Goal: Task Accomplishment & Management: Manage account settings

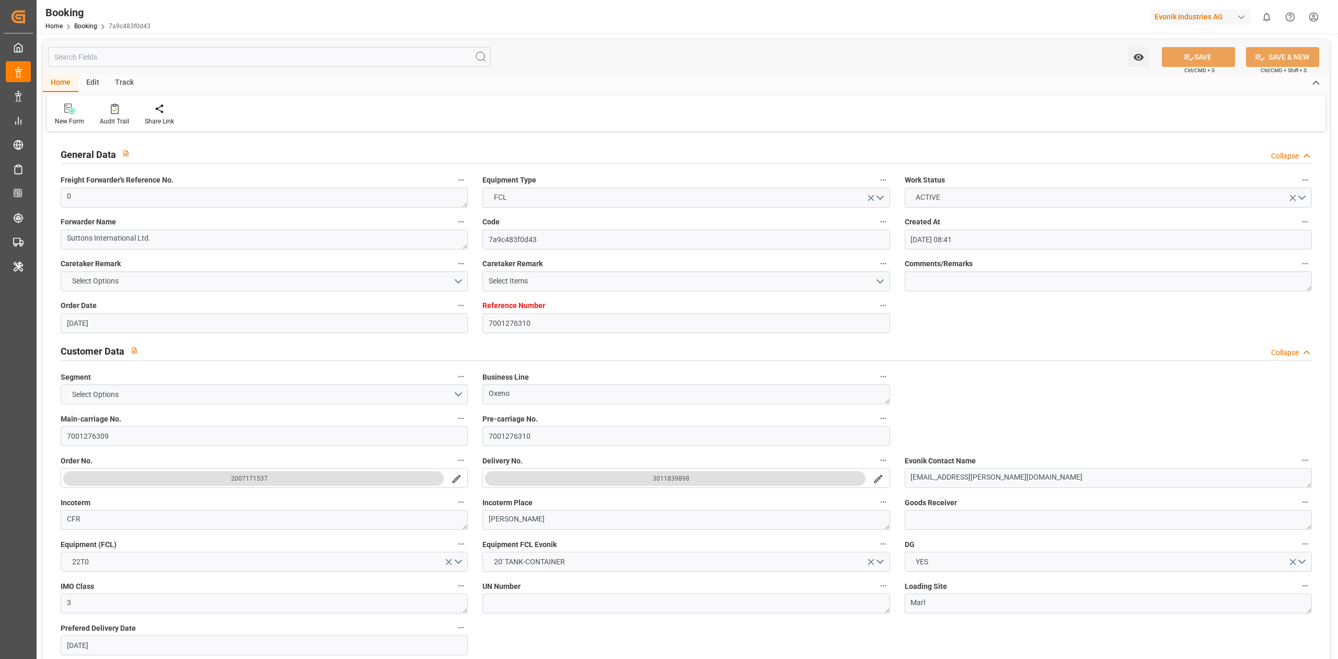
scroll to position [614, 0]
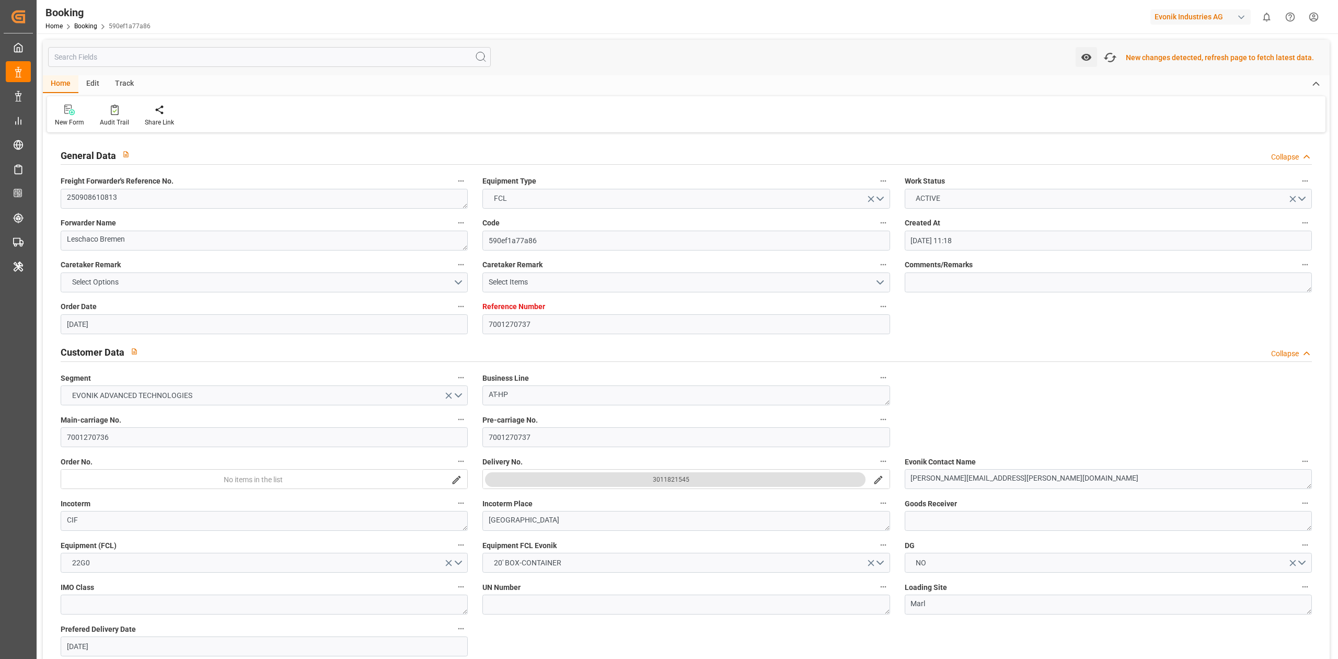
scroll to position [1744, 0]
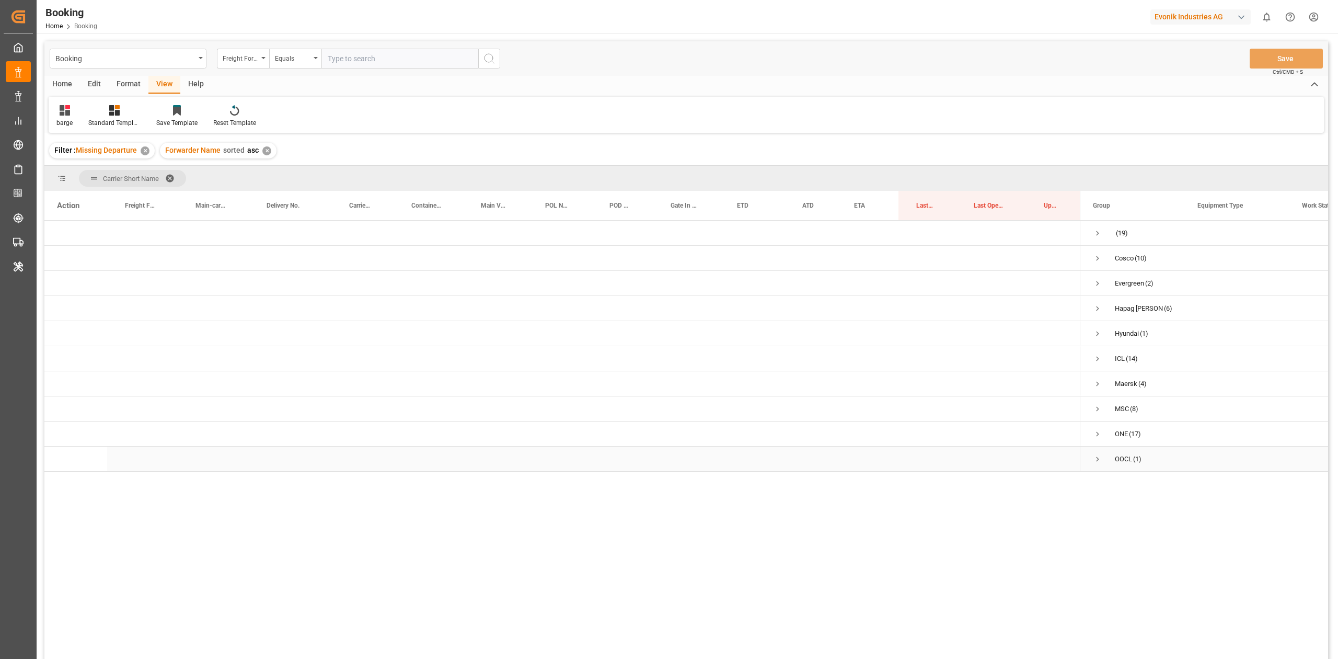
scroll to position [132, 0]
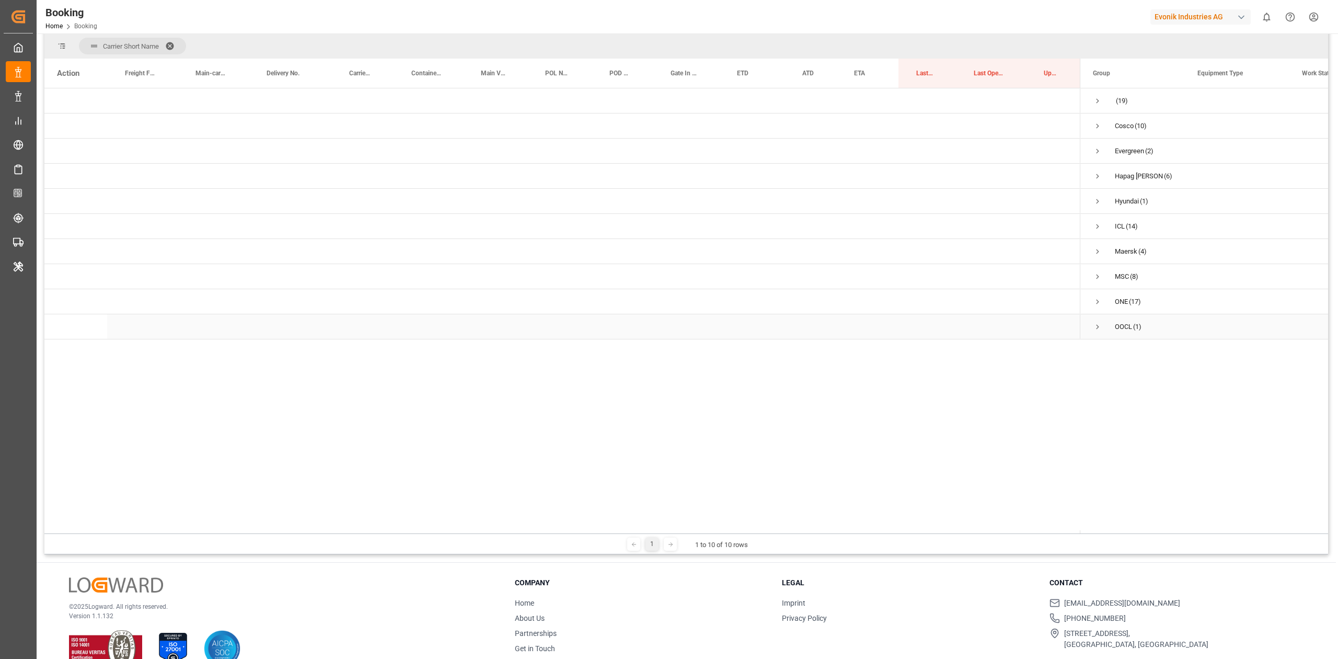
click at [1099, 325] on span "Press SPACE to select this row." at bounding box center [1097, 326] width 9 height 9
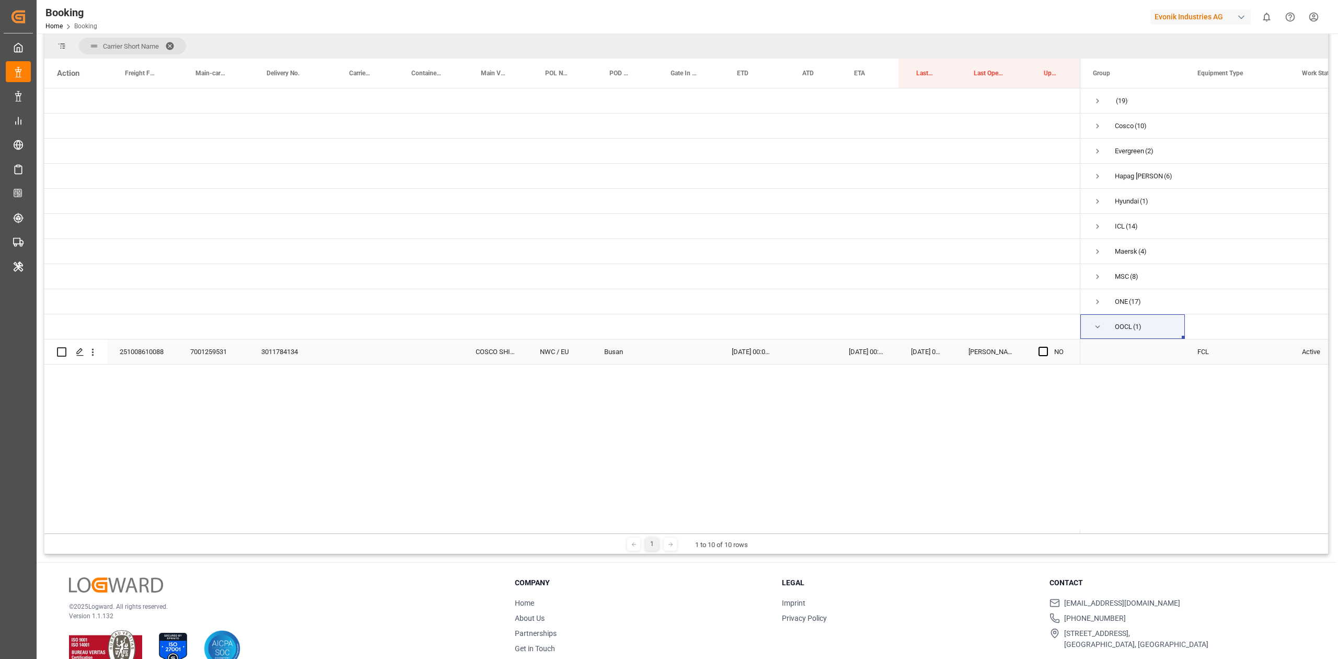
click at [145, 351] on div "251008610088" at bounding box center [142, 351] width 71 height 25
click at [266, 350] on div "3011784134" at bounding box center [290, 351] width 83 height 25
click at [1100, 295] on span "Press SPACE to select this row." at bounding box center [1097, 302] width 9 height 24
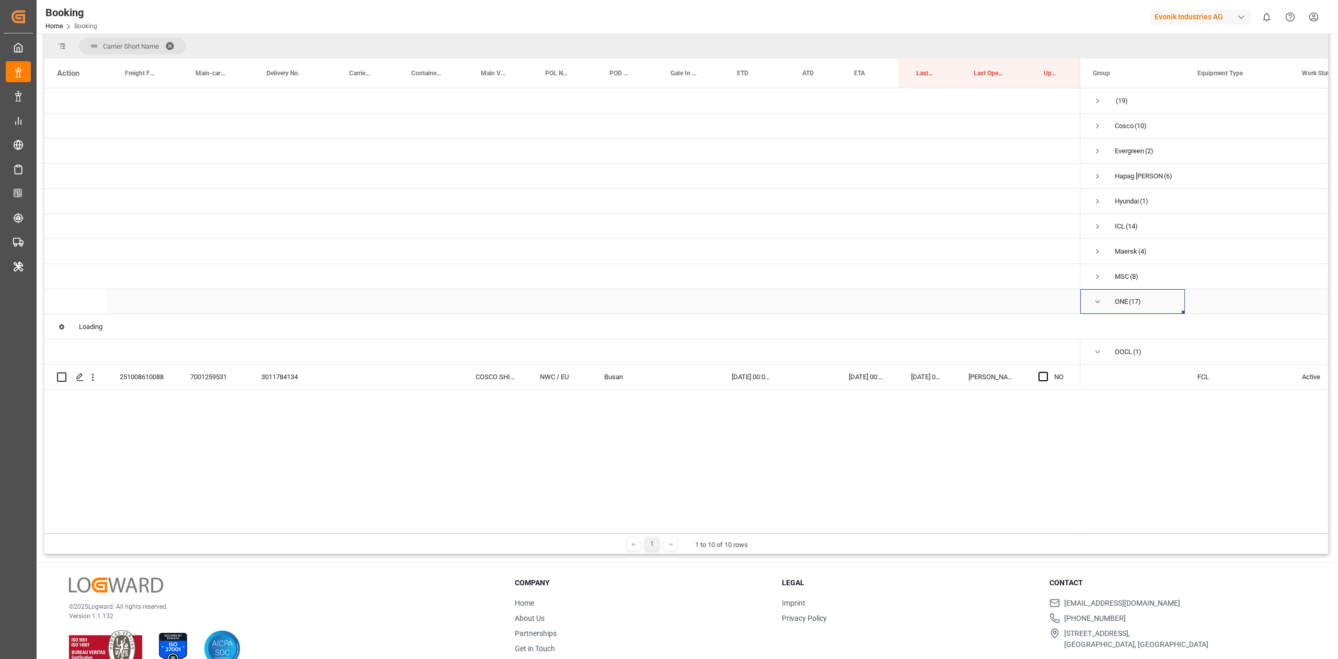
click at [1098, 299] on div "Booking Freight Forwarder's Reference No. Equals Save Ctrl/CMD + S Home Edit Fo…" at bounding box center [686, 231] width 1284 height 645
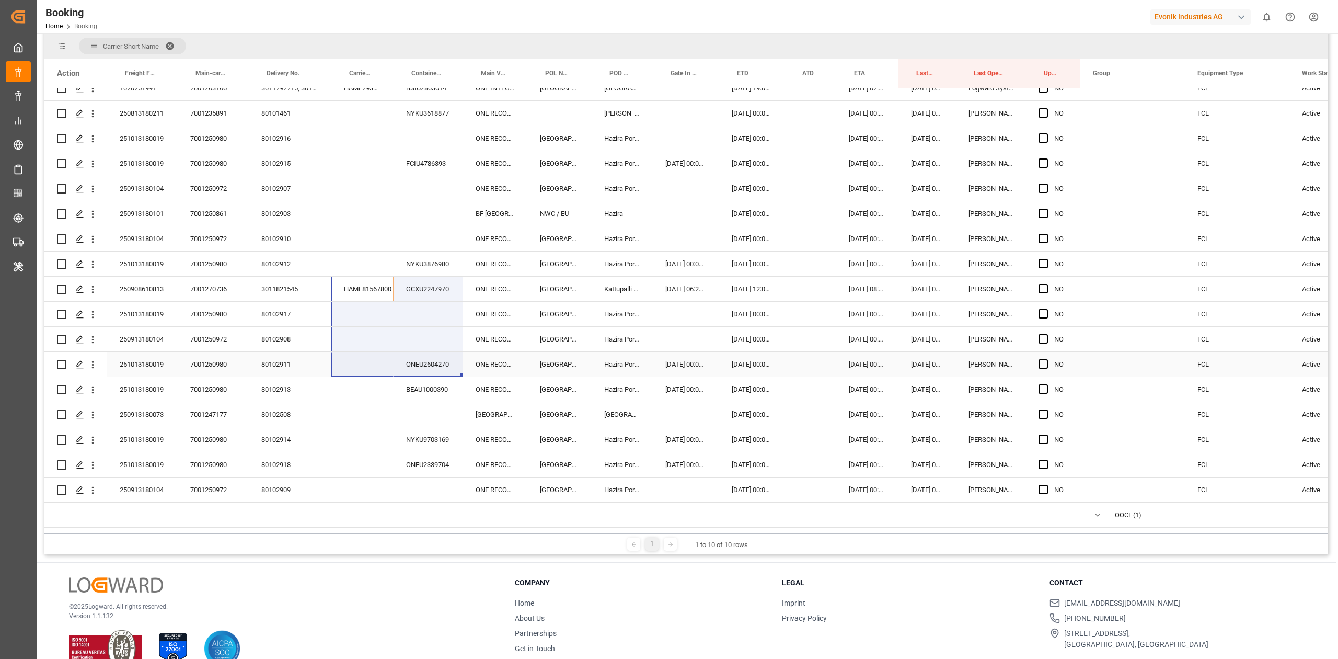
scroll to position [194, 0]
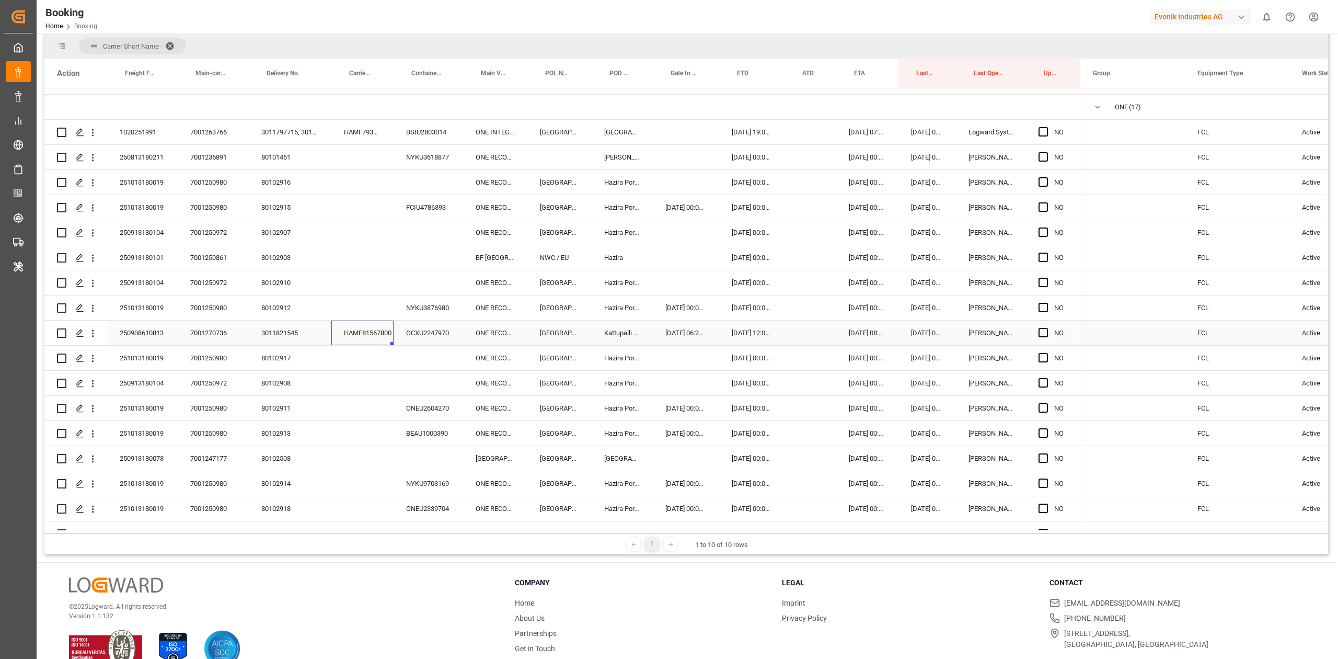
click at [343, 342] on div "HAMF81567800" at bounding box center [362, 332] width 62 height 25
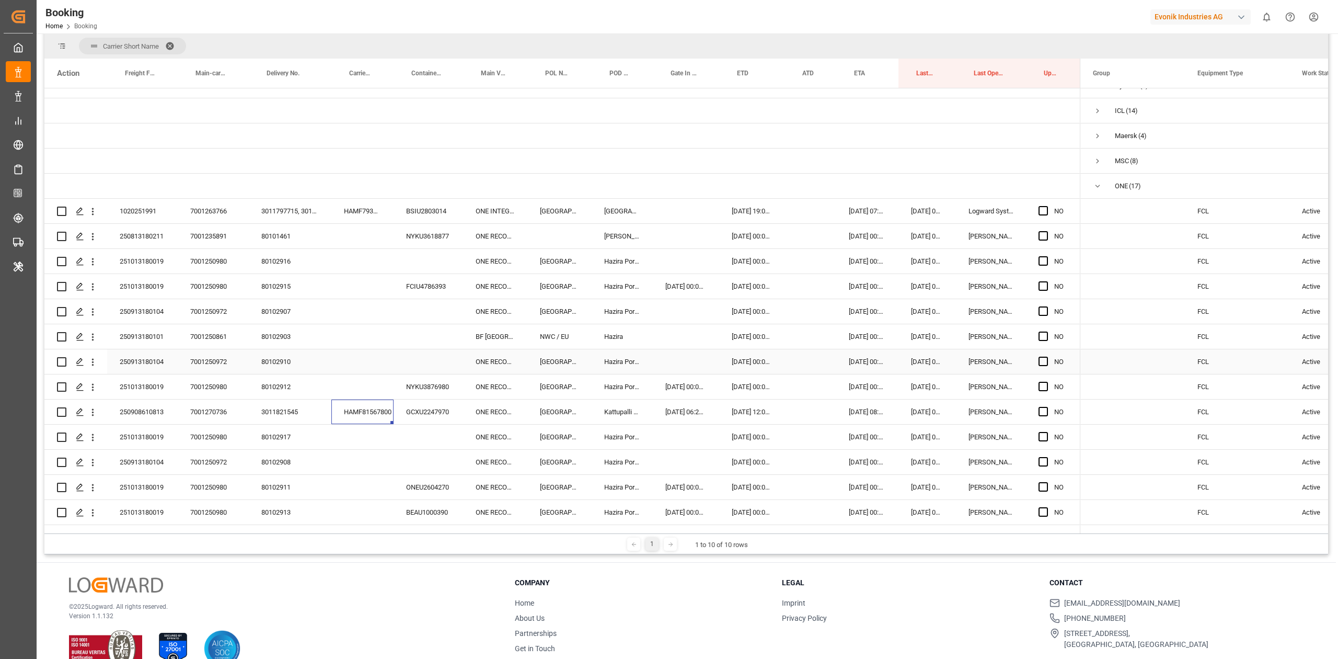
scroll to position [55, 0]
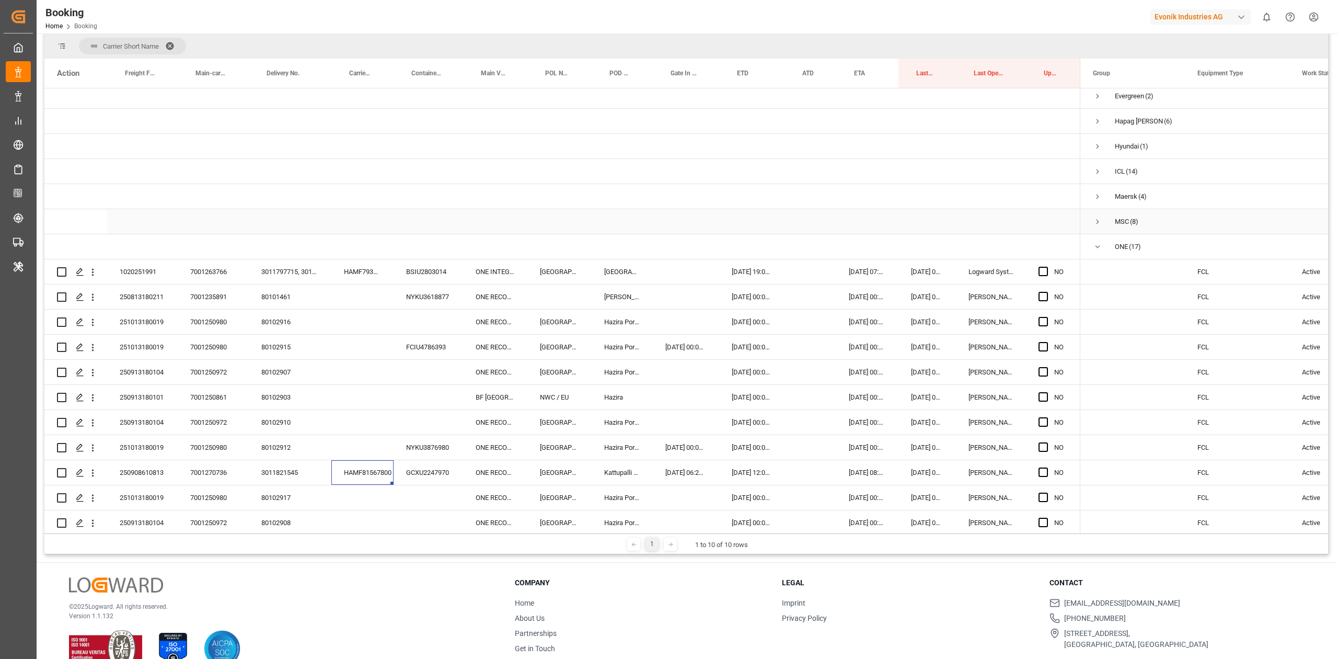
click at [1096, 222] on span "Press SPACE to select this row." at bounding box center [1097, 221] width 9 height 9
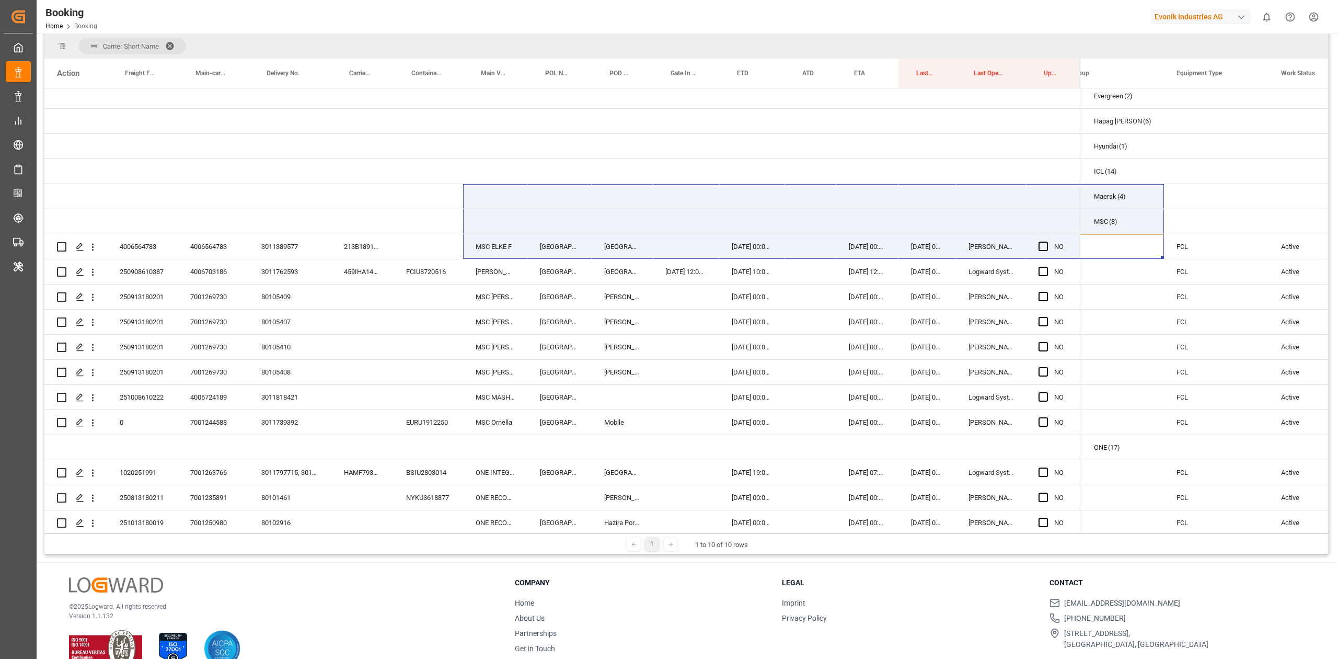
scroll to position [0, 0]
drag, startPoint x: 1337, startPoint y: 343, endPoint x: 988, endPoint y: 180, distance: 385.4
click at [977, 155] on div "NO" at bounding box center [686, 309] width 1284 height 442
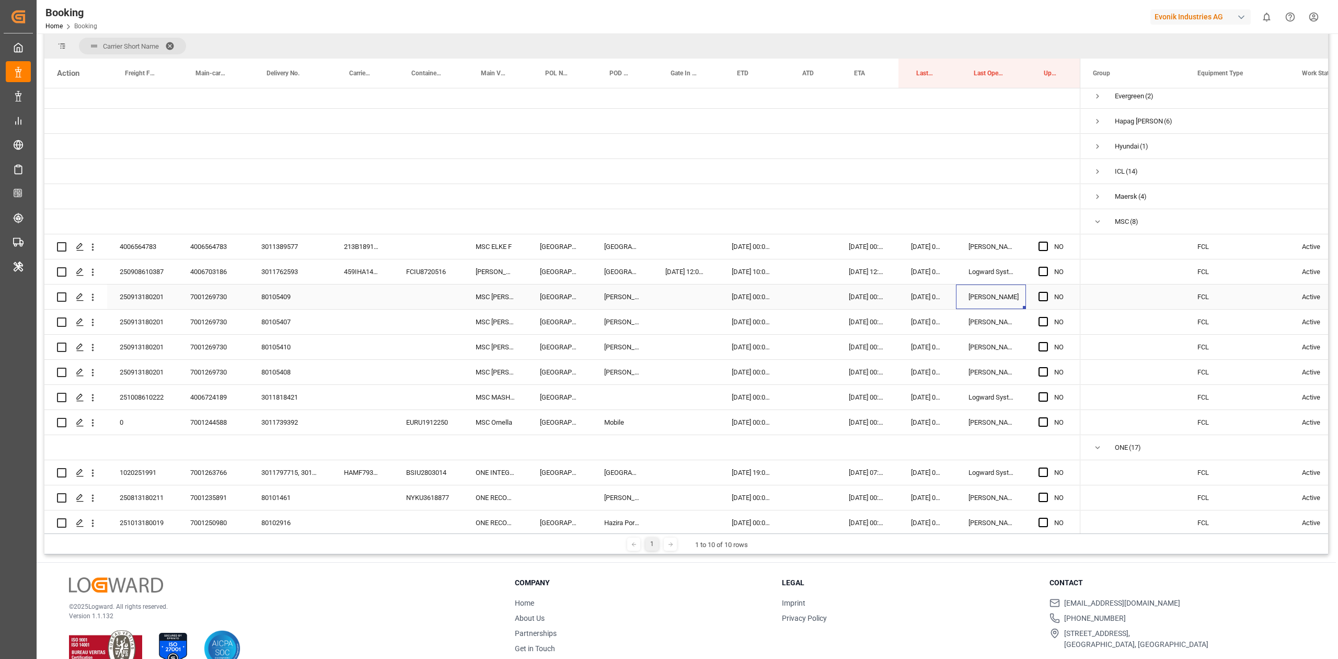
drag, startPoint x: 1008, startPoint y: 296, endPoint x: 928, endPoint y: 293, distance: 80.0
click at [1000, 296] on div "Kiran Hari" at bounding box center [991, 296] width 70 height 25
click at [928, 293] on div "08.10.2025 06:55:29" at bounding box center [928, 296] width 58 height 25
click at [281, 420] on div "3011739392" at bounding box center [290, 422] width 83 height 25
click at [417, 425] on div "EURU1912250" at bounding box center [429, 422] width 70 height 25
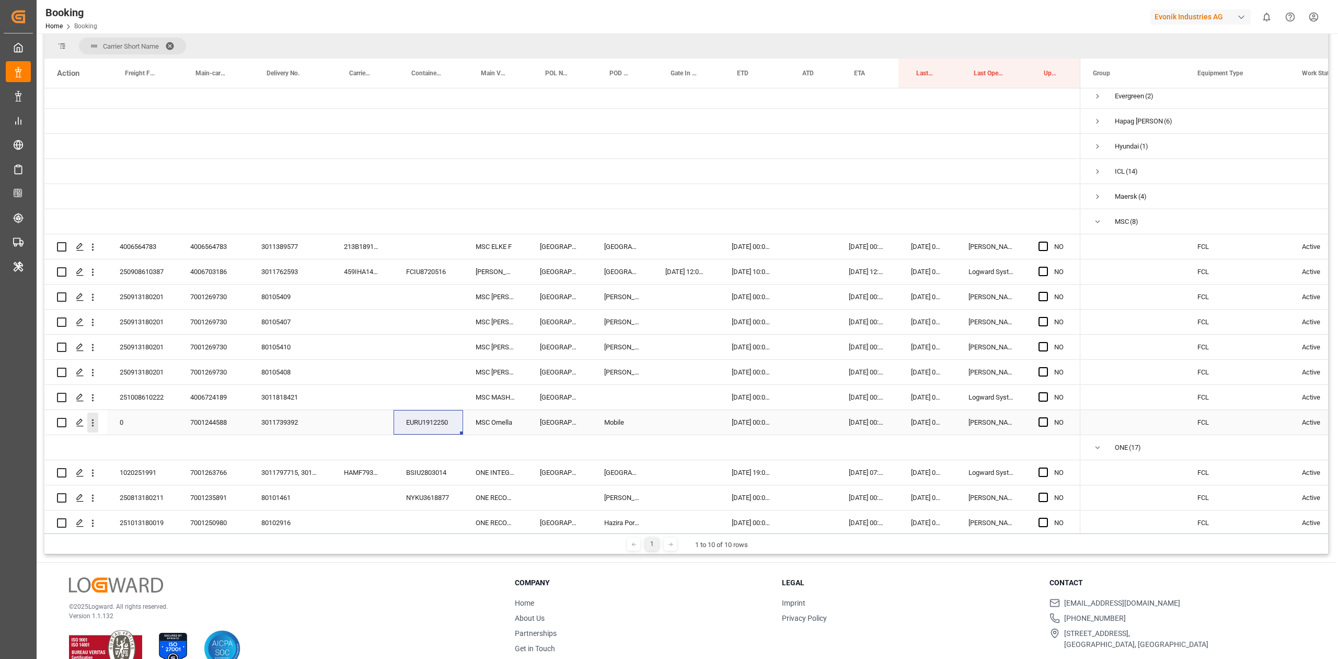
click at [97, 429] on button "open menu" at bounding box center [92, 422] width 11 height 20
click at [142, 436] on div "Open in new tab" at bounding box center [152, 445] width 129 height 22
click at [368, 270] on div "459IHA1425637" at bounding box center [362, 271] width 62 height 25
click at [91, 277] on icon "open menu" at bounding box center [92, 272] width 11 height 11
click at [110, 298] on span "Press SPACE to select this row." at bounding box center [105, 294] width 18 height 11
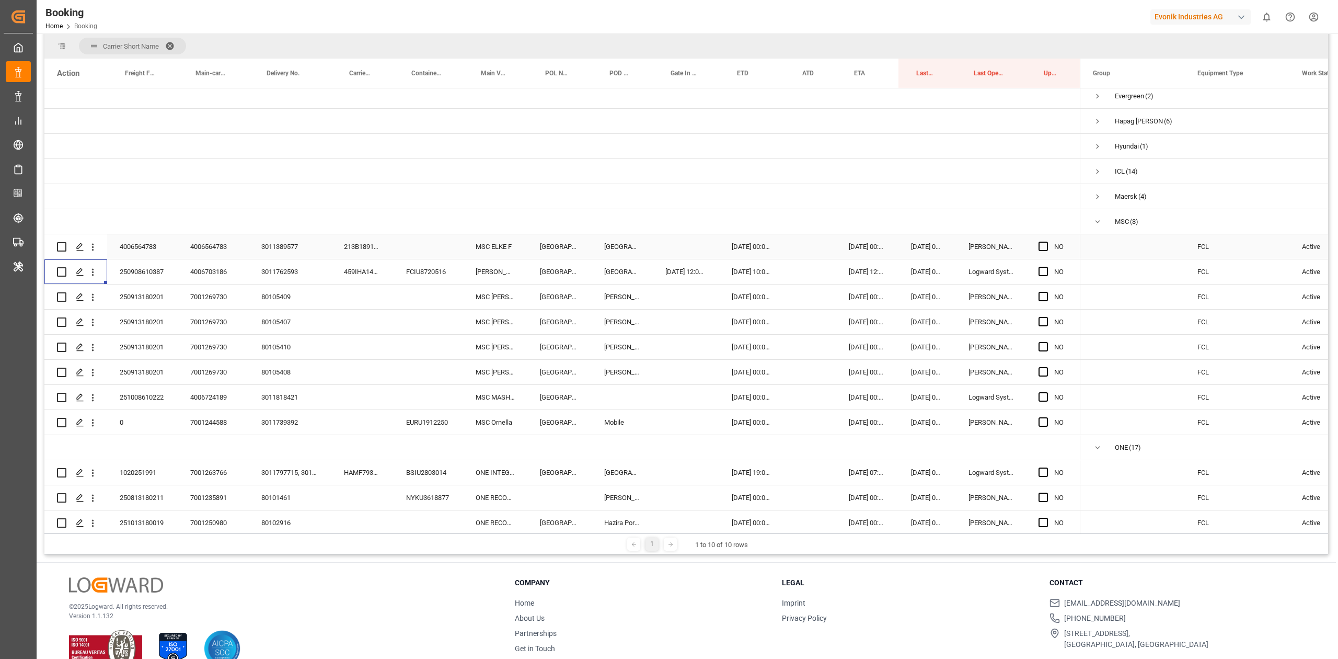
click at [357, 247] on div "213B1891712" at bounding box center [362, 246] width 62 height 25
click at [1041, 251] on div "Press SPACE to select this row." at bounding box center [1047, 247] width 16 height 24
click at [1044, 247] on span "Press SPACE to select this row." at bounding box center [1043, 246] width 9 height 9
click at [1047, 242] on input "Press SPACE to select this row." at bounding box center [1047, 242] width 0 height 0
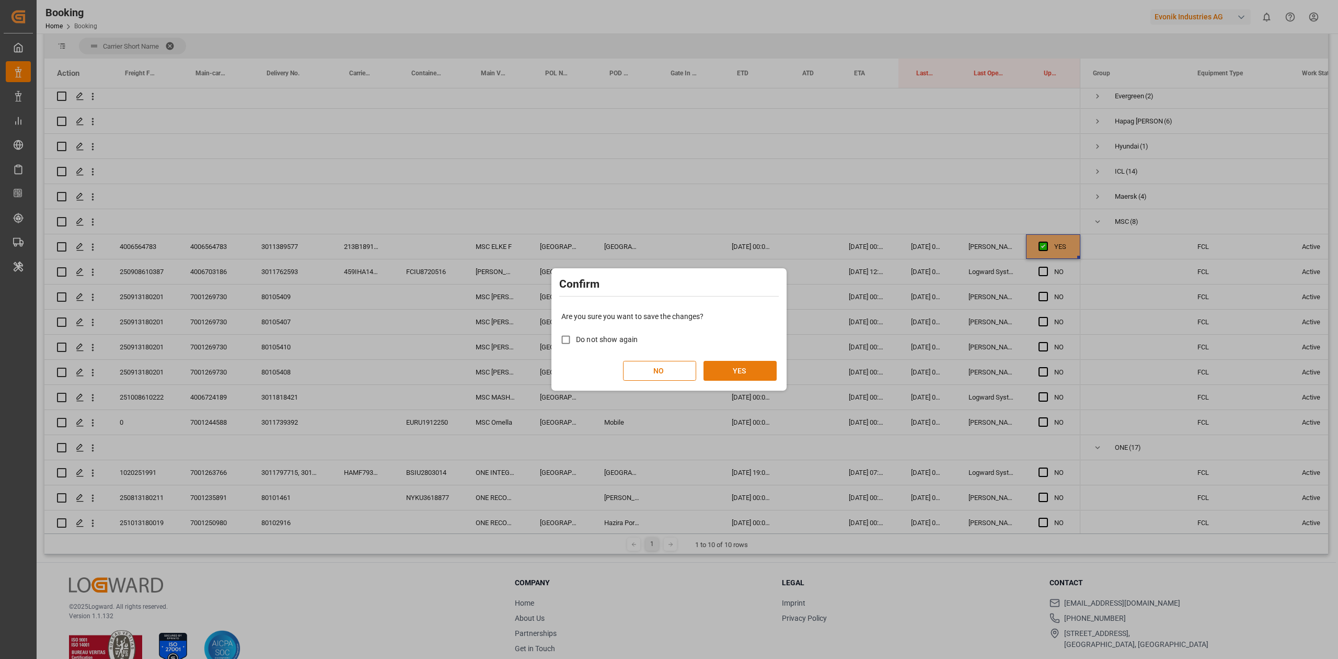
click at [731, 367] on button "YES" at bounding box center [740, 371] width 73 height 20
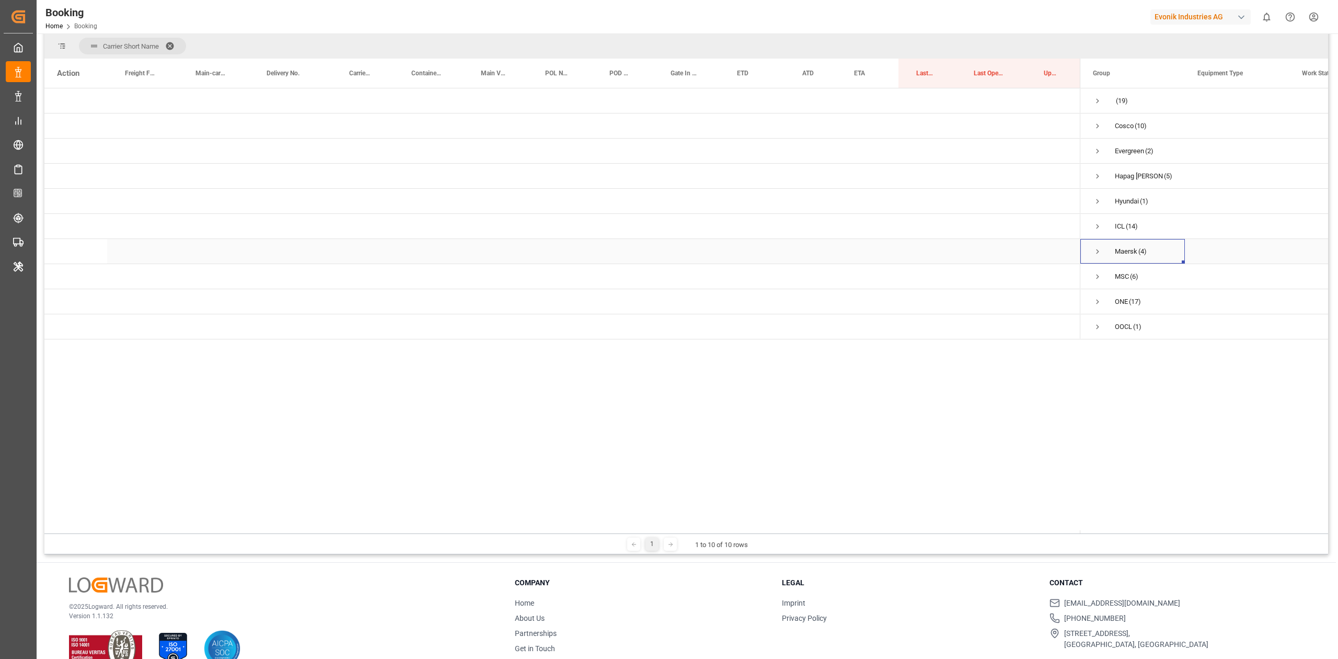
click at [1097, 252] on span "Press SPACE to select this row." at bounding box center [1097, 251] width 9 height 9
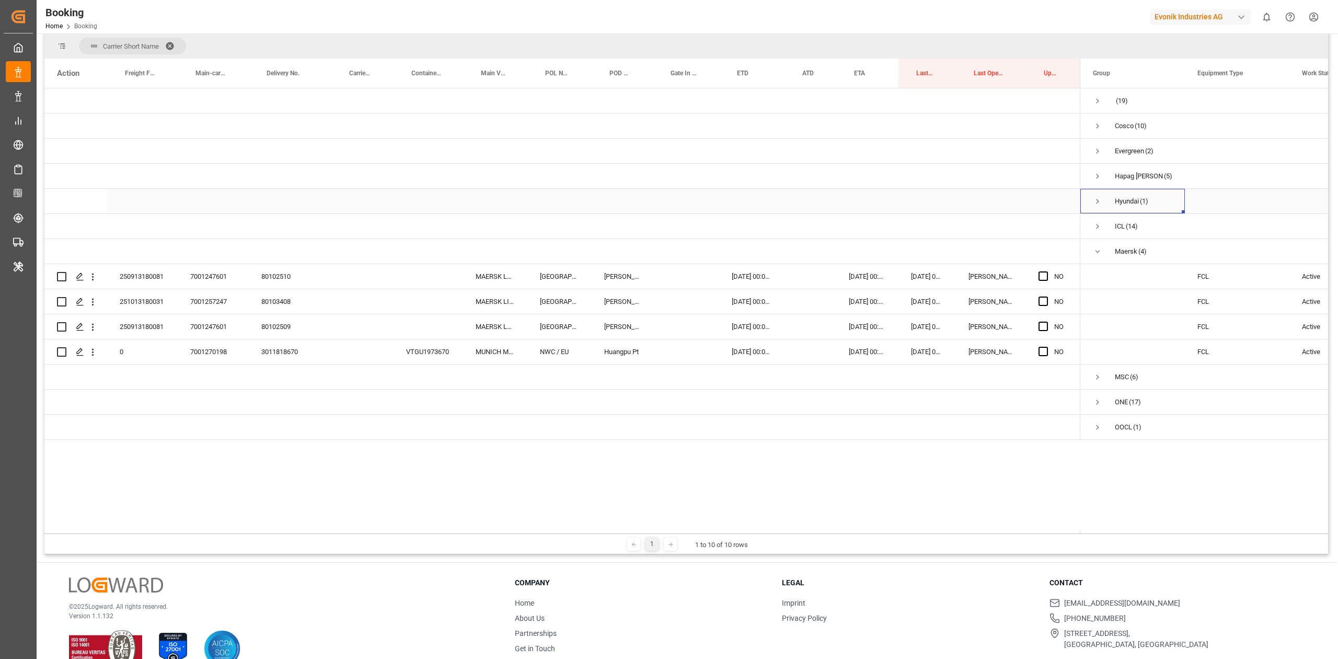
click at [1100, 203] on span "Press SPACE to select this row." at bounding box center [1097, 201] width 9 height 9
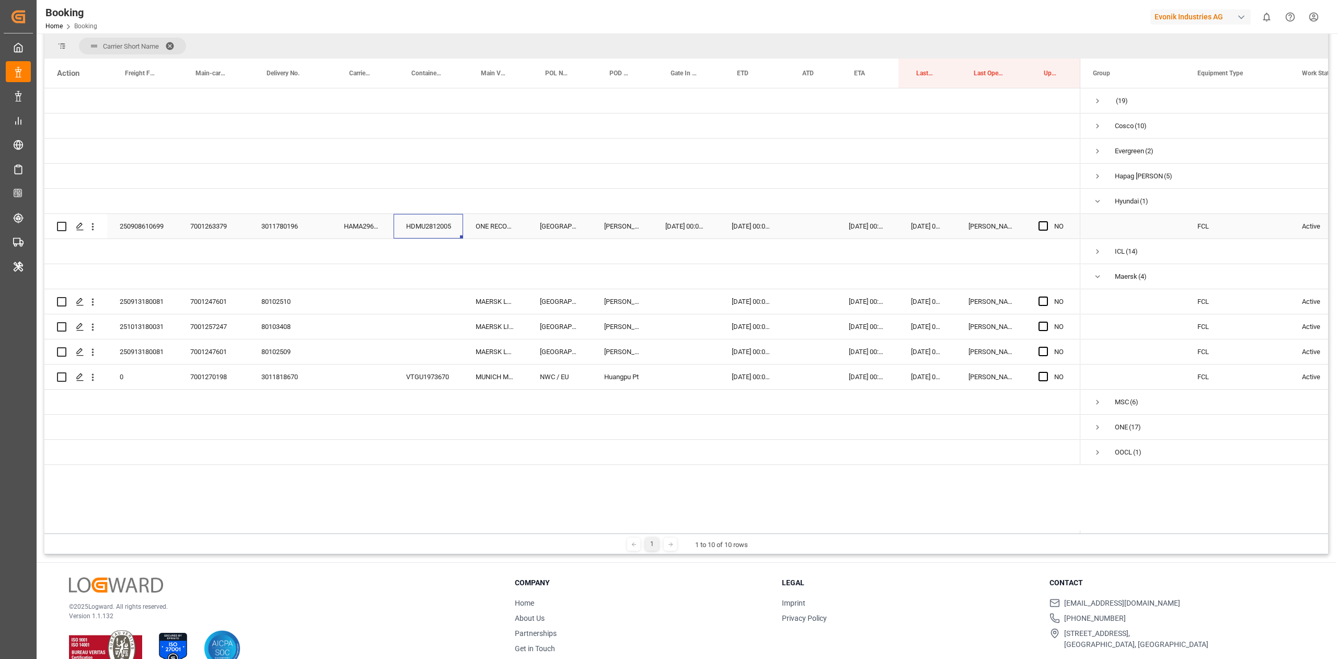
click at [422, 226] on div "HDMU2812005" at bounding box center [429, 226] width 70 height 25
click at [1042, 224] on span "Press SPACE to select this row." at bounding box center [1043, 225] width 9 height 9
click at [1047, 221] on input "Press SPACE to select this row." at bounding box center [1047, 221] width 0 height 0
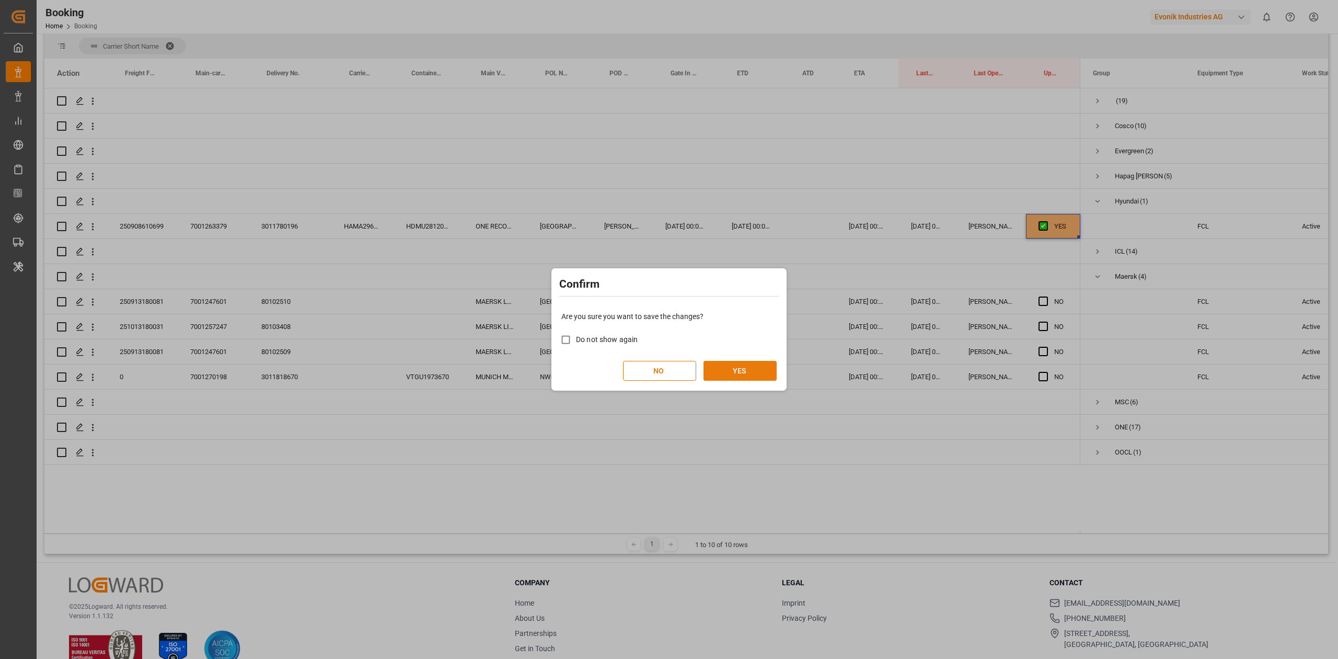
click at [730, 375] on button "YES" at bounding box center [740, 371] width 73 height 20
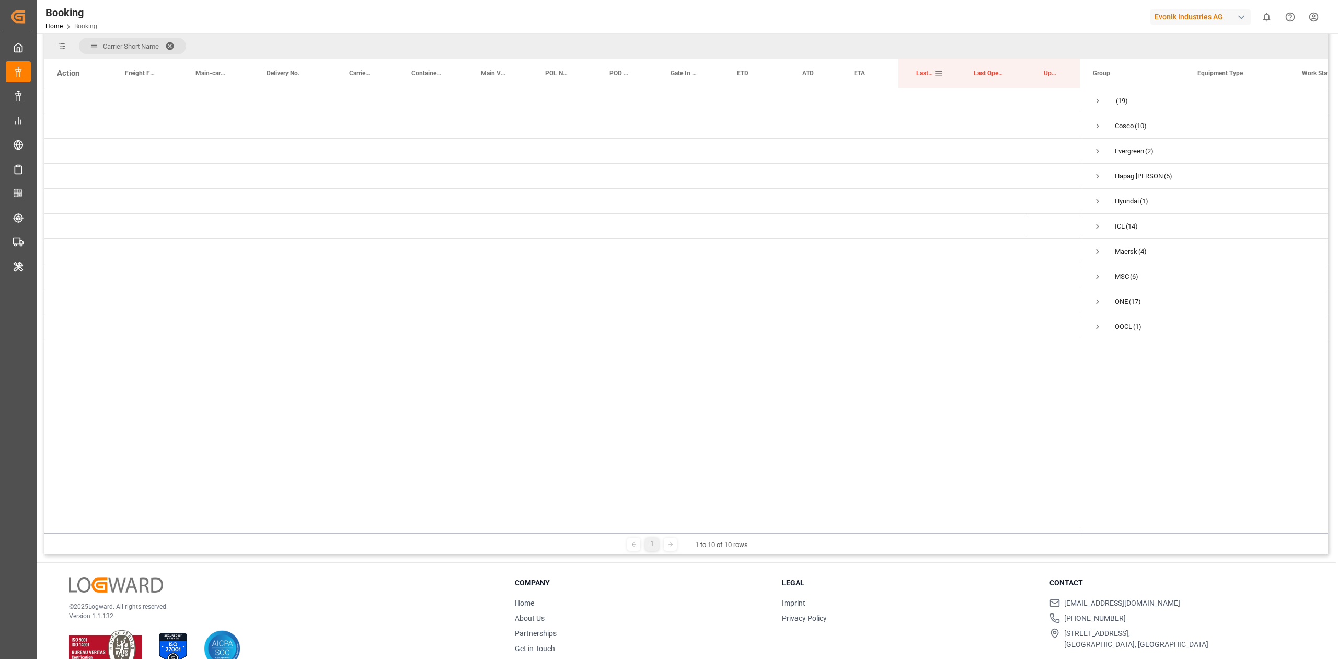
drag, startPoint x: 917, startPoint y: 78, endPoint x: 901, endPoint y: 48, distance: 33.7
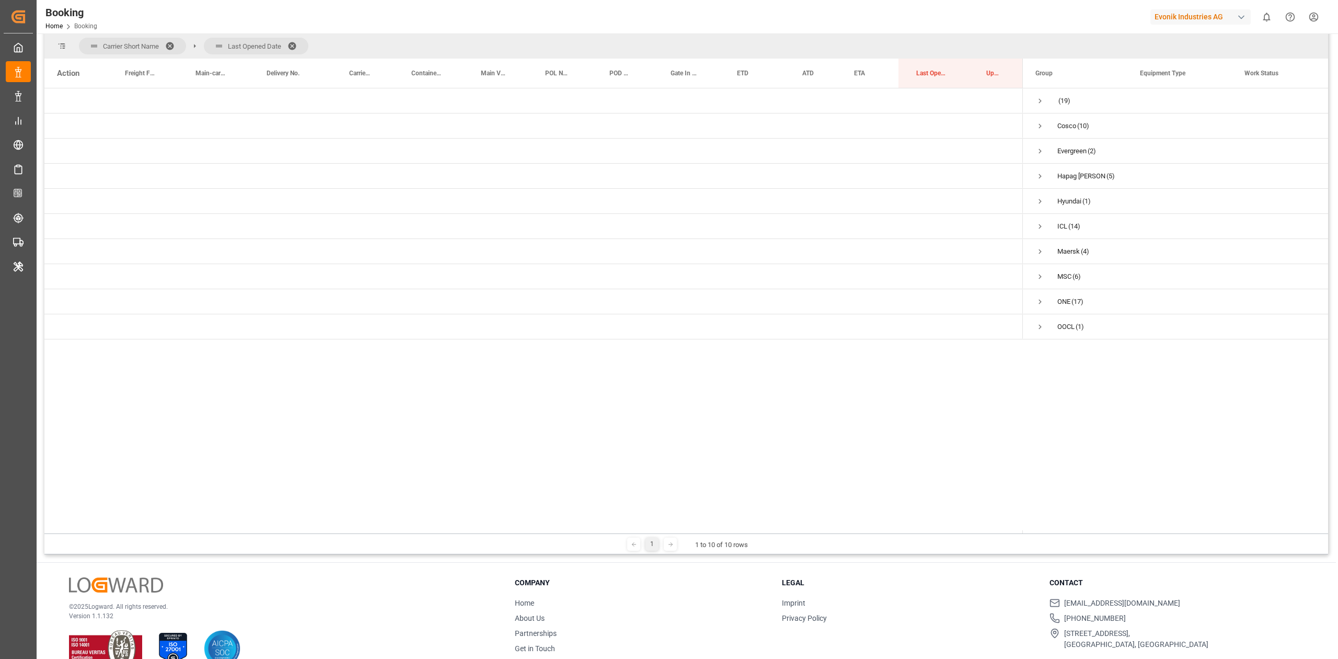
click at [170, 47] on span at bounding box center [173, 45] width 17 height 9
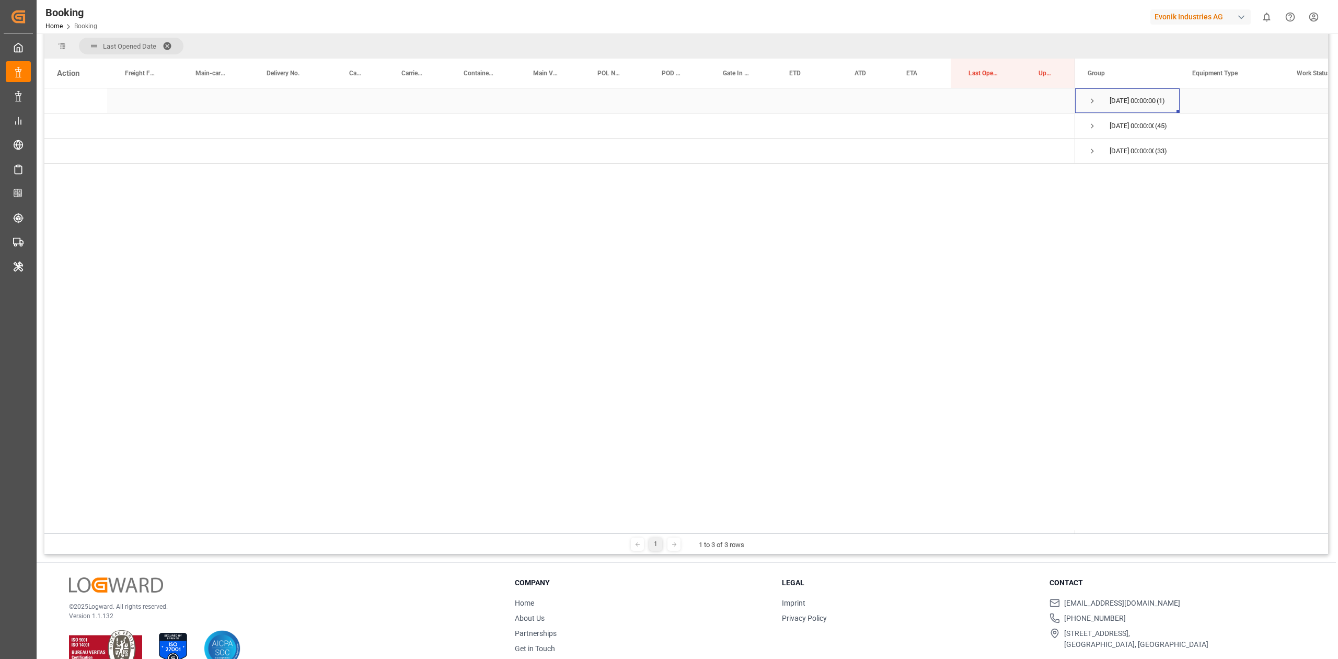
click at [1093, 101] on span "Press SPACE to select this row." at bounding box center [1092, 100] width 9 height 9
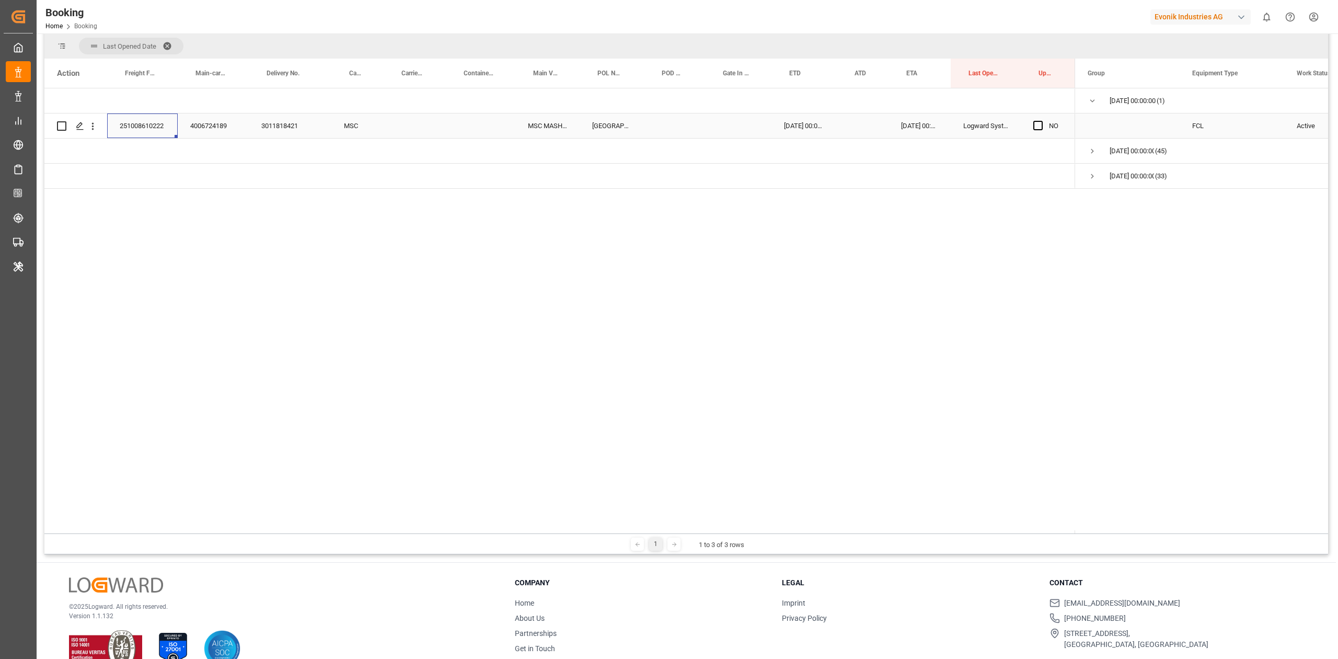
click at [157, 131] on div "251008610222" at bounding box center [142, 125] width 71 height 25
click at [99, 126] on div "Press SPACE to select this row." at bounding box center [92, 126] width 27 height 20
click at [96, 126] on icon "open menu" at bounding box center [92, 126] width 11 height 11
click at [121, 139] on div "Open in new tab" at bounding box center [152, 148] width 129 height 22
click at [1092, 147] on span "Press SPACE to select this row." at bounding box center [1092, 150] width 9 height 9
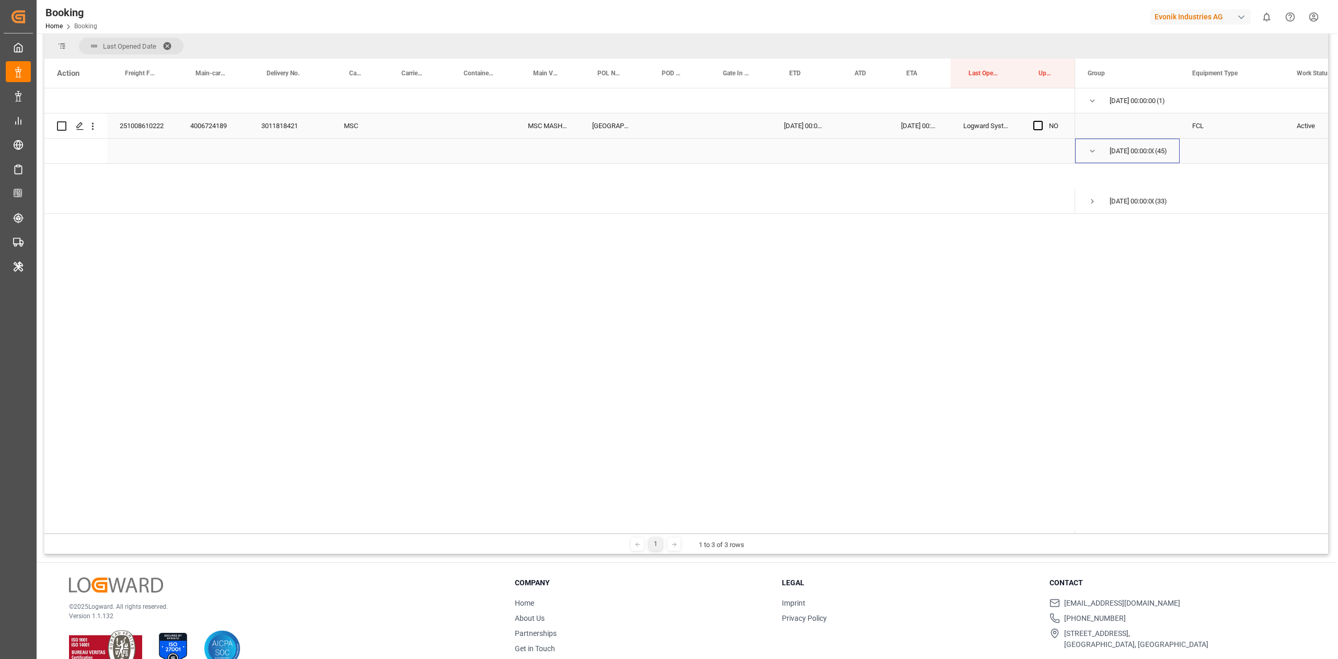
click at [1094, 151] on span "Press SPACE to select this row." at bounding box center [1092, 150] width 9 height 9
click at [1092, 151] on span "Press SPACE to select this row." at bounding box center [1092, 150] width 9 height 9
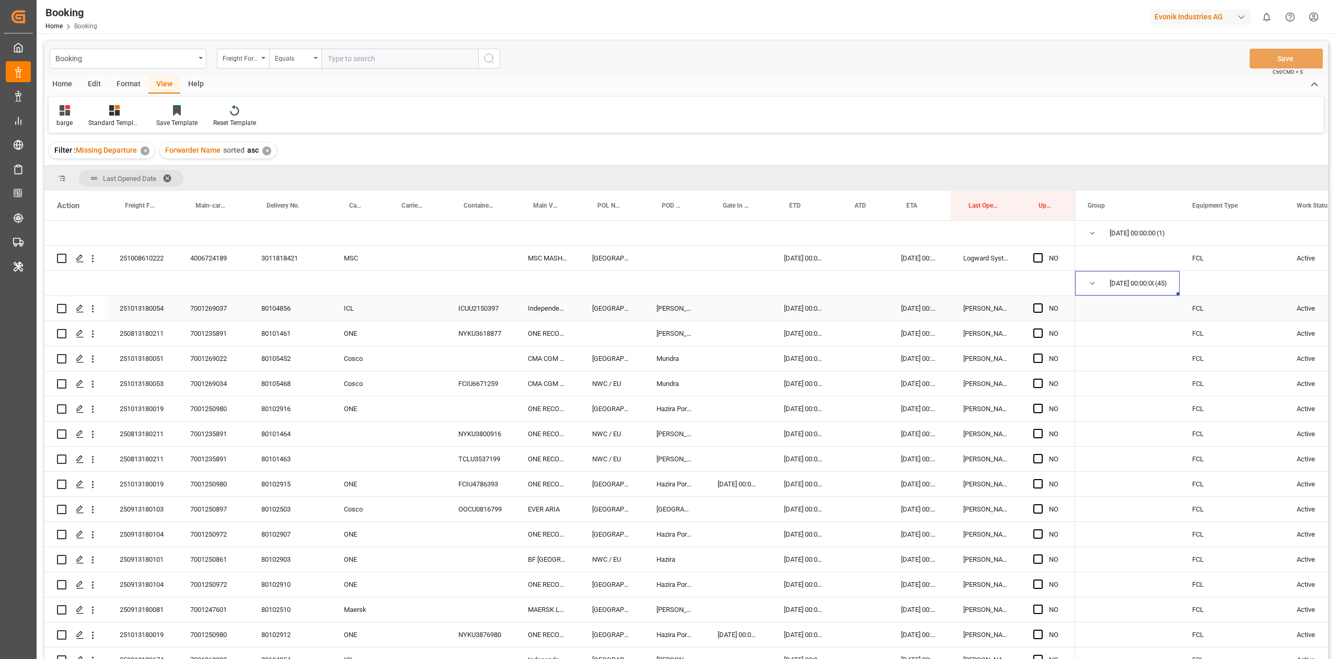
click at [1040, 315] on div "Press SPACE to select this row." at bounding box center [1042, 308] width 16 height 24
click at [1038, 312] on span "Press SPACE to select this row." at bounding box center [1038, 307] width 9 height 9
click at [1041, 303] on input "Press SPACE to select this row." at bounding box center [1041, 303] width 0 height 0
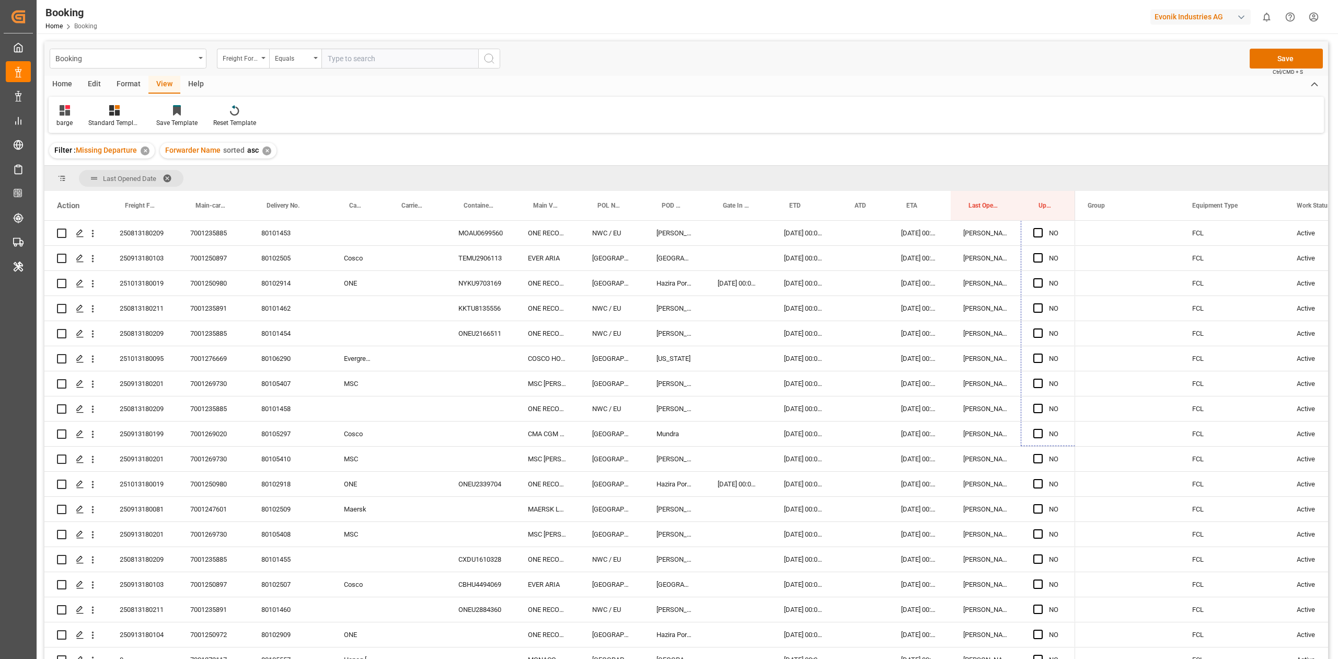
scroll to position [791, 0]
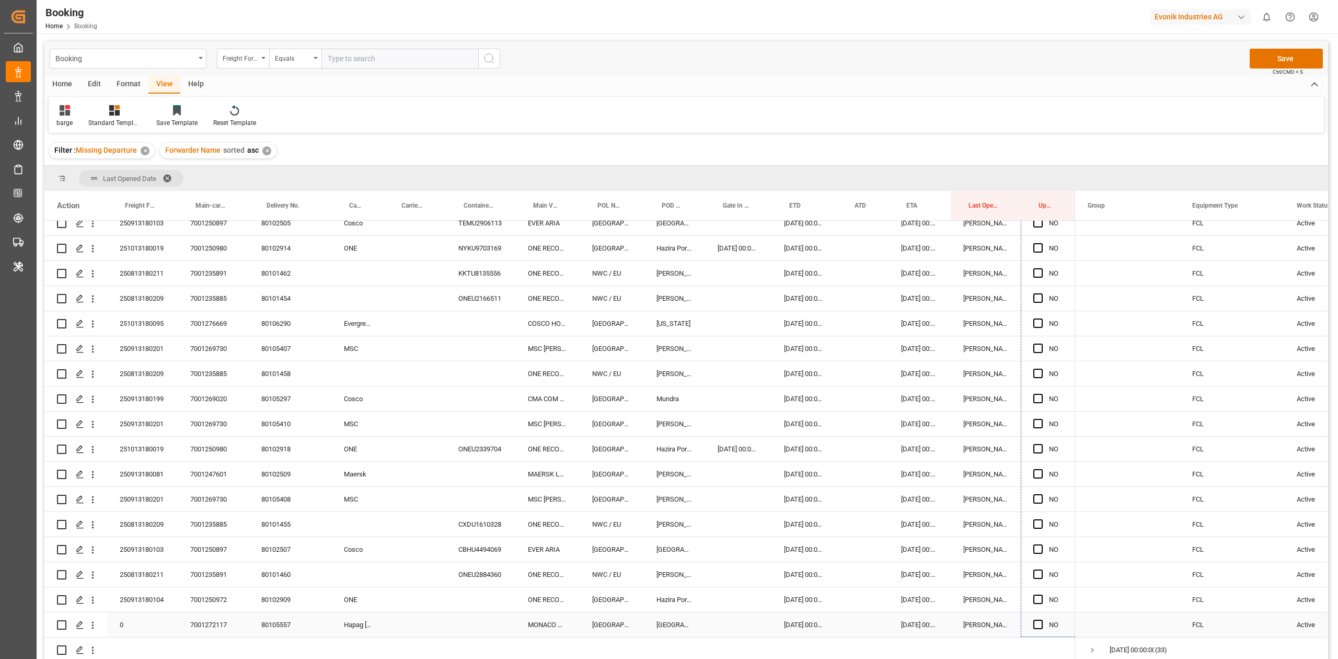
drag, startPoint x: 1074, startPoint y: 317, endPoint x: 1036, endPoint y: 627, distance: 312.8
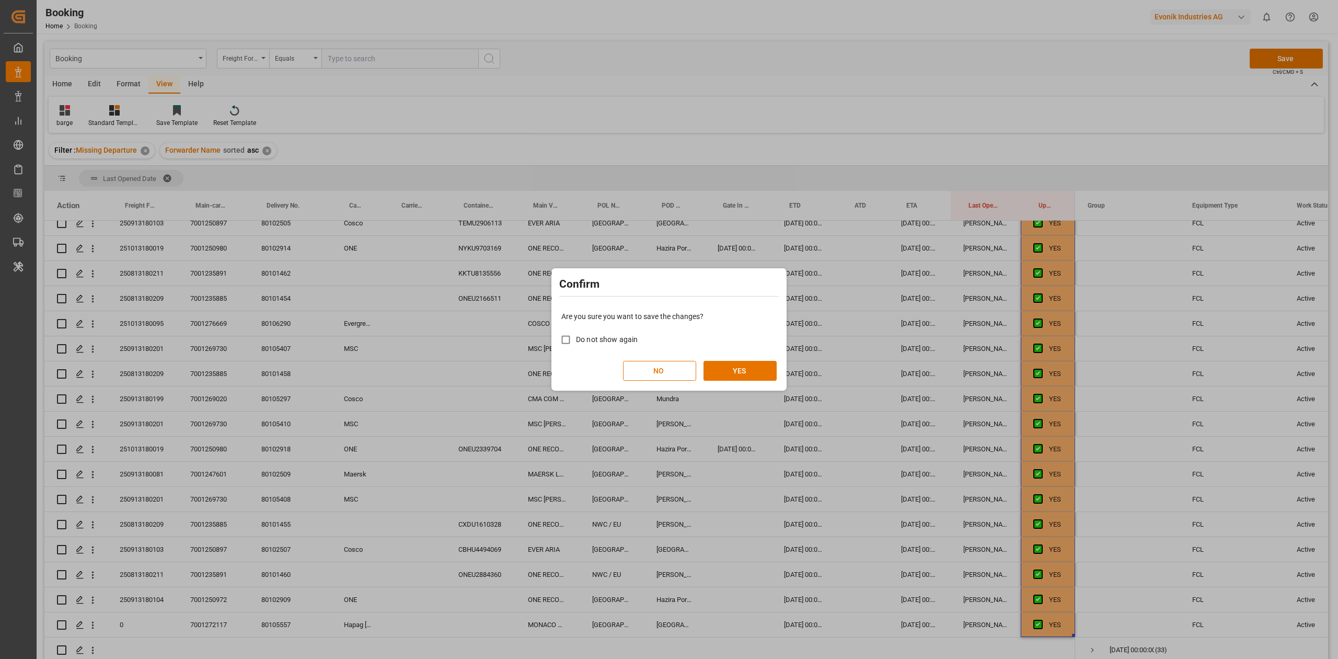
click at [758, 376] on button "YES" at bounding box center [740, 371] width 73 height 20
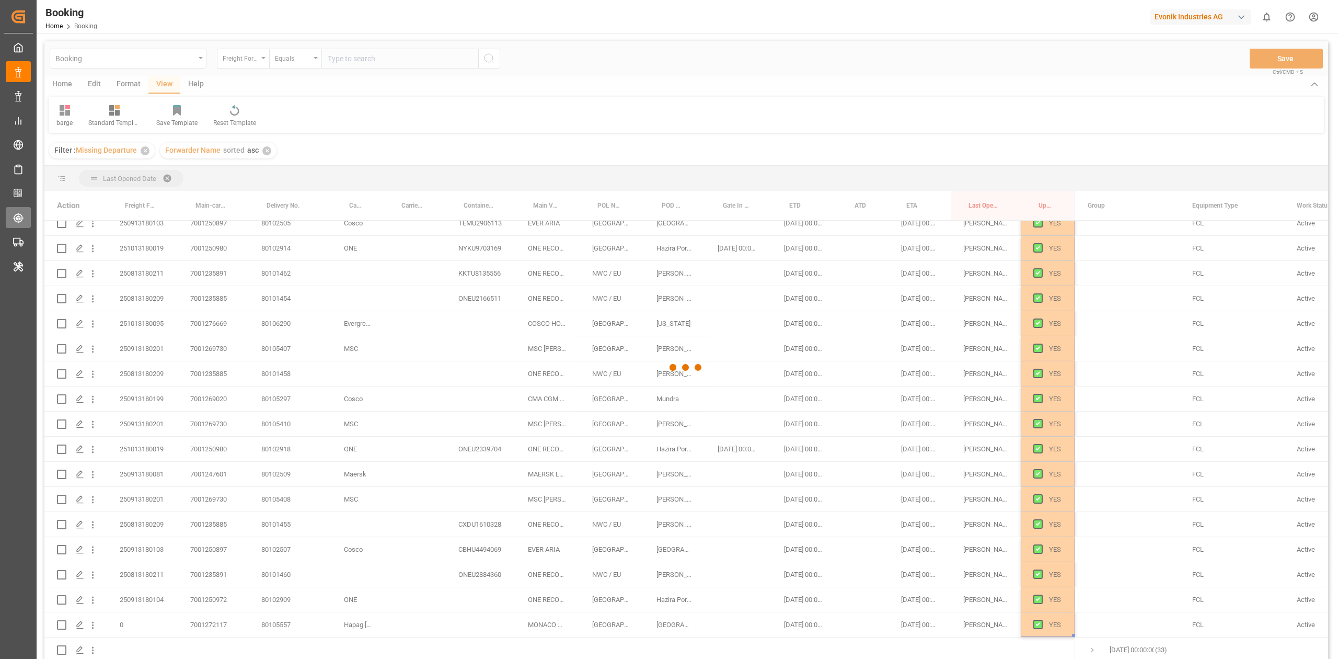
scroll to position [0, 0]
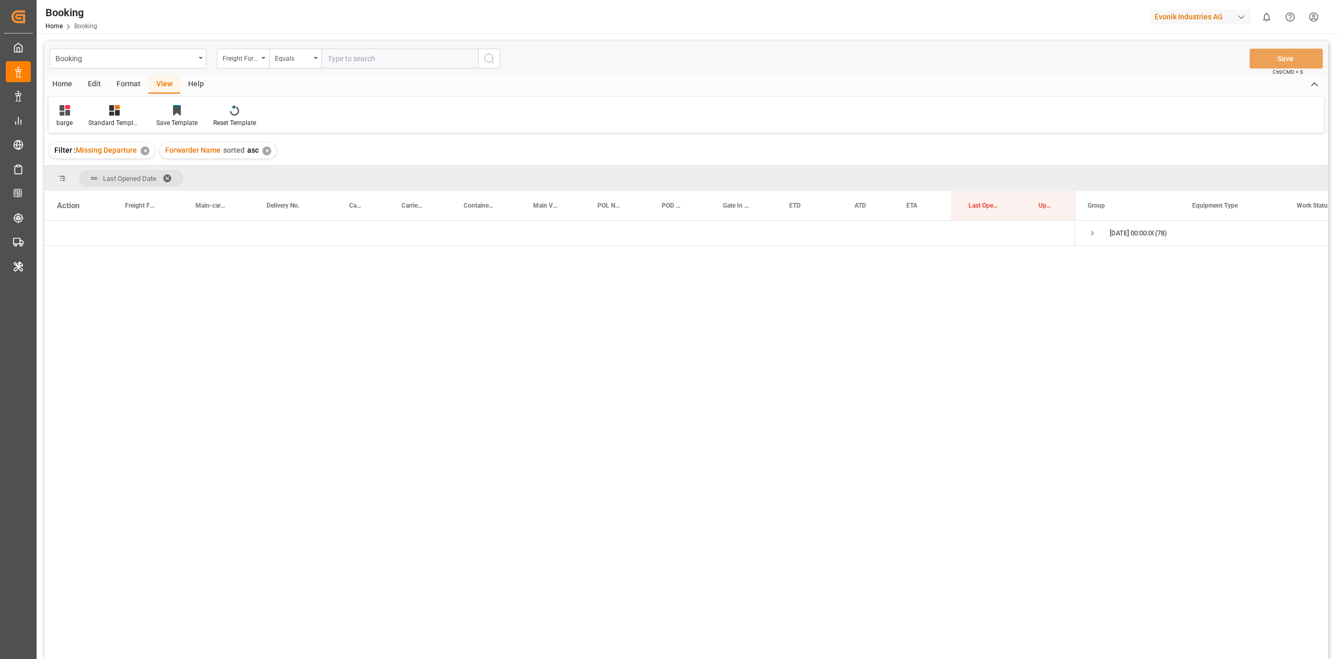
click at [121, 76] on div "Format" at bounding box center [129, 85] width 40 height 18
click at [62, 125] on div "Filter Rows" at bounding box center [71, 122] width 31 height 9
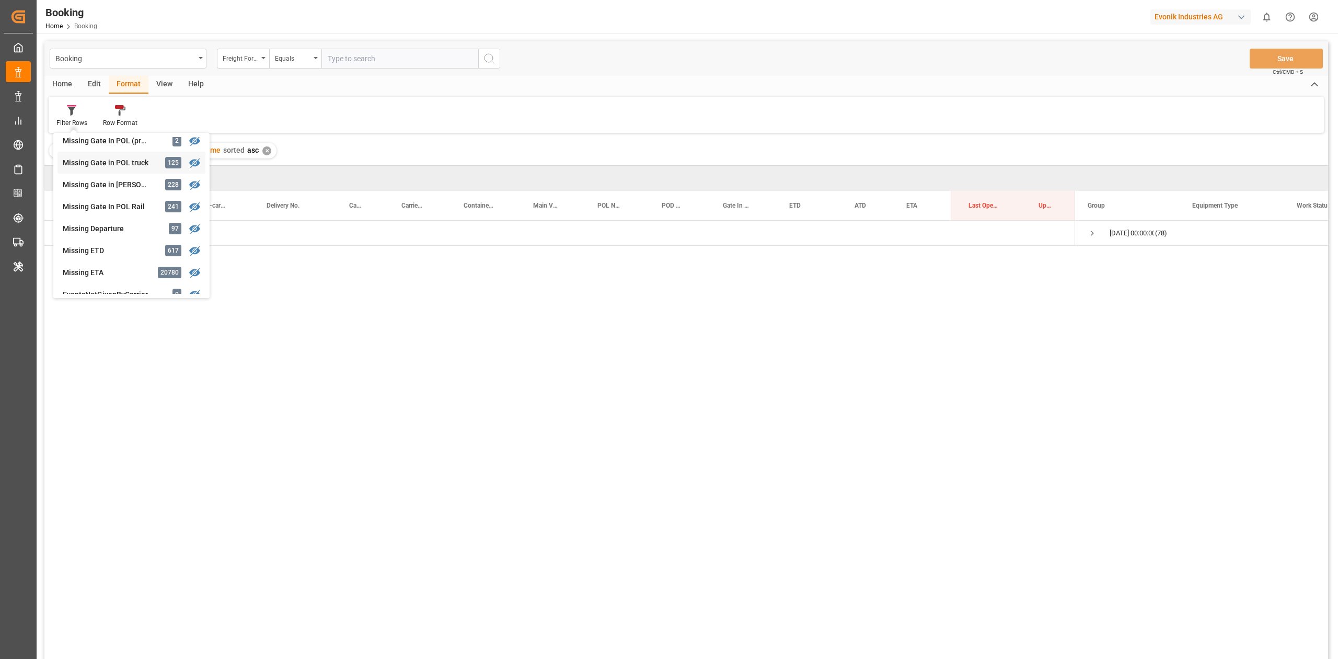
scroll to position [348, 0]
click at [122, 239] on div "Missing Gate Out POD" at bounding box center [108, 239] width 91 height 11
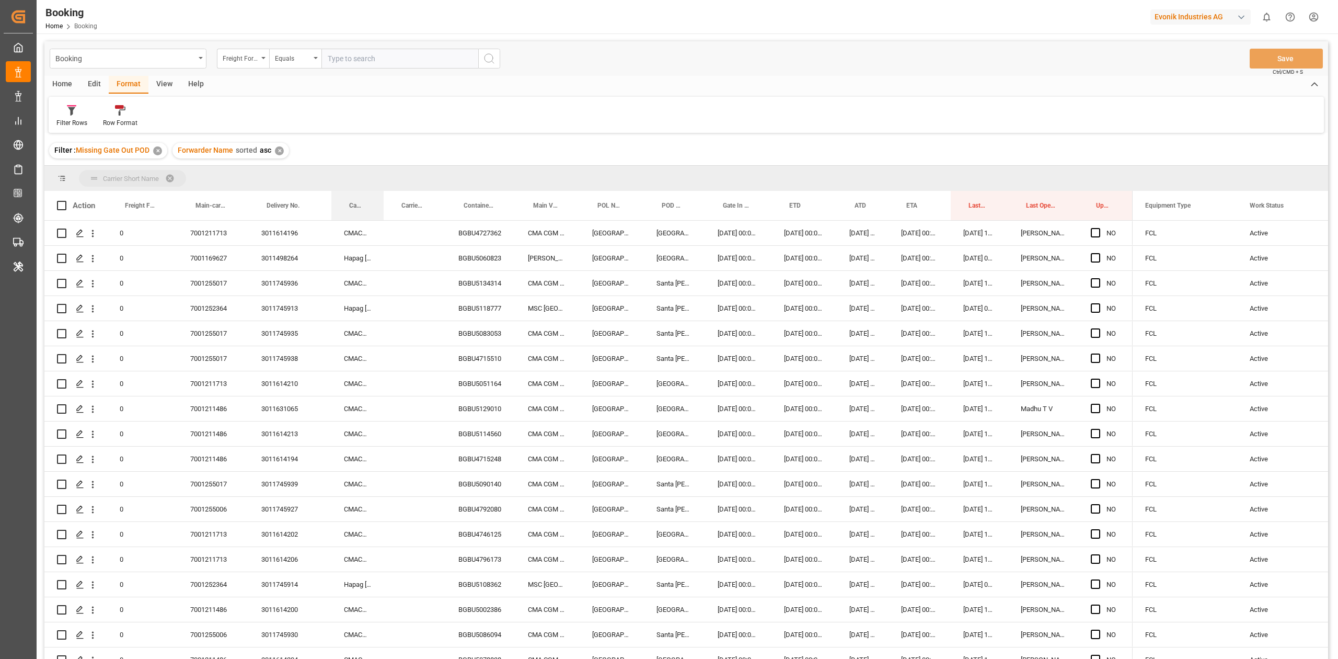
drag, startPoint x: 352, startPoint y: 202, endPoint x: 343, endPoint y: 185, distance: 19.2
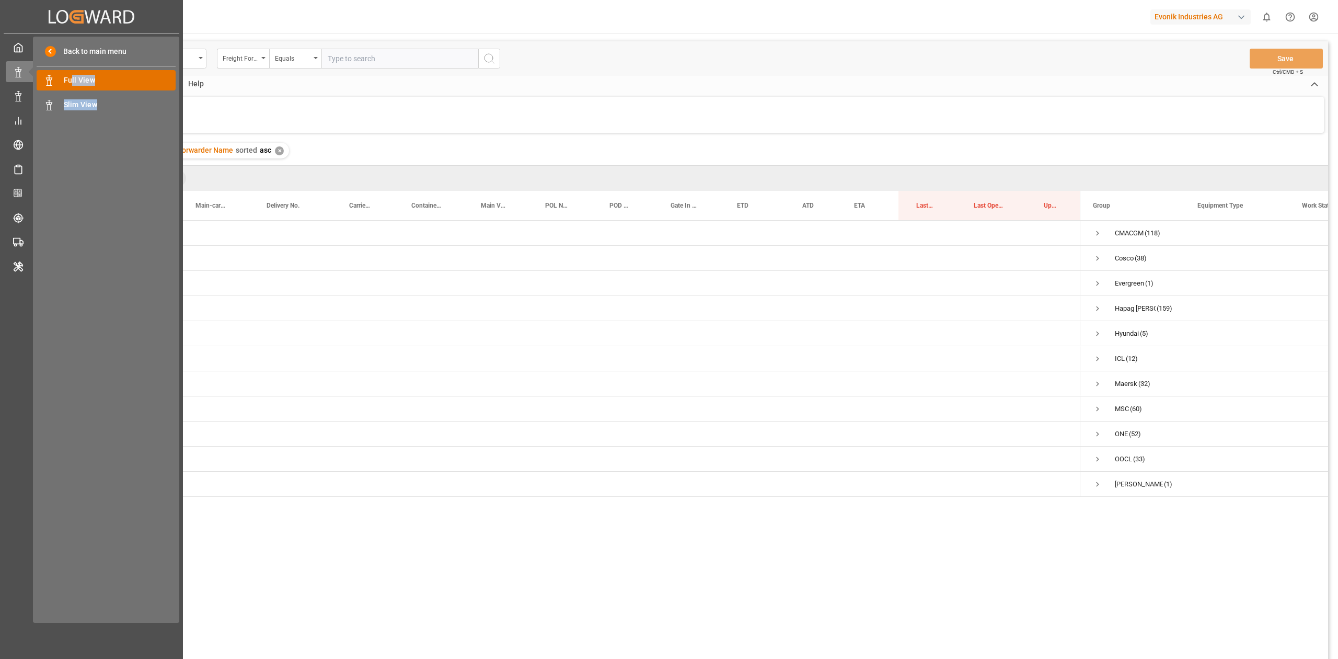
drag, startPoint x: 112, startPoint y: 175, endPoint x: 70, endPoint y: 72, distance: 111.4
click at [70, 72] on div "Back to main menu Full View Full View Slim View Slim View" at bounding box center [106, 330] width 146 height 586
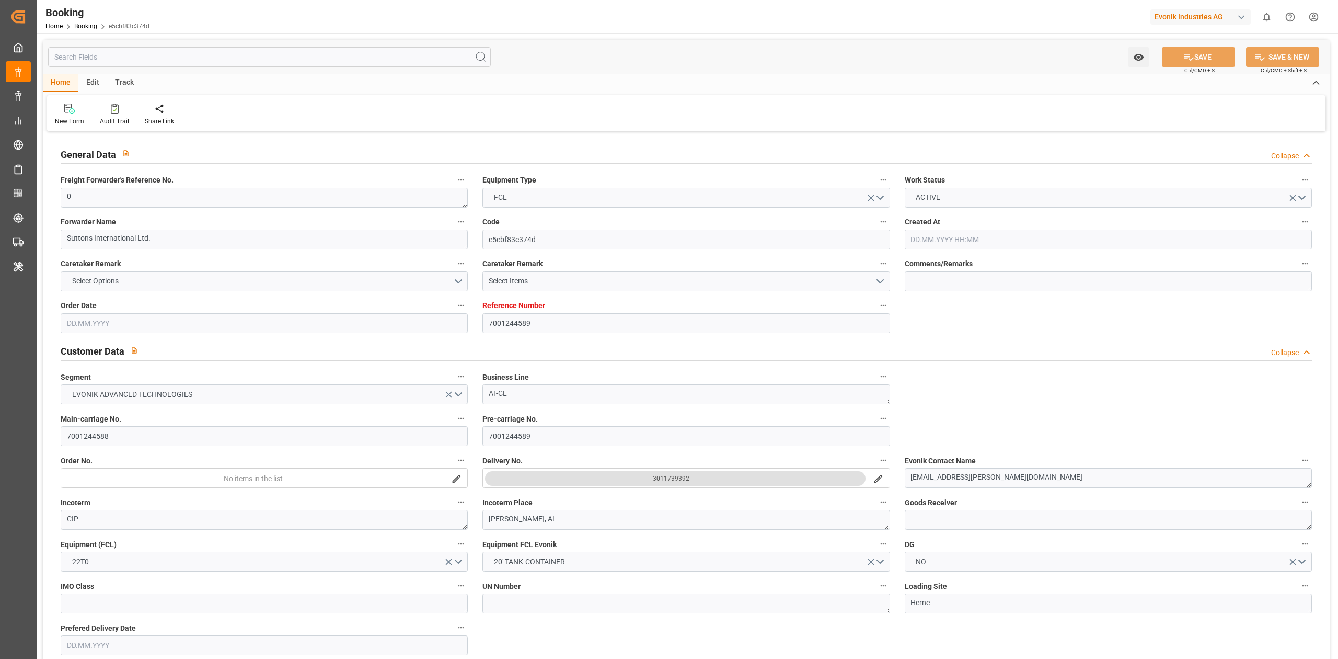
type input "7001244589"
type input "9281267"
type input "MSC"
type input "Mediterranean Shipping Company"
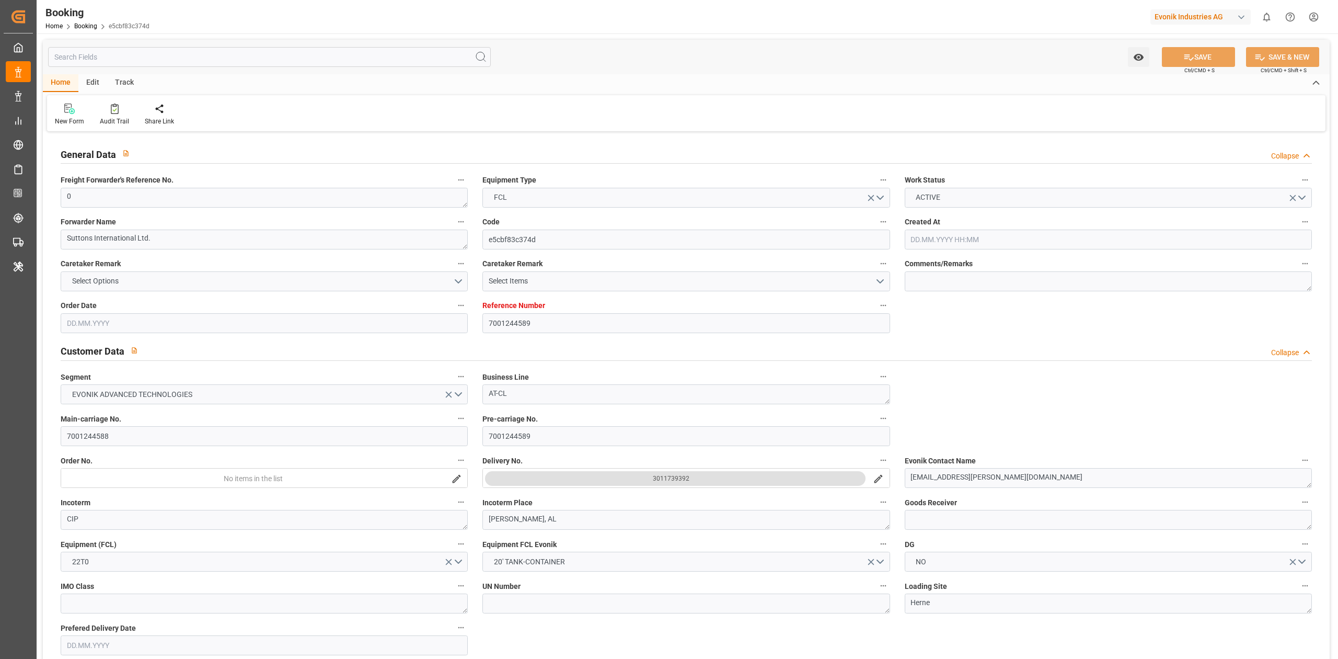
type input "NLRTM"
type input "USMOB"
type input "08.08.2025 14:12"
type input "08.08.2025"
type input "21.10.2025"
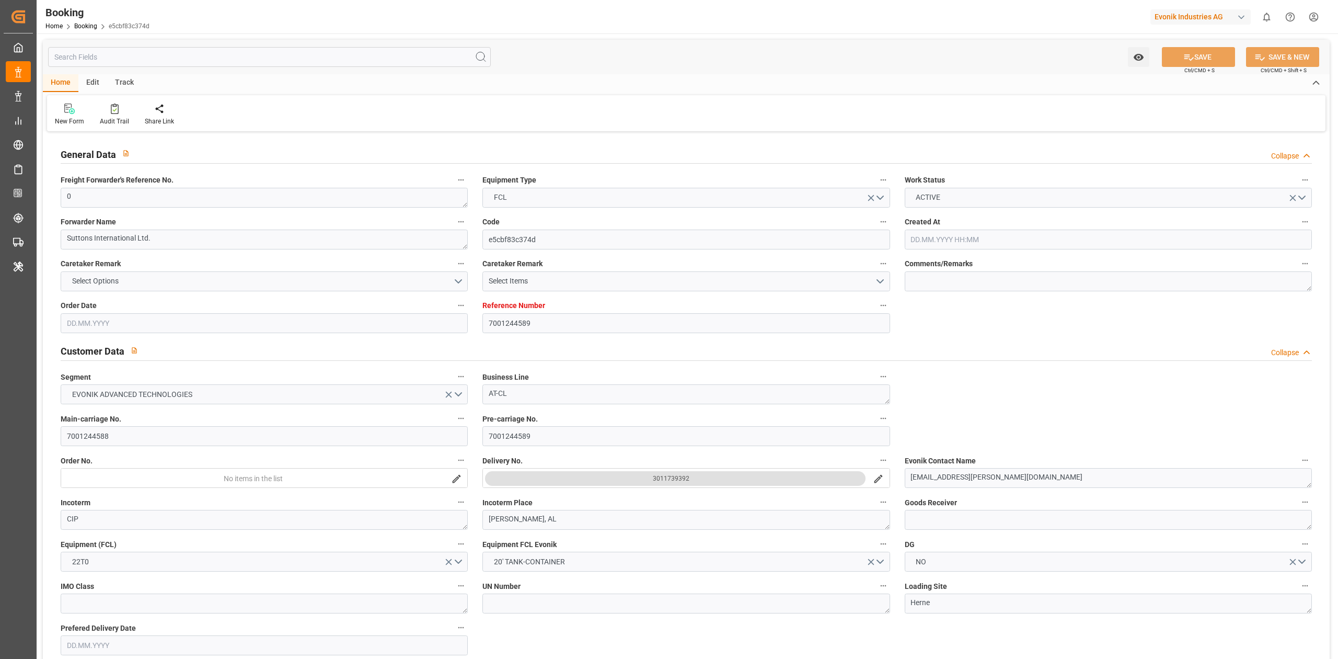
type input "10.09.2025"
type input "10.09.2025 00:00"
type input "22.09.2025 00:00"
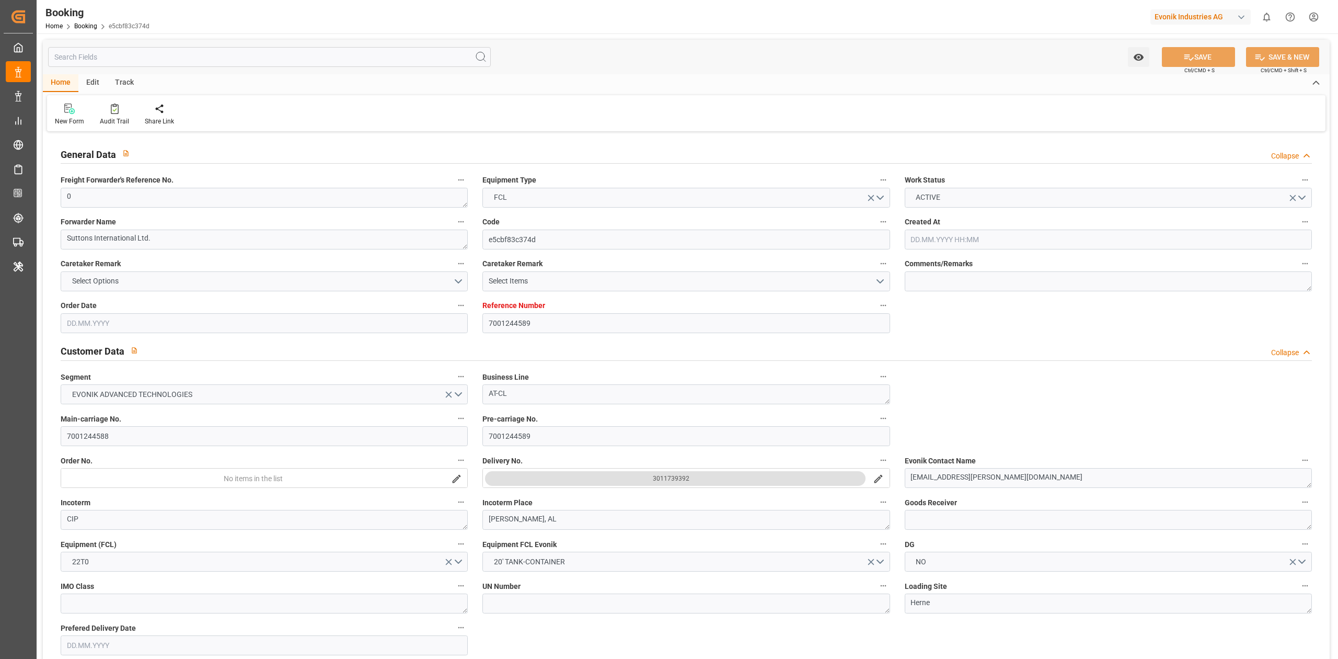
type input "16.10.2025 00:00"
type input "08.08.2025"
type input "08.10.2025 06:57"
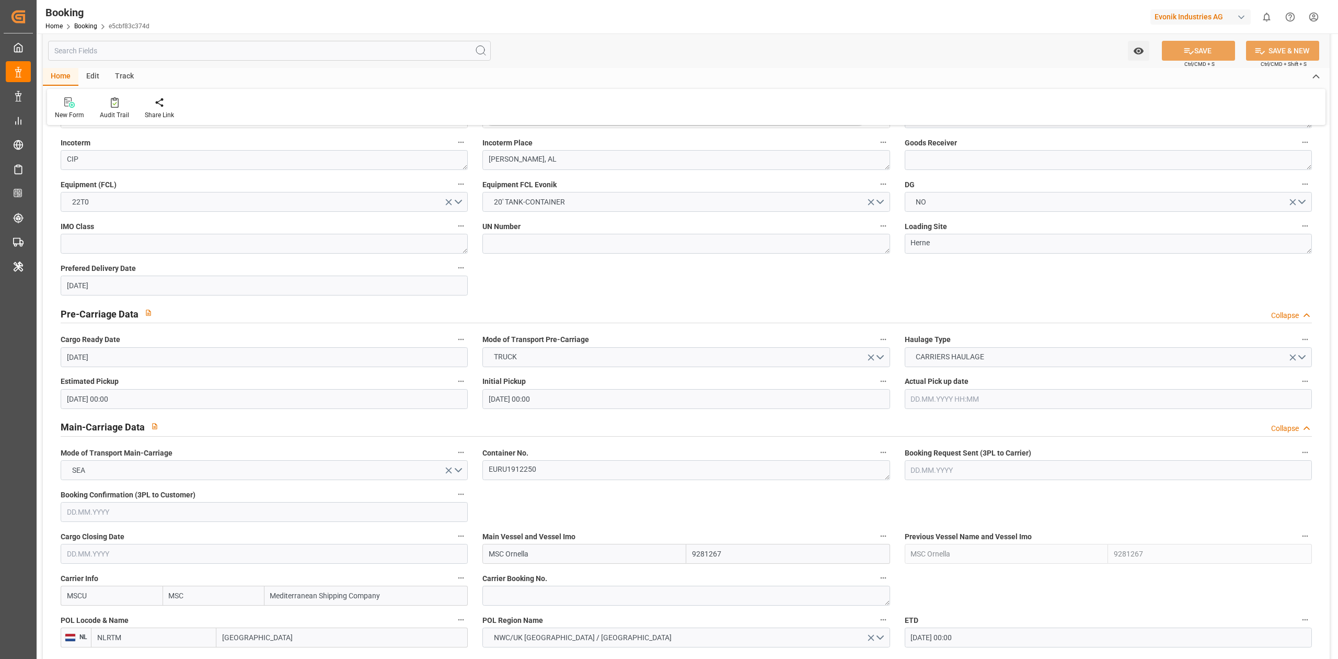
scroll to position [362, 0]
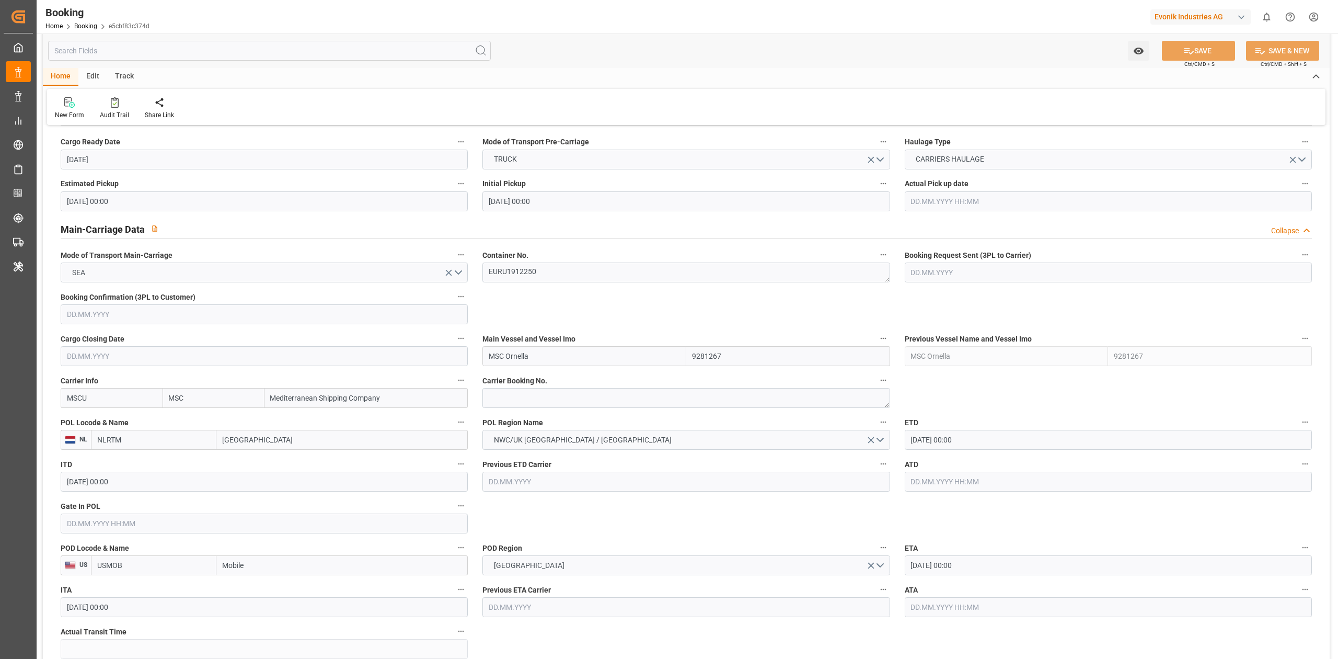
scroll to position [615, 0]
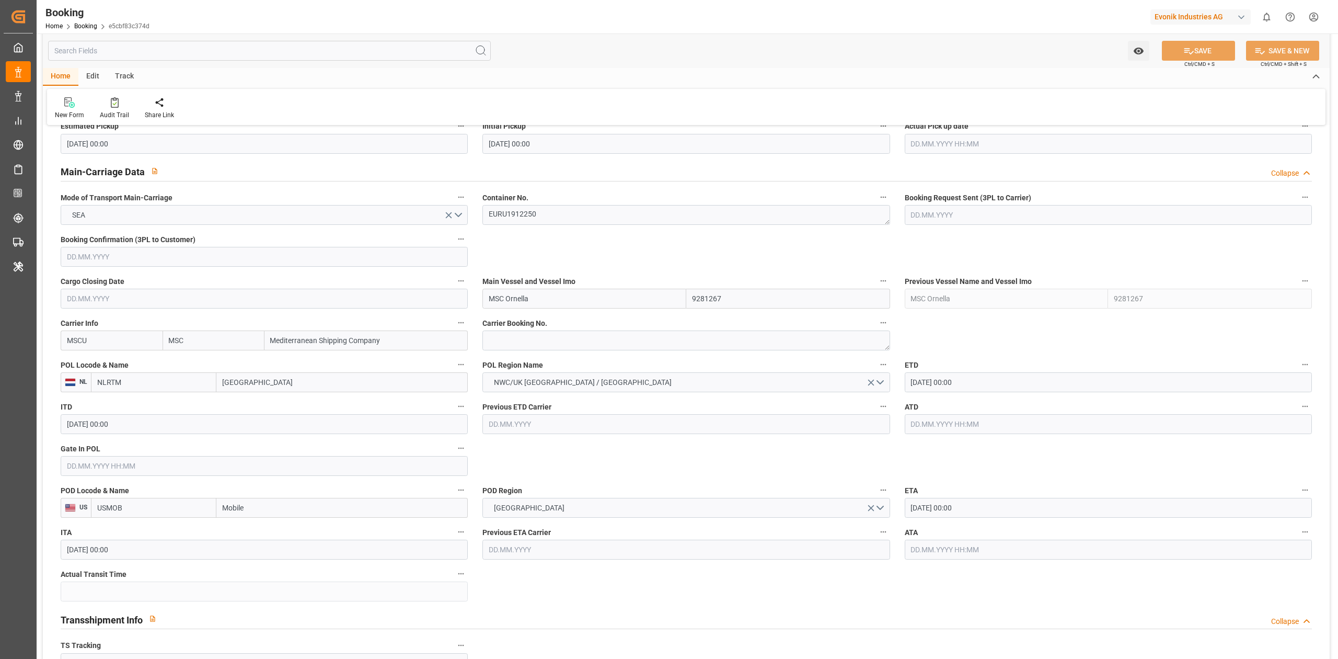
click at [994, 384] on input "22.09.2025 00:00" at bounding box center [1108, 382] width 407 height 20
click at [1046, 409] on div "Previous Month Next Month September 2025 Mo Tu We Th Fr Sa Su 1 2 3 4 5 6 7 8 9…" at bounding box center [1002, 470] width 194 height 144
click at [1046, 409] on button "Next Month" at bounding box center [1046, 407] width 6 height 6
click at [1003, 468] on span "10" at bounding box center [999, 466] width 7 height 7
type input "[DATE] 00:00"
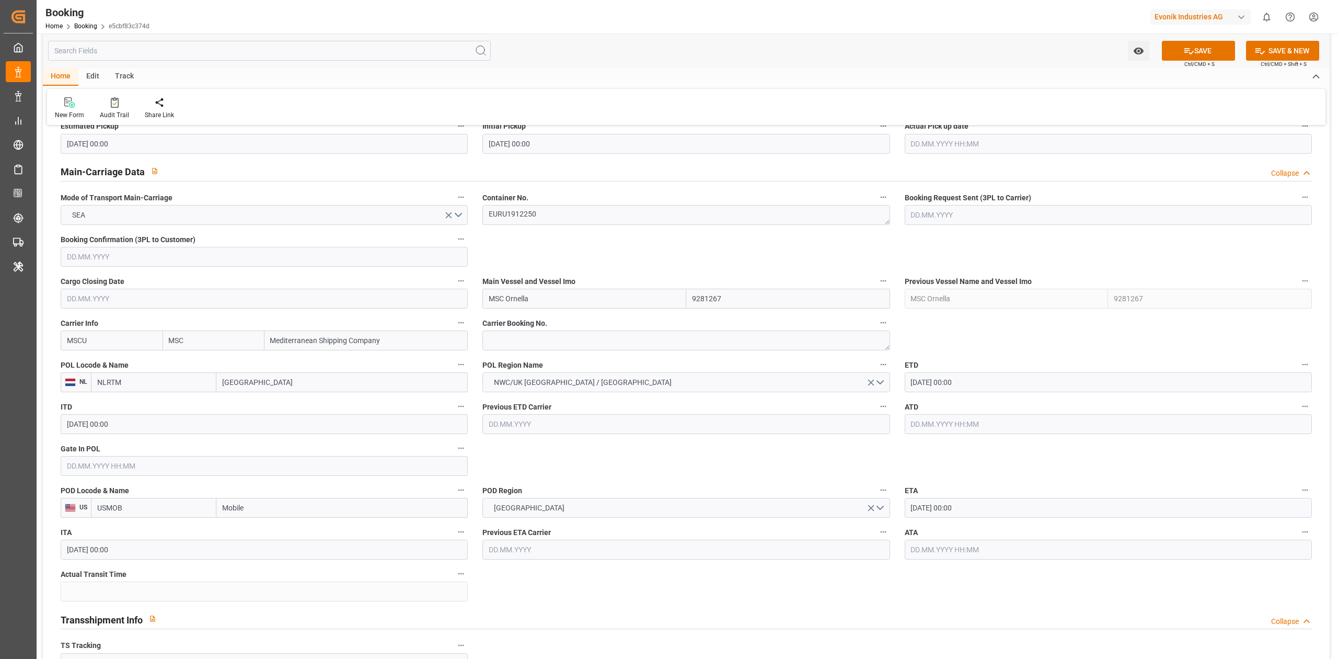
click at [965, 506] on input "16.10.2025 00:00" at bounding box center [1108, 508] width 407 height 20
click at [1047, 356] on button "Next Month" at bounding box center [1046, 354] width 6 height 6
click at [971, 414] on div "3 4 5 6 7 8 9" at bounding box center [980, 414] width 143 height 20
click at [980, 414] on span "6" at bounding box center [980, 413] width 4 height 7
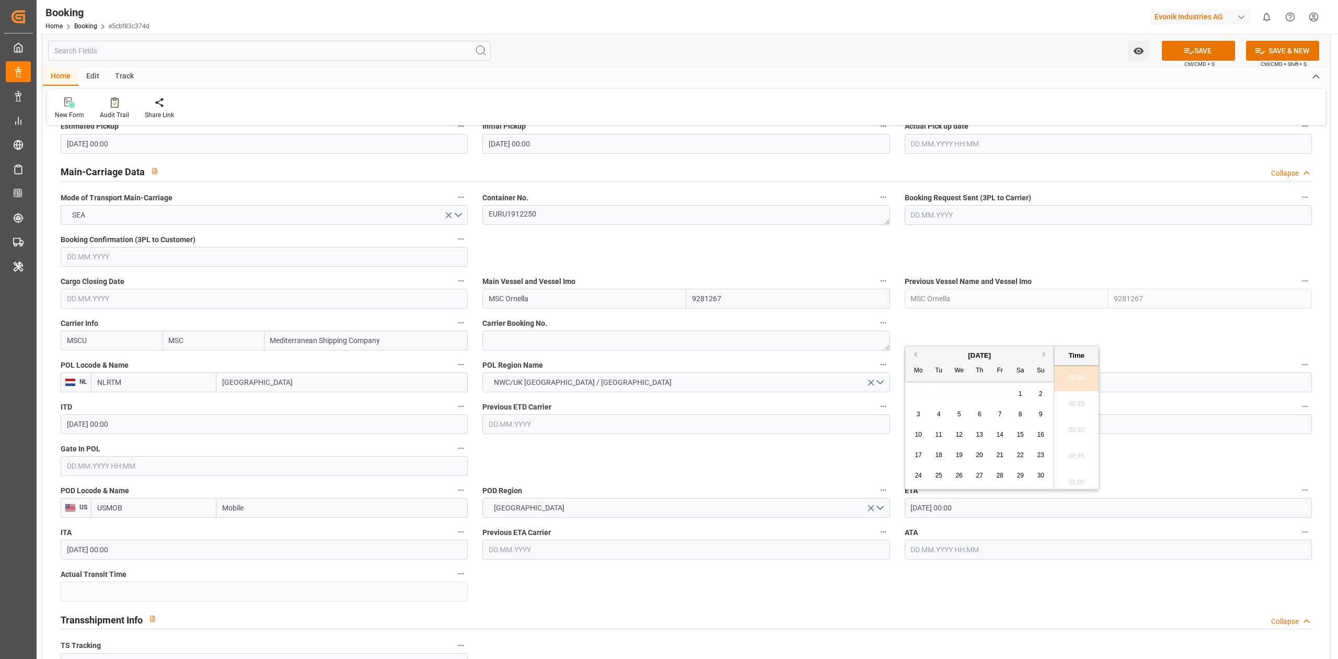
type input "06.11.2025 00:00"
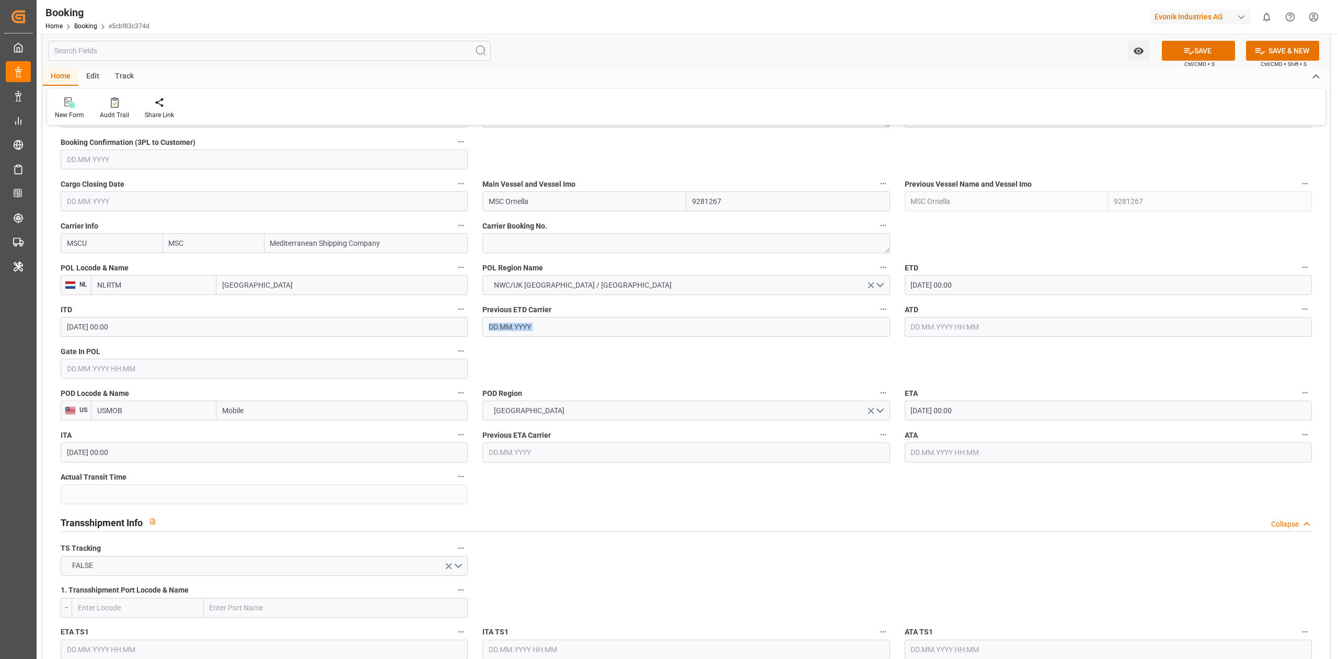
scroll to position [713, 0]
click at [93, 365] on input "text" at bounding box center [264, 368] width 407 height 20
click at [109, 453] on div "8" at bounding box center [115, 452] width 13 height 13
type input "08.10.2025 00:00"
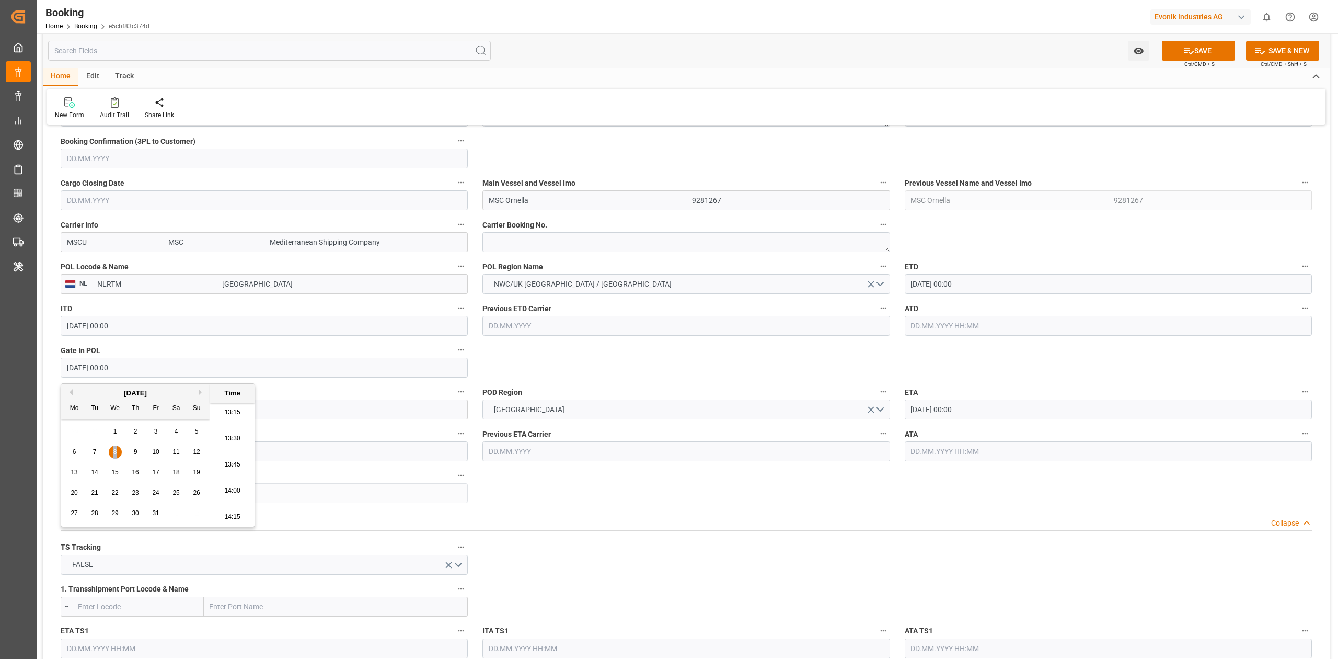
click at [109, 453] on div "8" at bounding box center [115, 452] width 13 height 13
click at [645, 200] on input "MSC Ornella" at bounding box center [585, 200] width 204 height 20
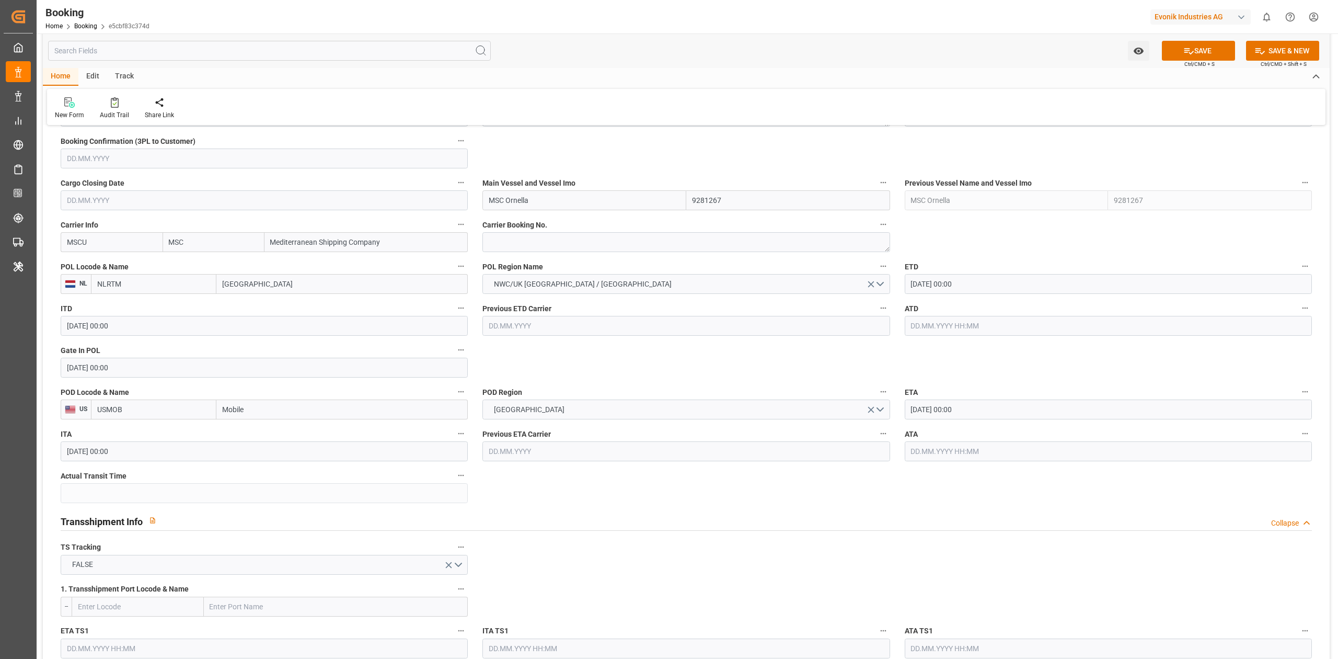
paste input "HUBERT SCHULTE"
type input "HUBERT SCHULTE"
click at [569, 226] on span "HUBERT SCHULTE - 9535204" at bounding box center [533, 223] width 88 height 8
type input "9535204"
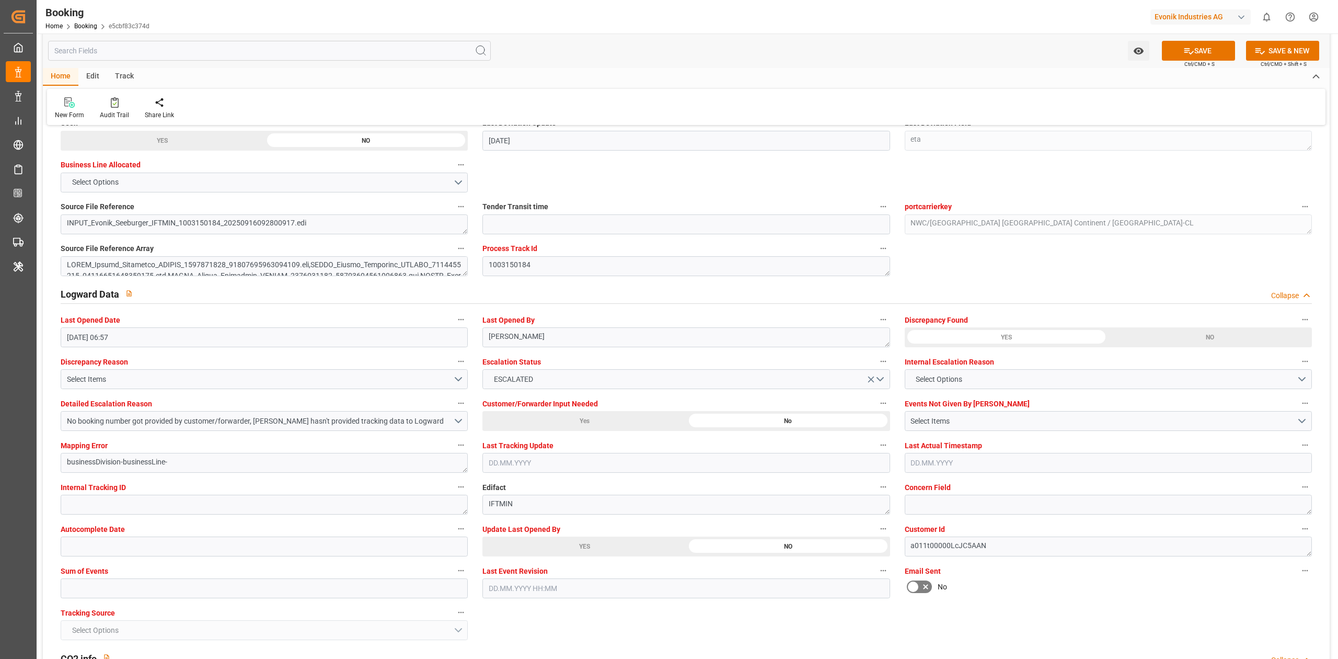
scroll to position [1768, 0]
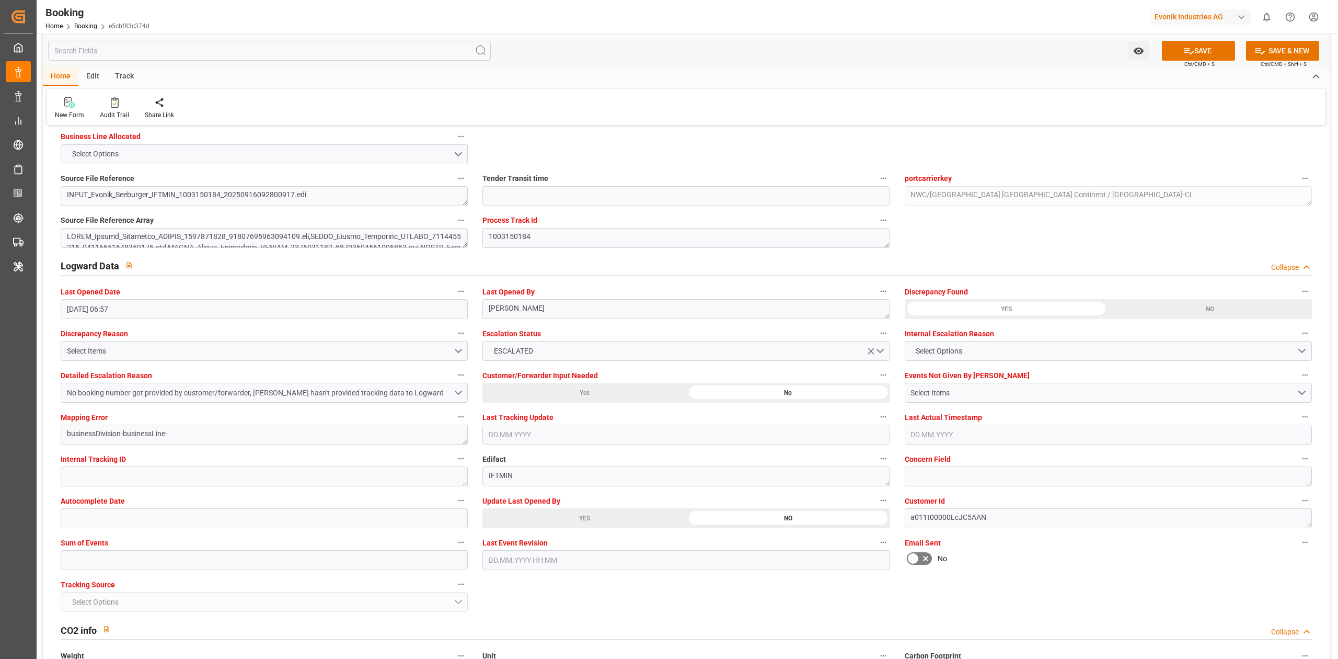
type input "HUBERT SCHULTE"
click at [453, 393] on button "No booking number got provided by customer/forwarder, Carrier hasn't provided t…" at bounding box center [264, 393] width 407 height 20
click at [458, 396] on button "No booking number got provided by customer/forwarder, Carrier hasn't provided t…" at bounding box center [264, 393] width 407 height 20
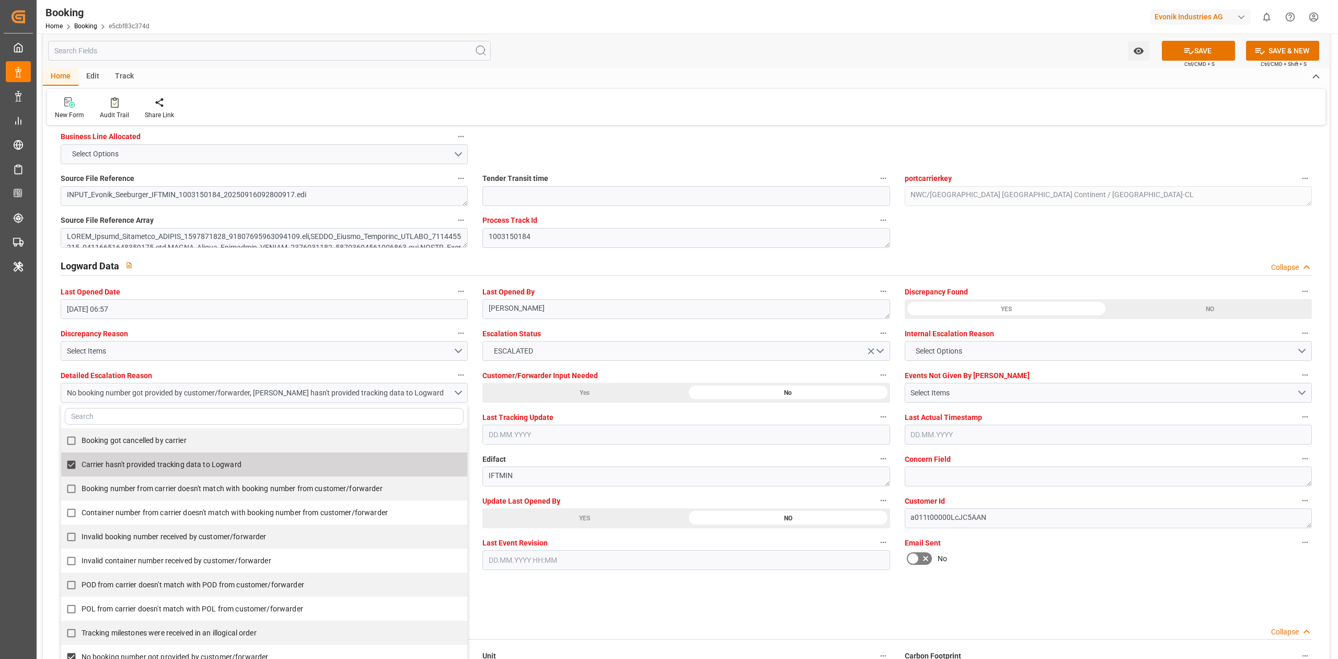
click at [234, 455] on label "Carrier hasn't provided tracking data to Logward" at bounding box center [258, 464] width 395 height 20
checkbox input "false"
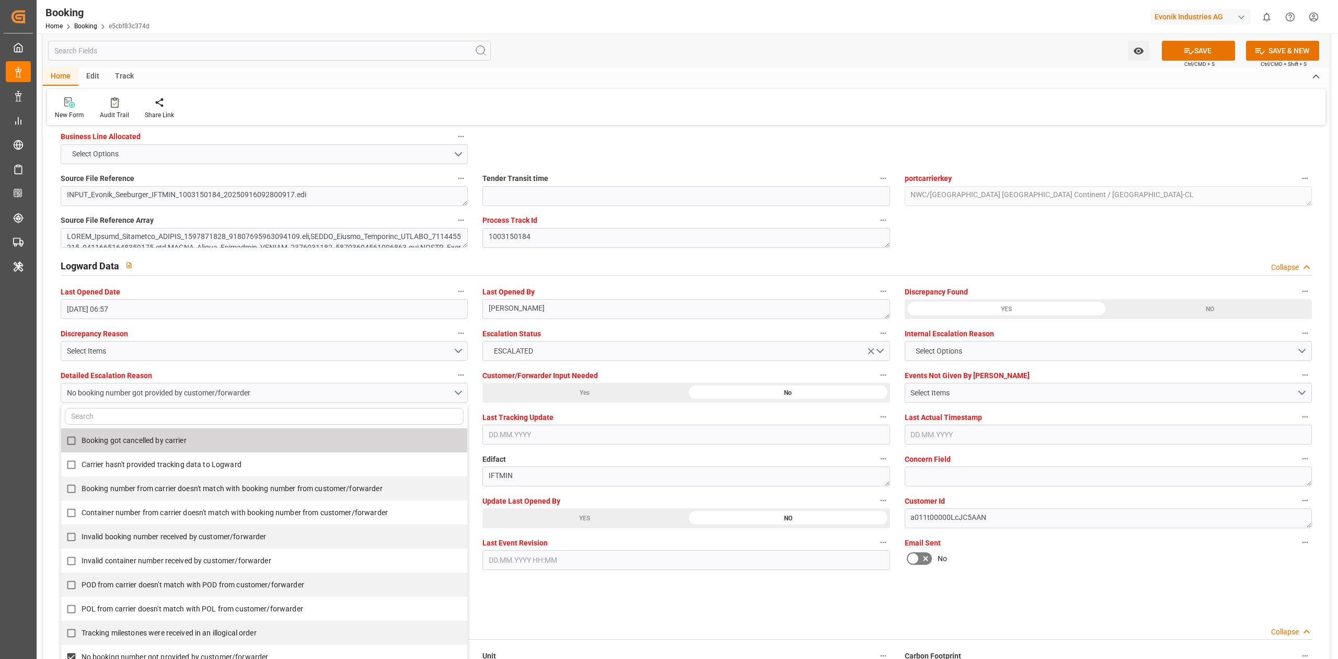
click at [643, 86] on div "Home Edit Track New Form Audit Trail Share Link" at bounding box center [686, 96] width 1287 height 57
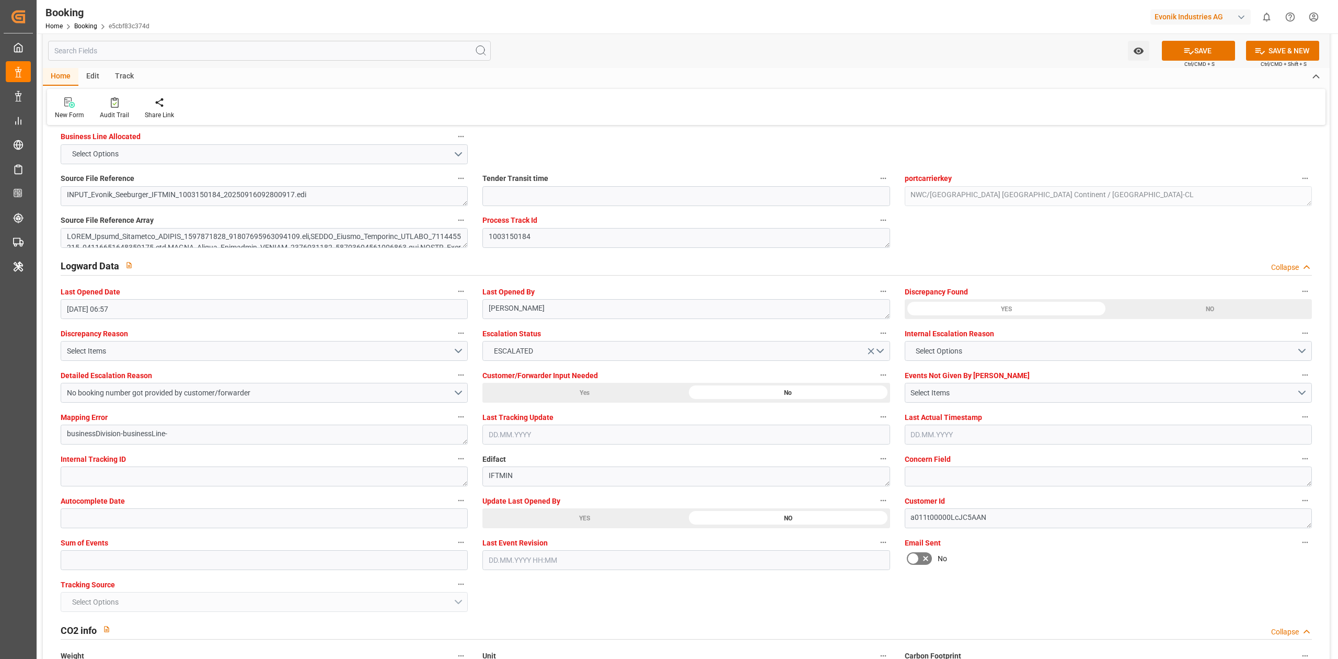
click at [232, 556] on input "text" at bounding box center [264, 560] width 407 height 20
type input "0"
click at [1179, 55] on button "SAVE" at bounding box center [1198, 51] width 73 height 20
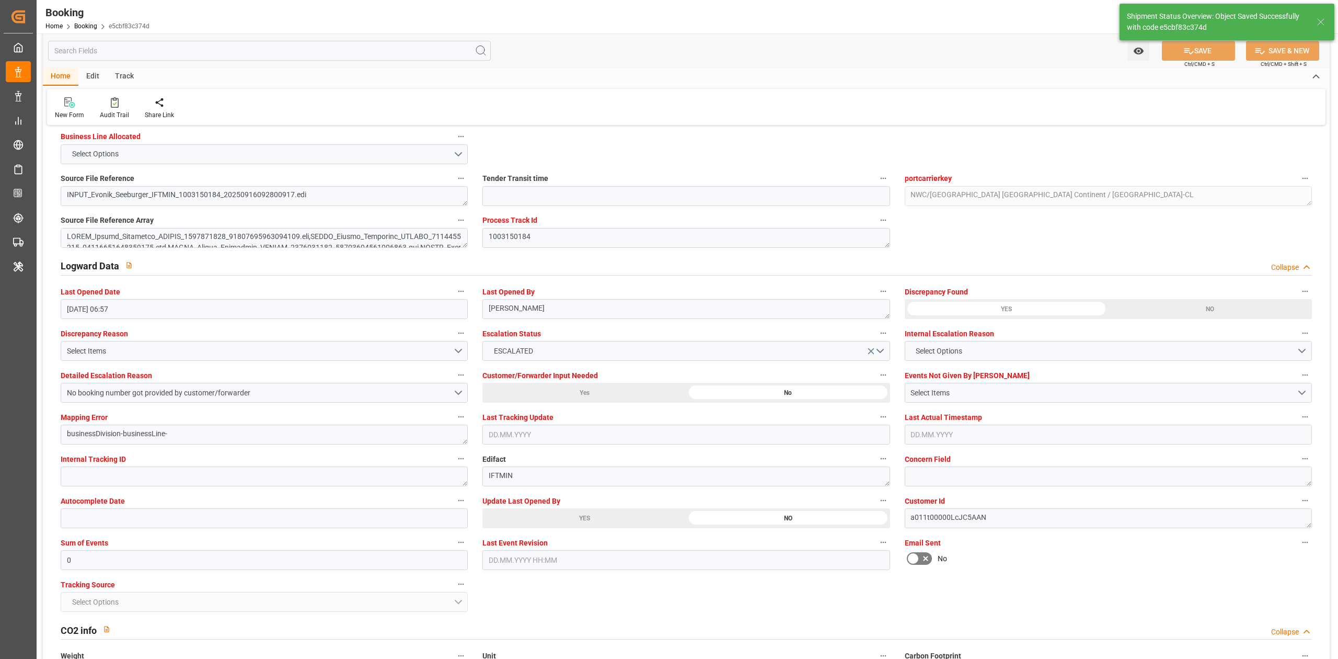
type textarea "[PERSON_NAME]"
type input "09.10.2025 08:29"
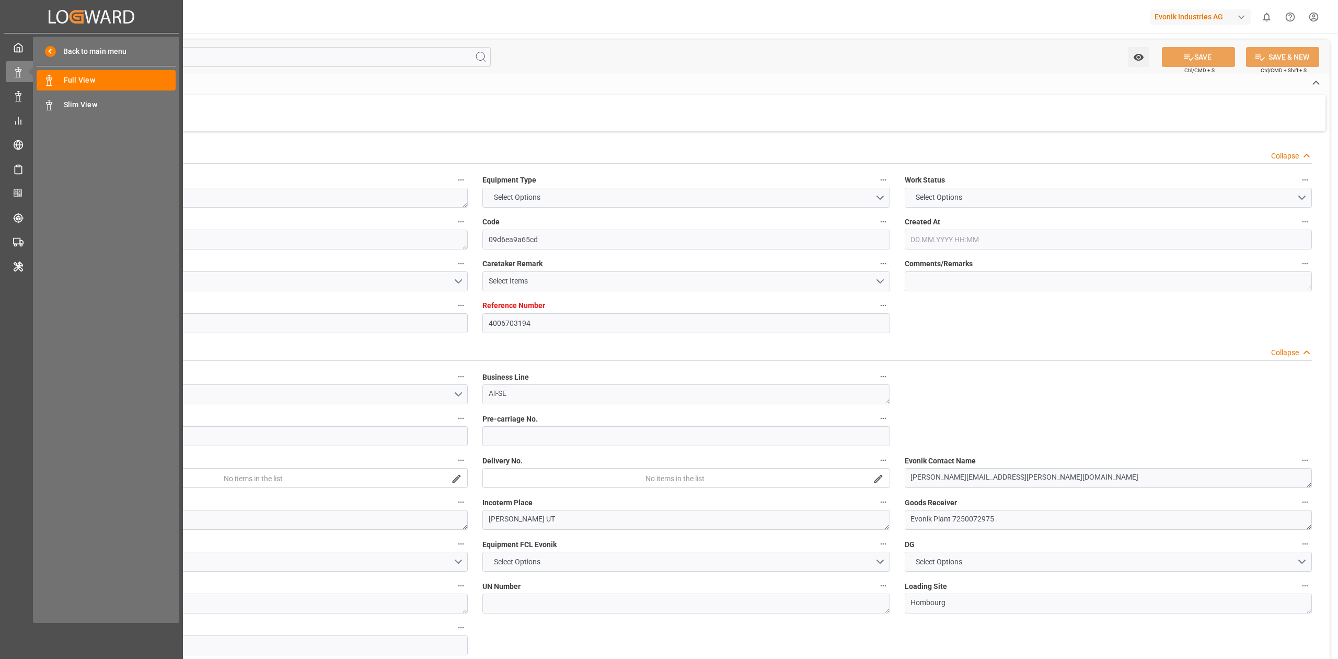
type textarea "250908610387"
type textarea "Leschaco Bremen"
type input "09d6ea9a65cd"
type input "4006703194"
type textarea "AT-SE"
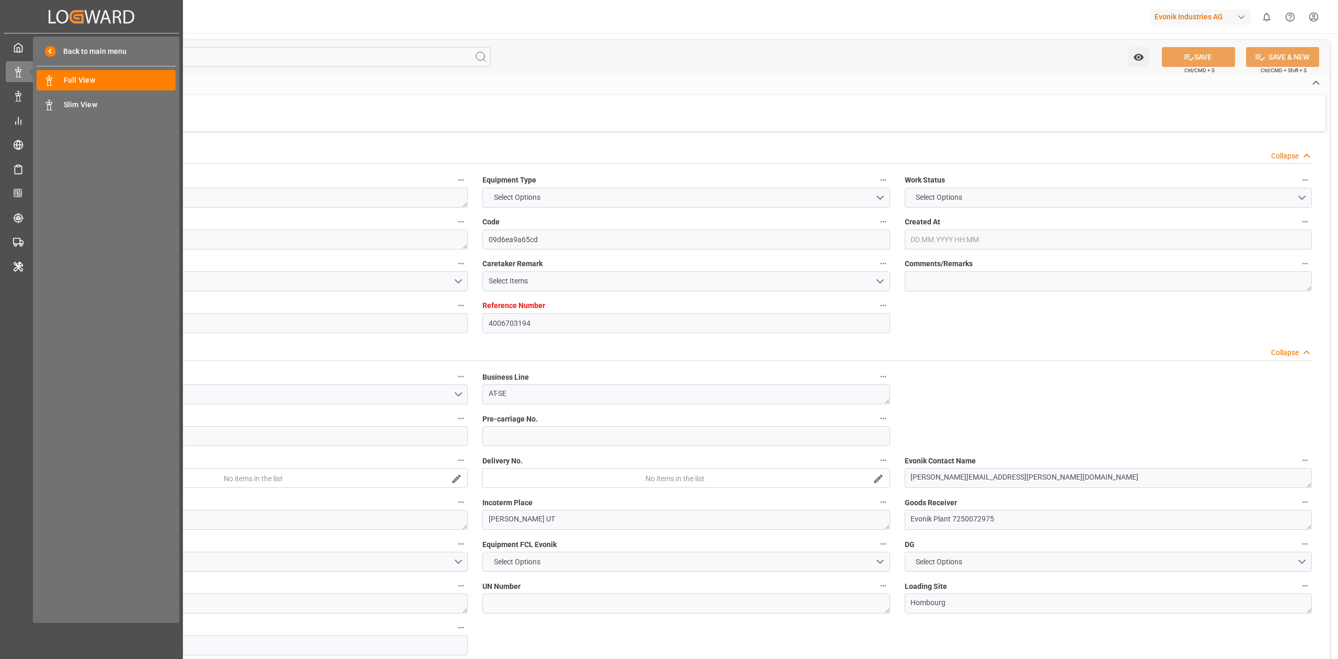
type input "4006703186"
type textarea "gwen.brooks@evonik.com"
type textarea "DAP"
type textarea "Logan UT"
type textarea "Evonik Plant 7250072975"
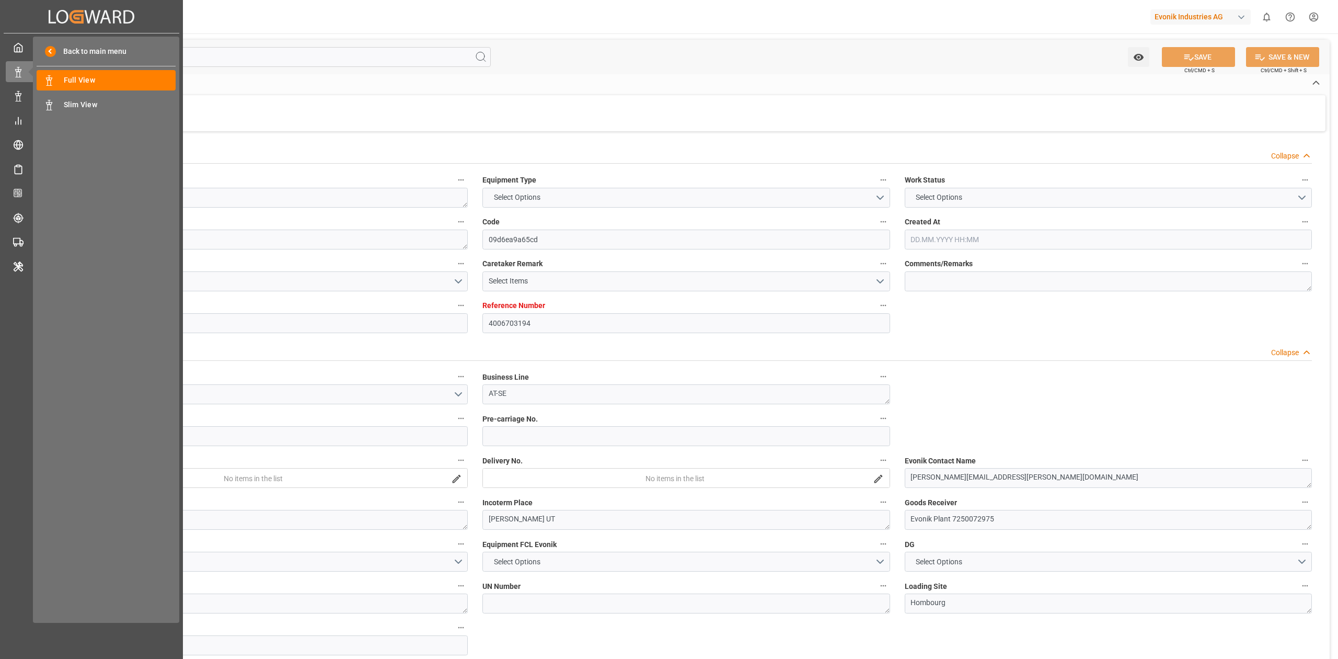
type textarea "Hombourg"
type textarea "FCIU8720516"
type input "HERMANN SCHULTE"
type input "MSCU"
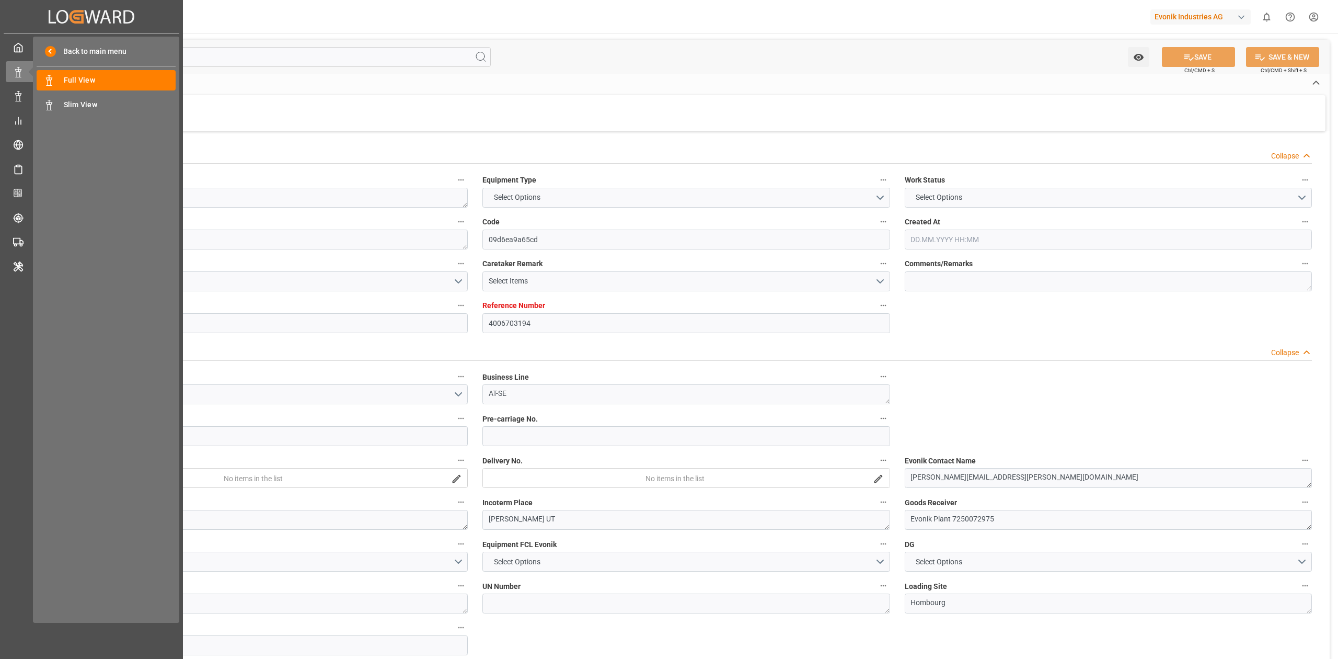
type textarea "459IHA1425637"
type input "Bremerhaven"
type input "Houston"
type textarea "INPUT_Evonik_Seeburger_LoadTenderOcean_1003210637_20251007065344111.xml"
type textarea "NWC/UK North West Continent / UK_USHOU_MSCU_AT-SE"
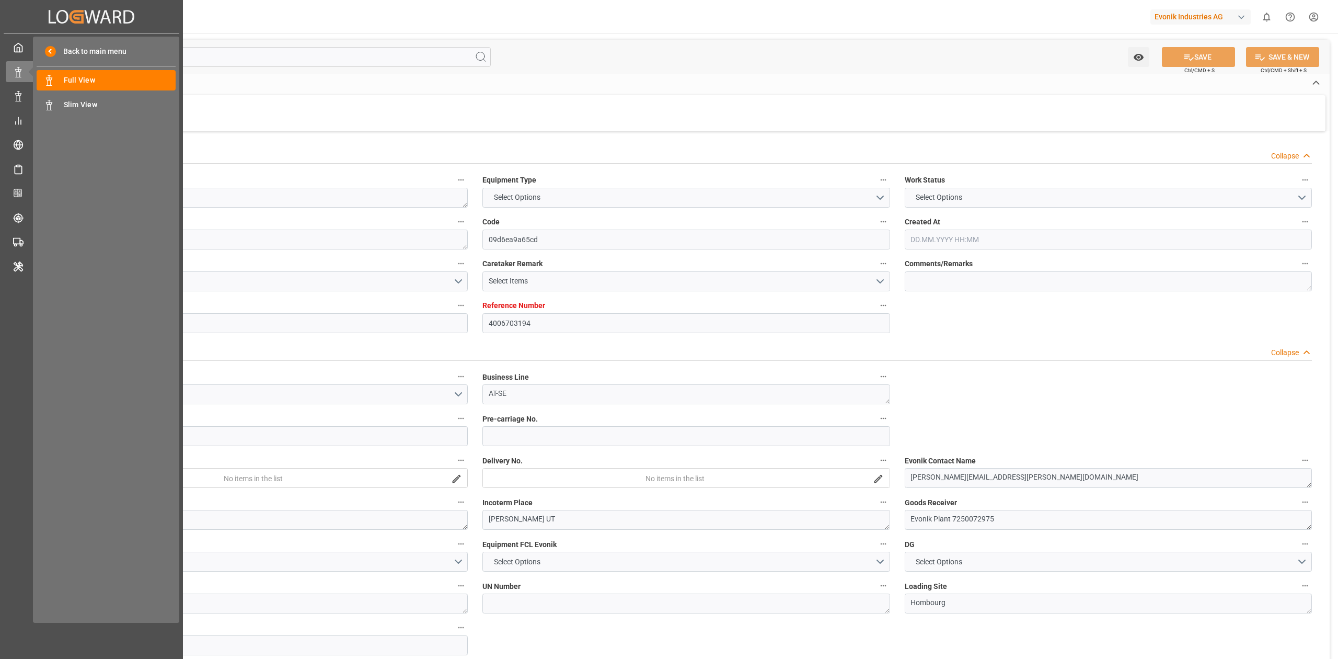
type textarea "INPUT_Evonik_Seeburger_LoadTenderOcean_1003089992_20250827075646229.xml,INPUT_E…"
type textarea "1003210637"
type textarea "Logward System"
type textarea "businessDivision-businessLine-"
type textarea "IFTSTA"
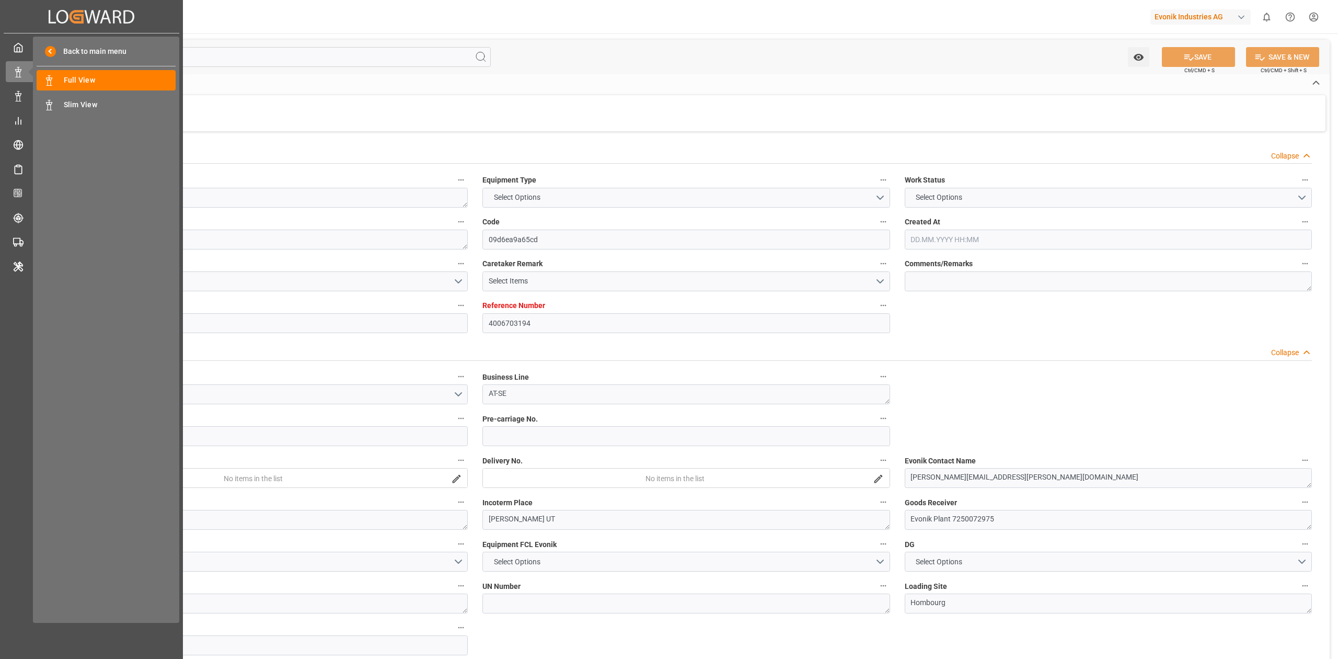
type textarea "a011t00000LcJC5AAN"
type textarea "No"
type input "BREMERHAVEN"
type input "HOUSTON"
type input "NH540A"
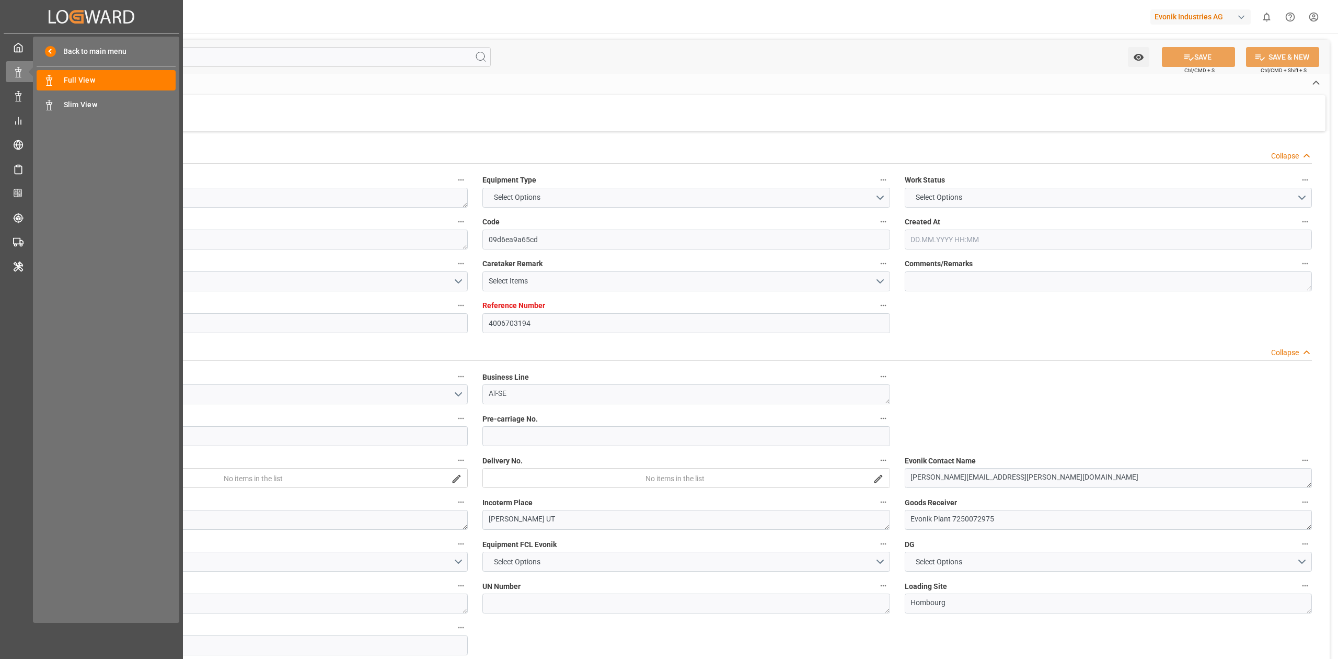
type input "VESSEL"
type input "TRUCK"
type input "4006703194"
type input "9535187"
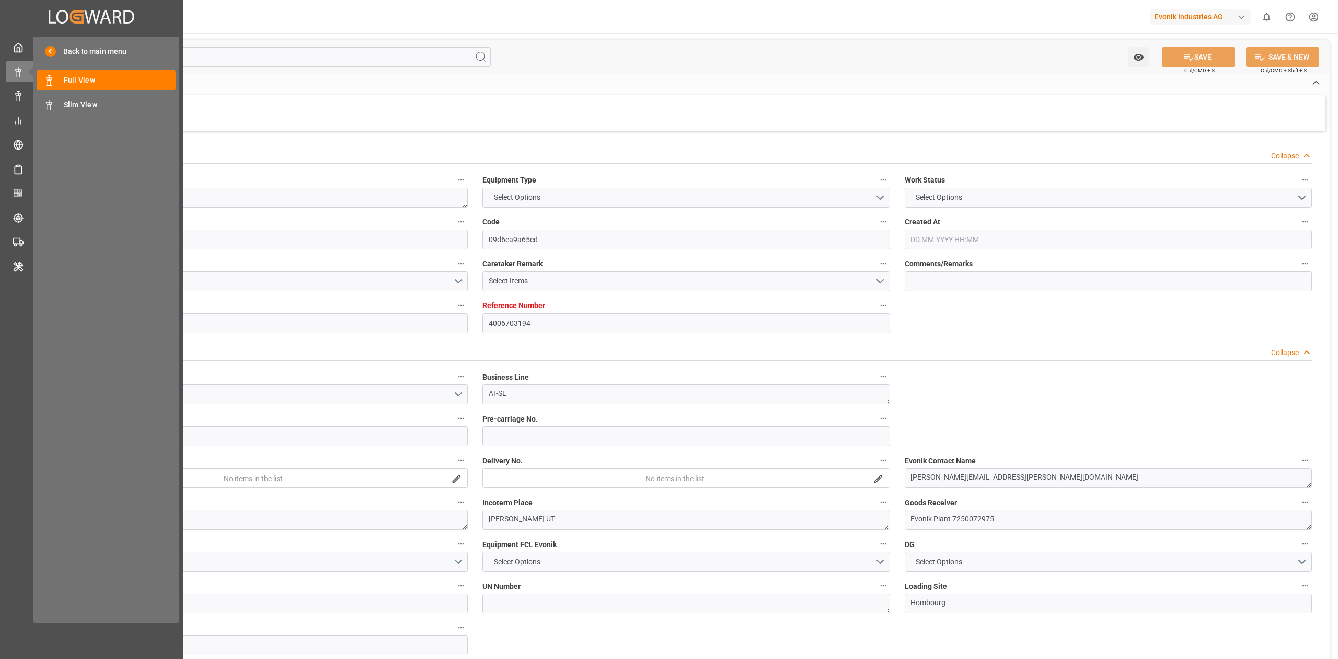
type input "MSC"
type input "Mediterranean Shipping Company"
type input "DEBRV"
type input "USHOU"
type input "0"
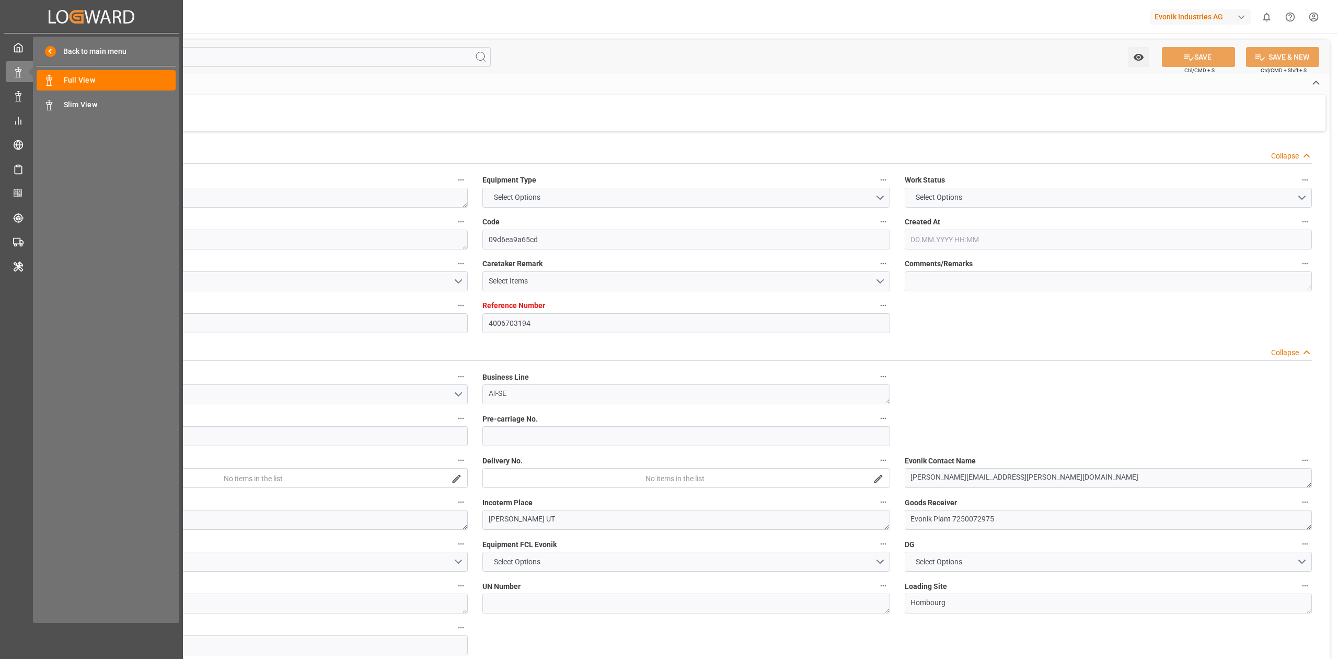
type input "DEBRV"
type input "USHOU"
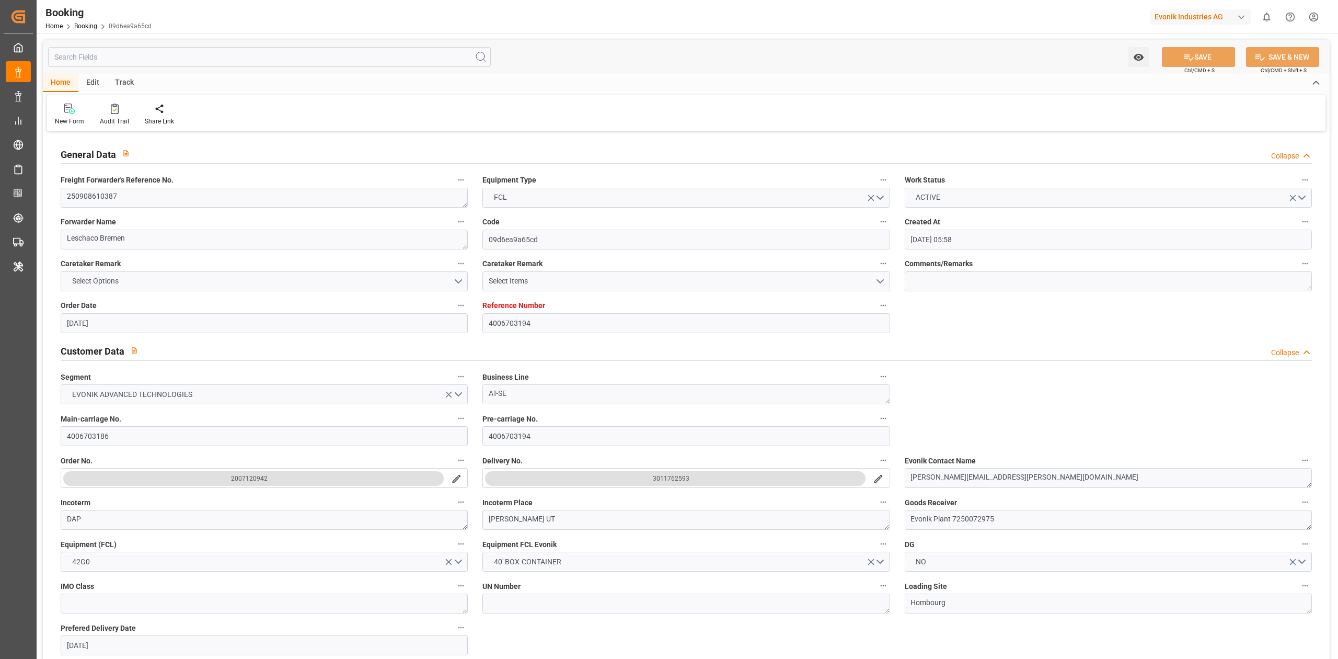
type input "27.08.2025 05:58"
type input "27.08.2025"
type input "07.11.2025"
type input "24.09.2025"
type input "24.09.2025 00:00"
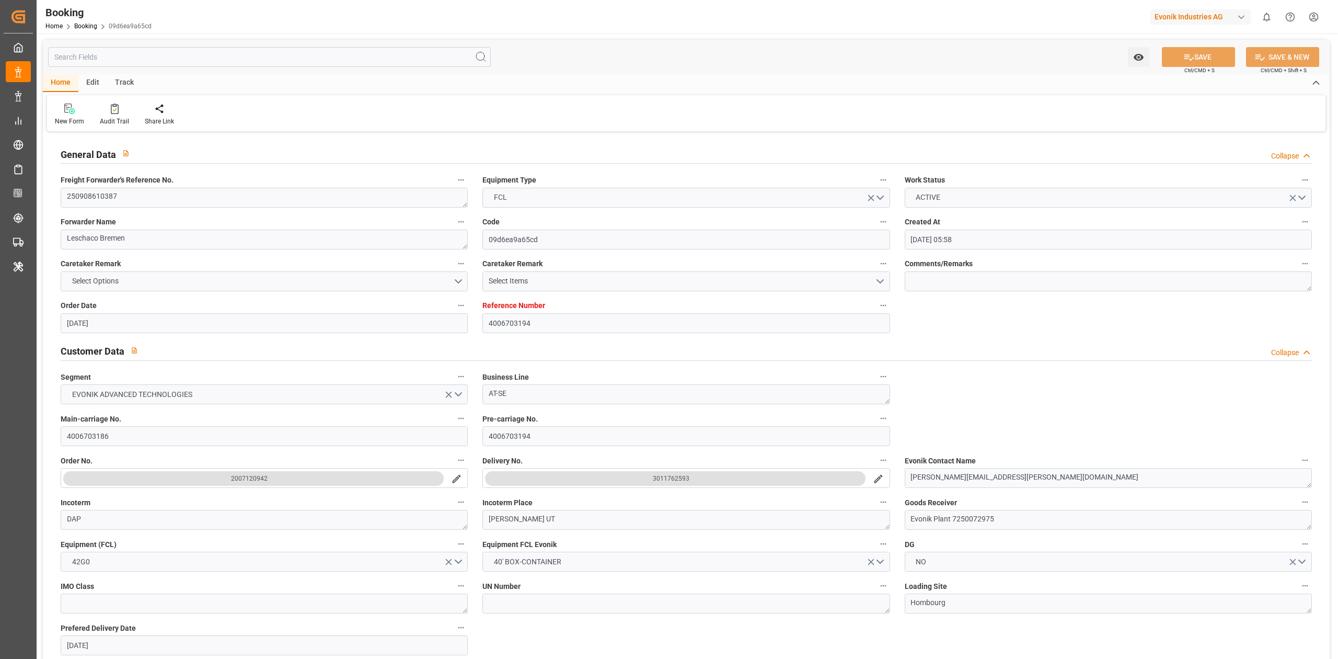
type input "02.10.2025"
type input "08.10.2025 10:00"
type input "06.10.2025 00:00"
type input "01.10.2025 12:00"
type input "25.10.2025 12:00"
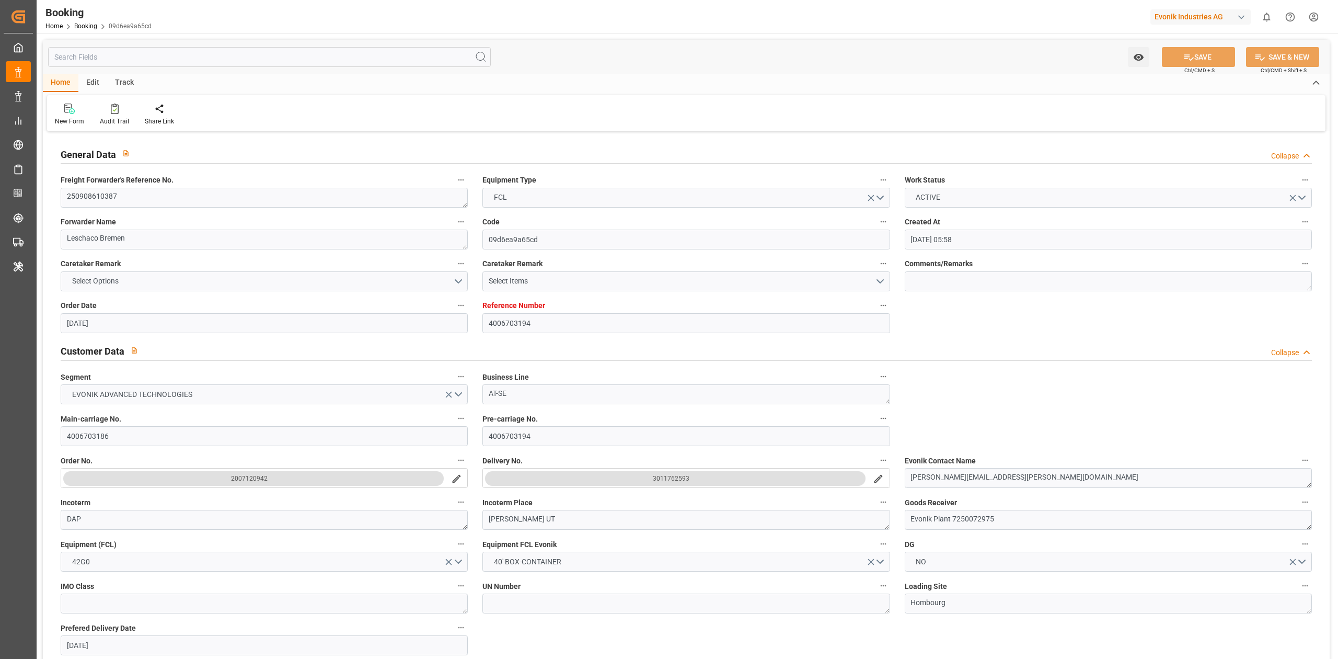
type input "22.10.2025 00:00"
type input "09.10.2025 02:51"
type input "09.10.2025"
type input "08.10.2025 00:02"
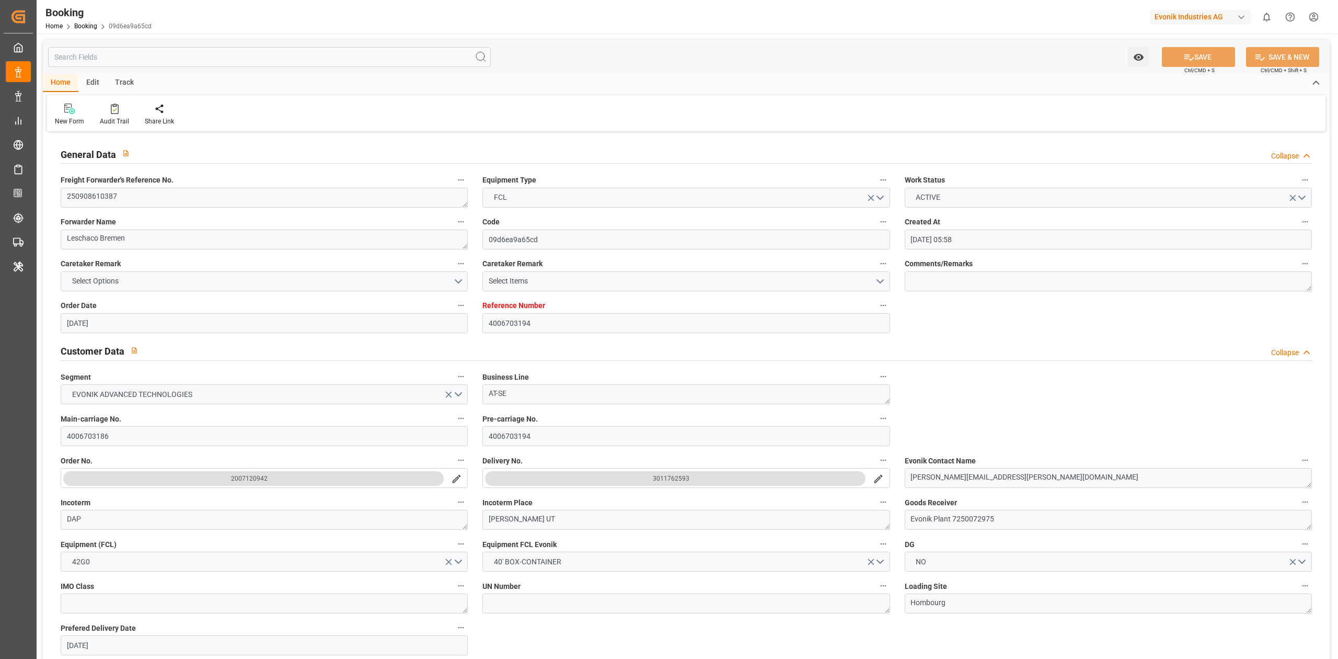
type input "08.10.2025 00:01"
type input "08.10.2025 12:00"
type input "08.10.2025 10:28"
type input "25.10.2025 12:00"
type input "26.10.2025 10:54"
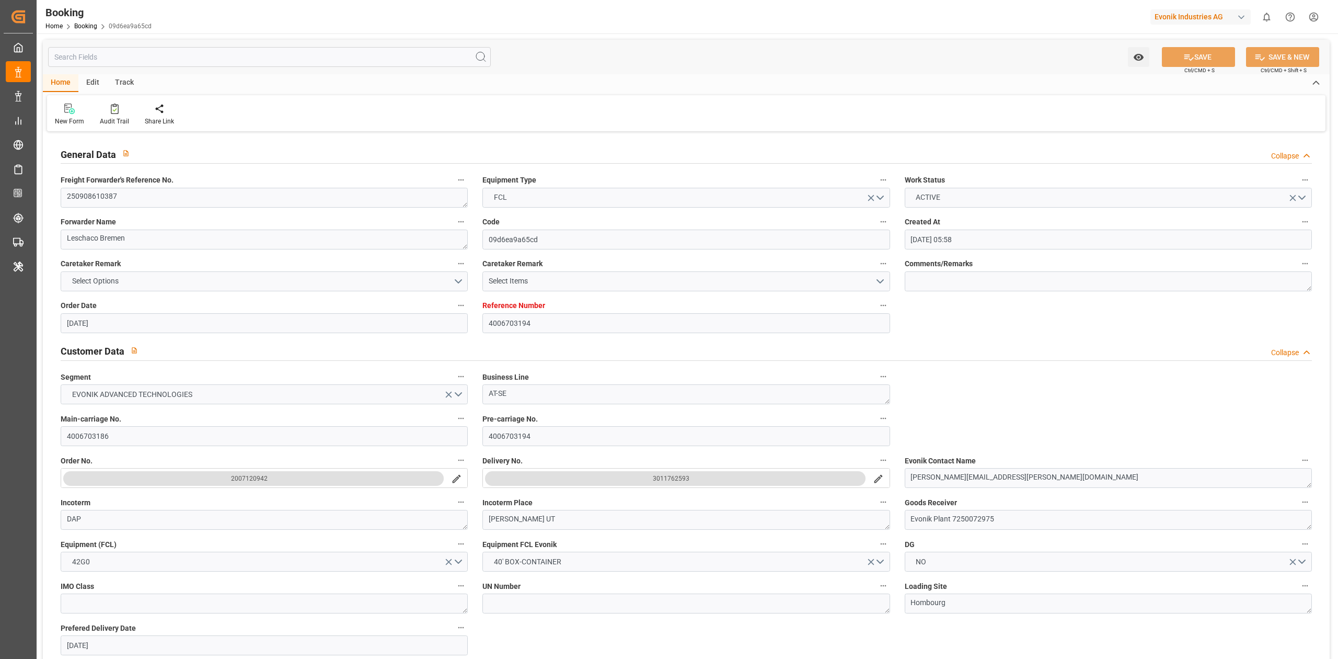
type input "30.10.2025 10:54"
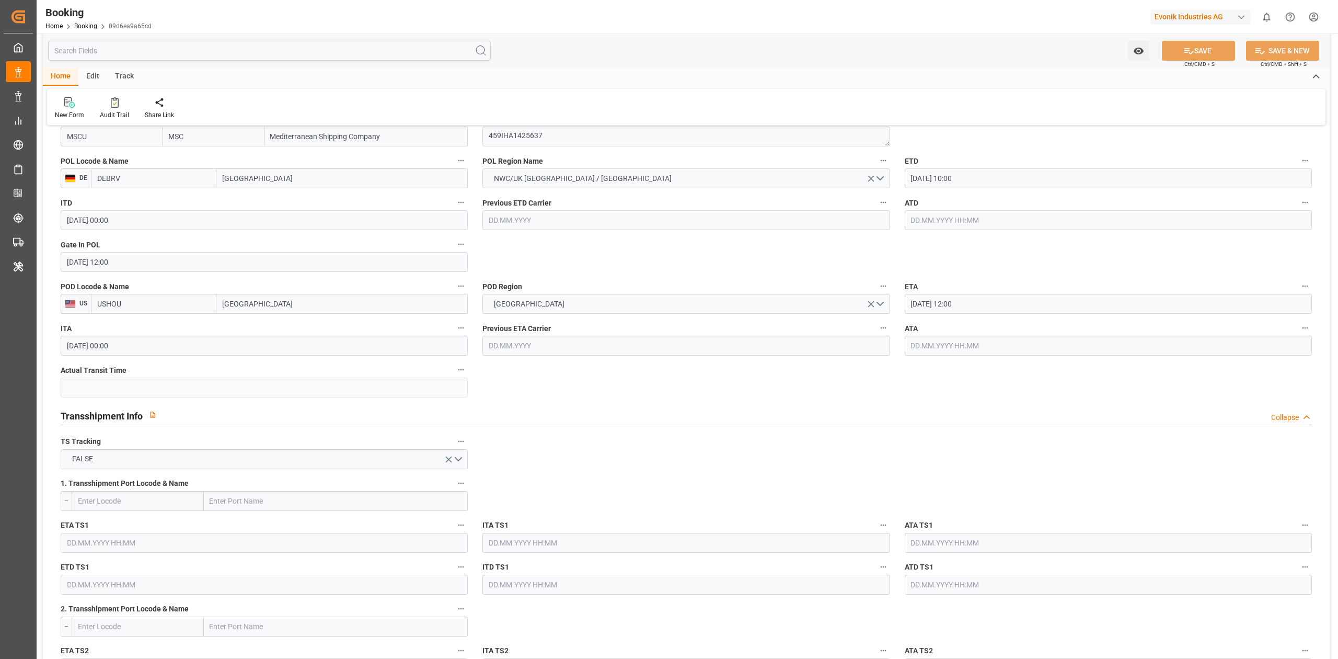
scroll to position [820, 0]
click at [947, 228] on input "text" at bounding box center [1108, 219] width 407 height 20
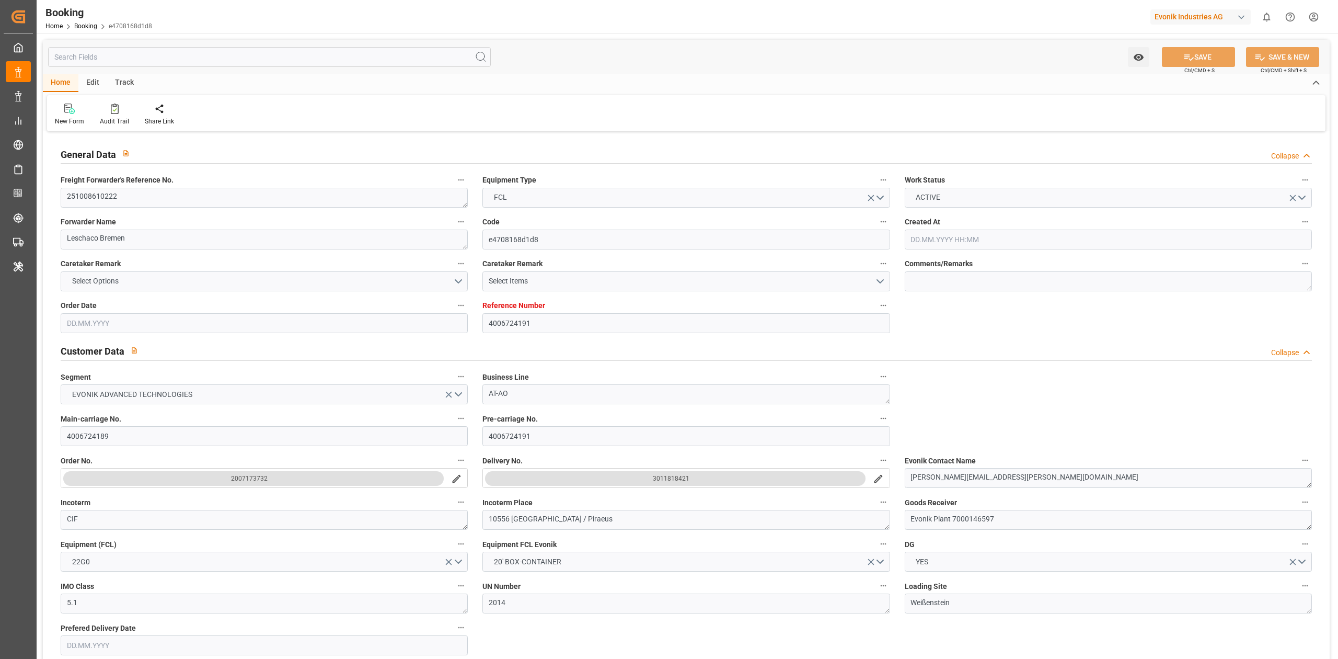
type input "4006724191"
type input "9188219"
type input "MSC"
type input "Mediterranean Shipping Company"
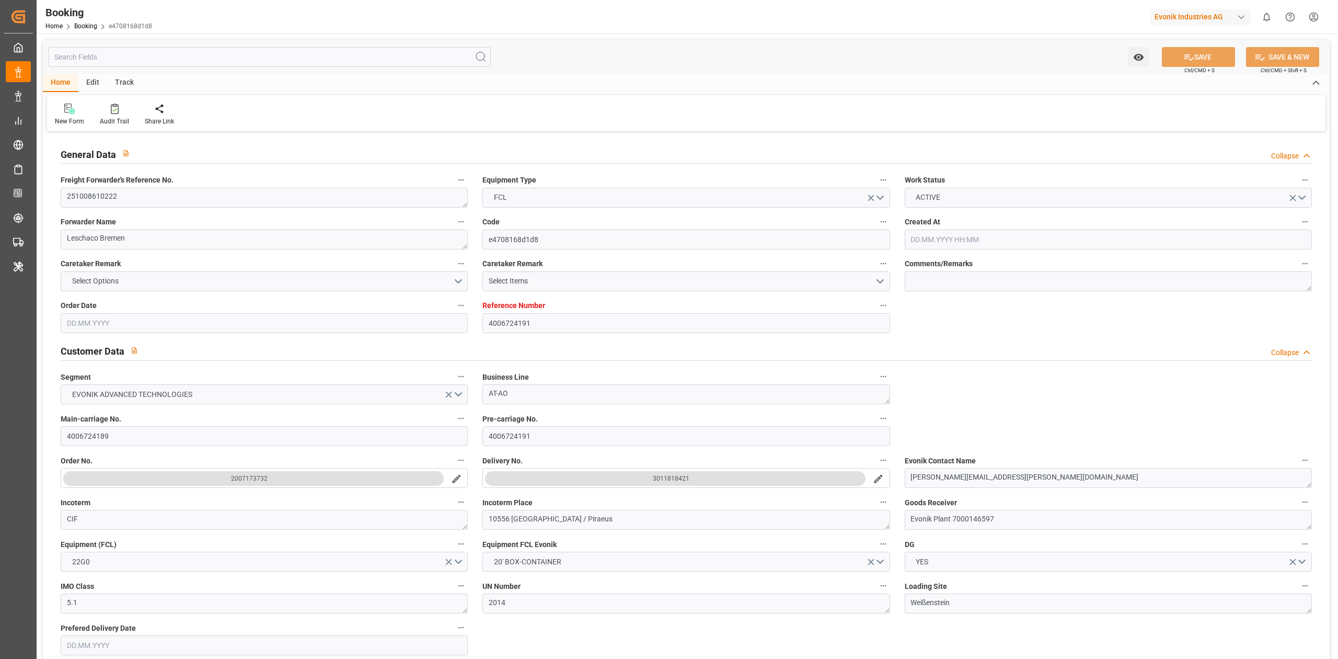
type input "NLRTM"
type input "GRPI"
type input "[DATE] 08:42"
type input "[DATE]"
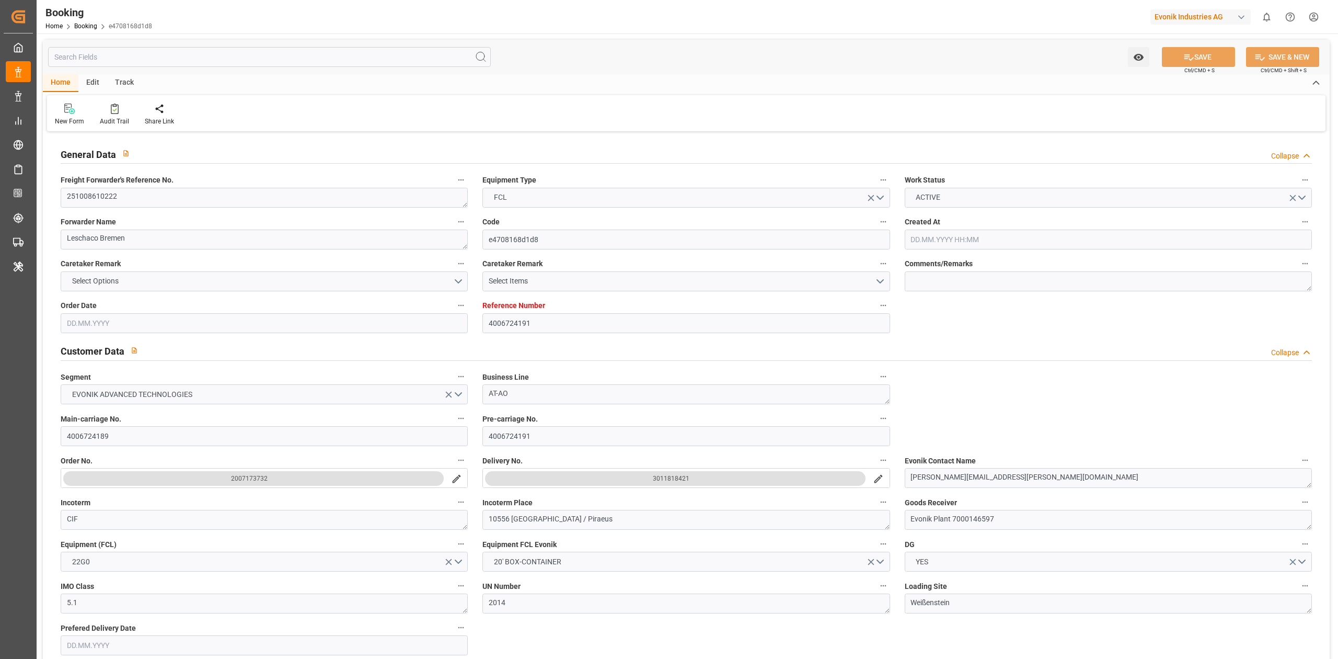
type input "[DATE]"
type input "[DATE] 00:00"
type input "[DATE]"
type input "[DATE] 00:00"
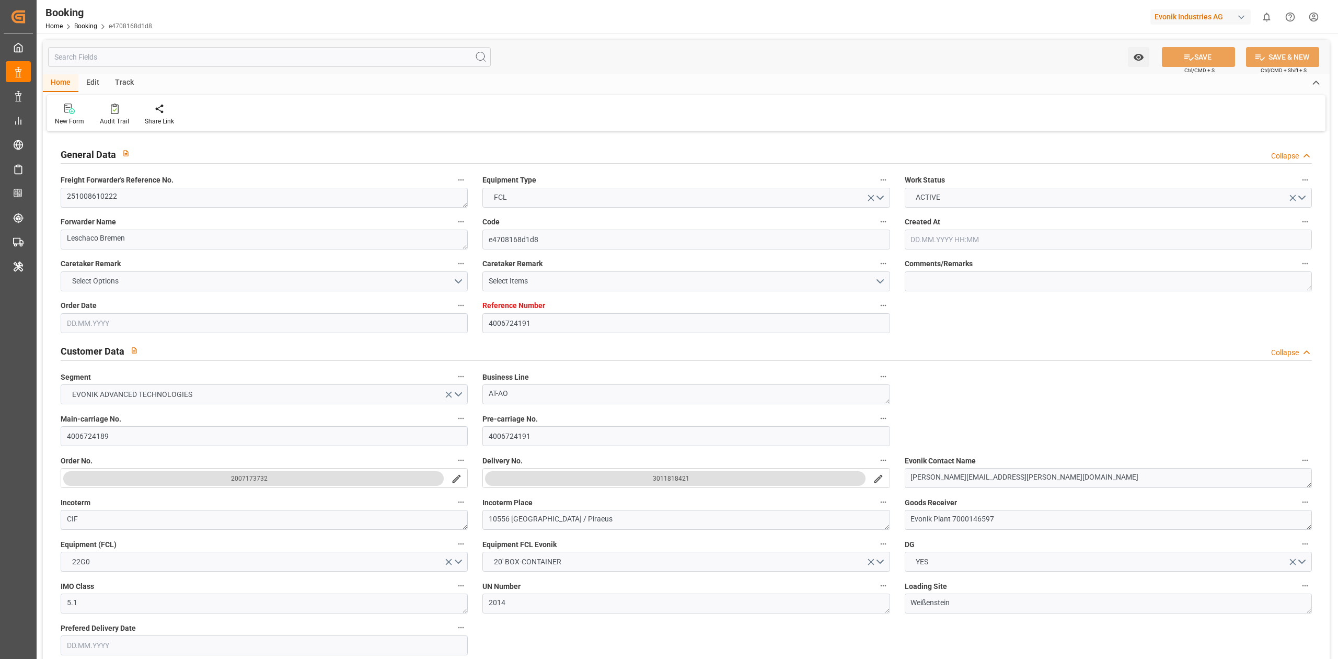
type input "[DATE] 00:00"
type input "[DATE] 05:57"
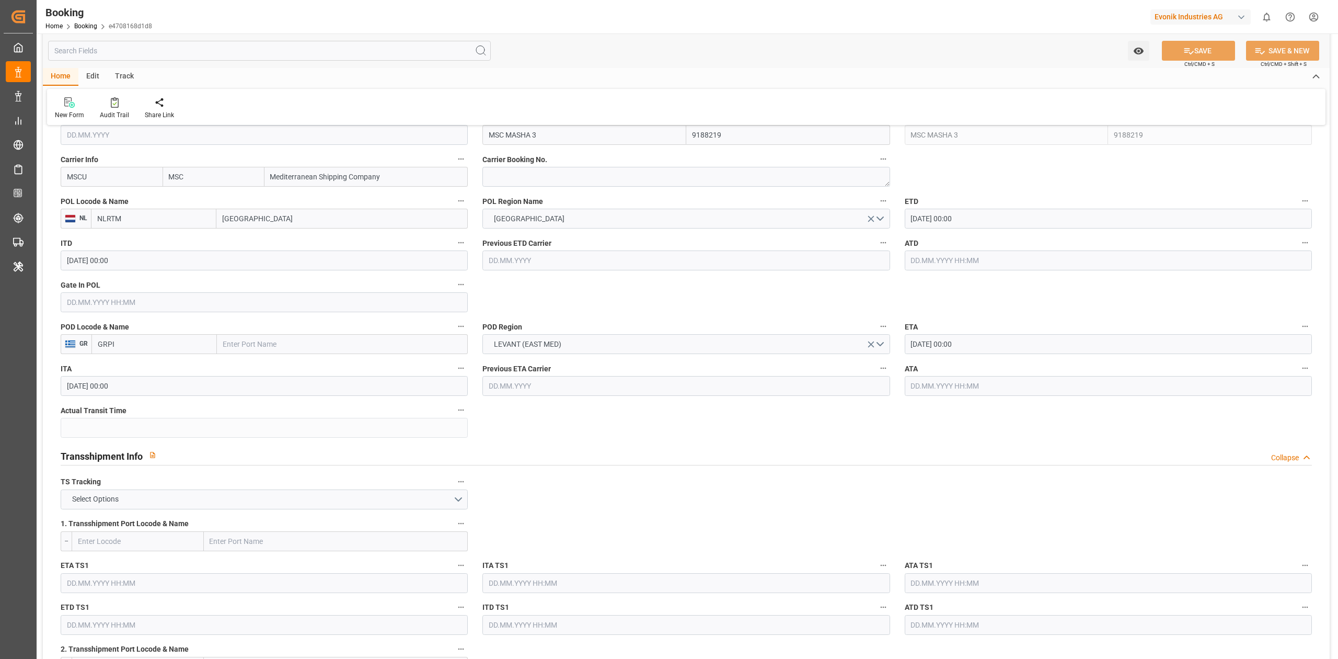
scroll to position [766, 0]
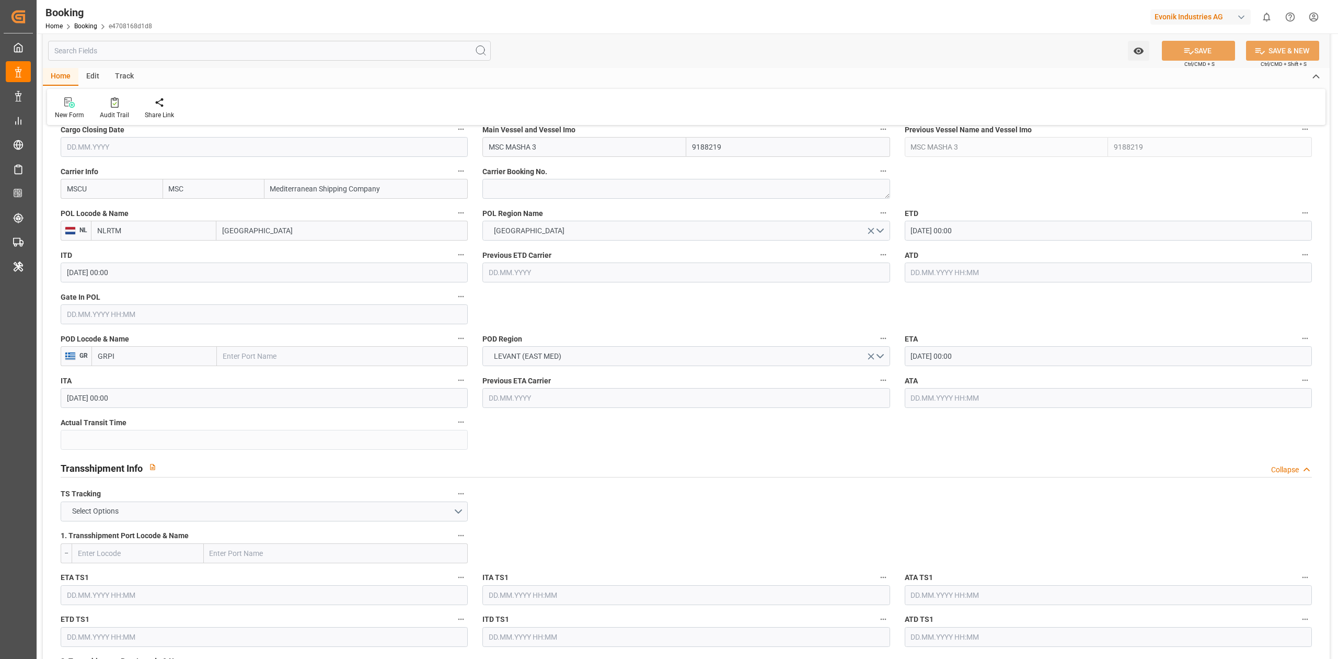
click at [245, 241] on div "POL Locode & Name NL NLRTM [GEOGRAPHIC_DATA]" at bounding box center [264, 223] width 422 height 42
click at [256, 228] on input "[GEOGRAPHIC_DATA]" at bounding box center [341, 231] width 251 height 20
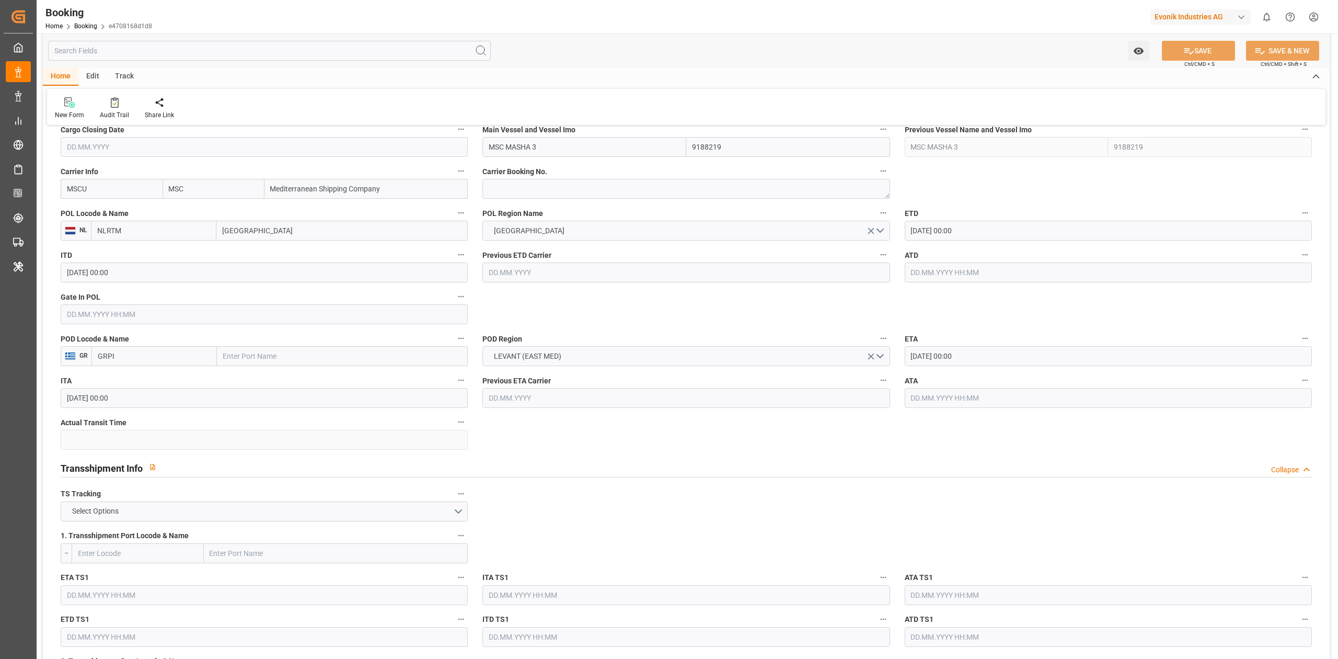
paste input "[GEOGRAPHIC_DATA]"
type input "[GEOGRAPHIC_DATA]"
click at [255, 252] on span "Trieste - ITTRS" at bounding box center [269, 253] width 93 height 8
type input "ITTRS"
type input "[GEOGRAPHIC_DATA]"
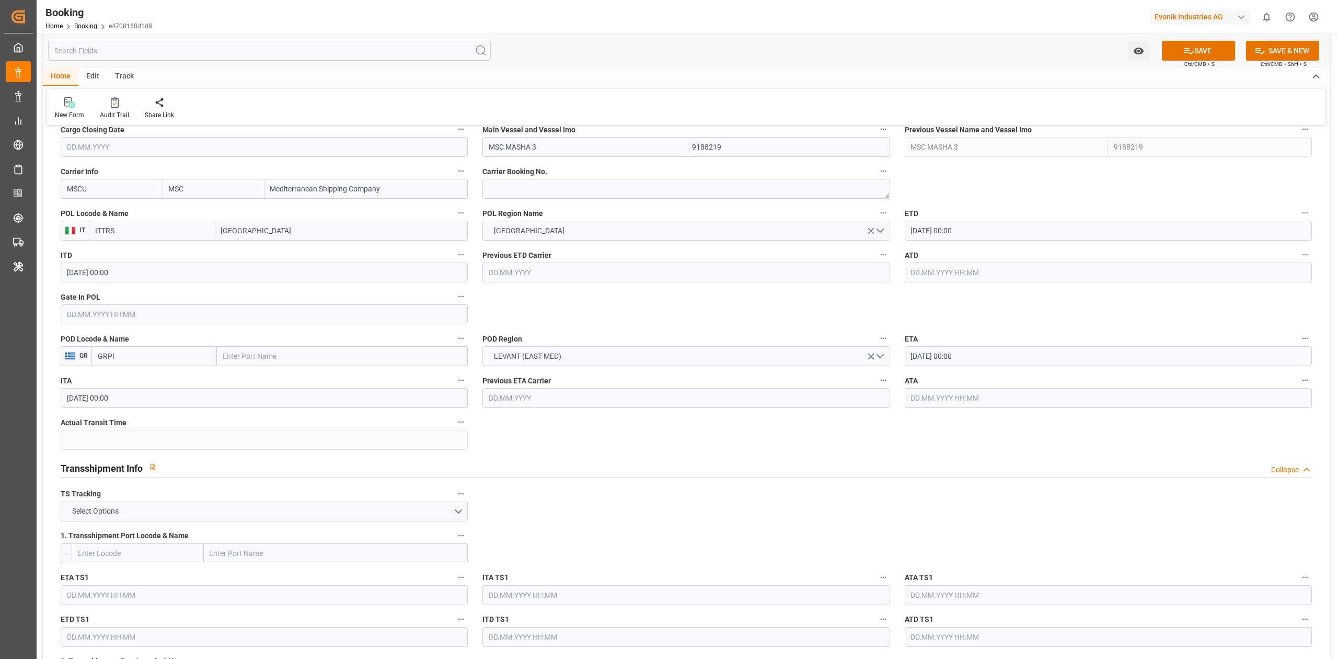
click at [333, 358] on input "text" at bounding box center [342, 356] width 251 height 20
paste input "Piraeus"
type input "Piraeus"
click at [331, 359] on input "Piraeus" at bounding box center [342, 356] width 251 height 20
click at [249, 376] on span "Piraeus - GRPIR" at bounding box center [248, 379] width 49 height 8
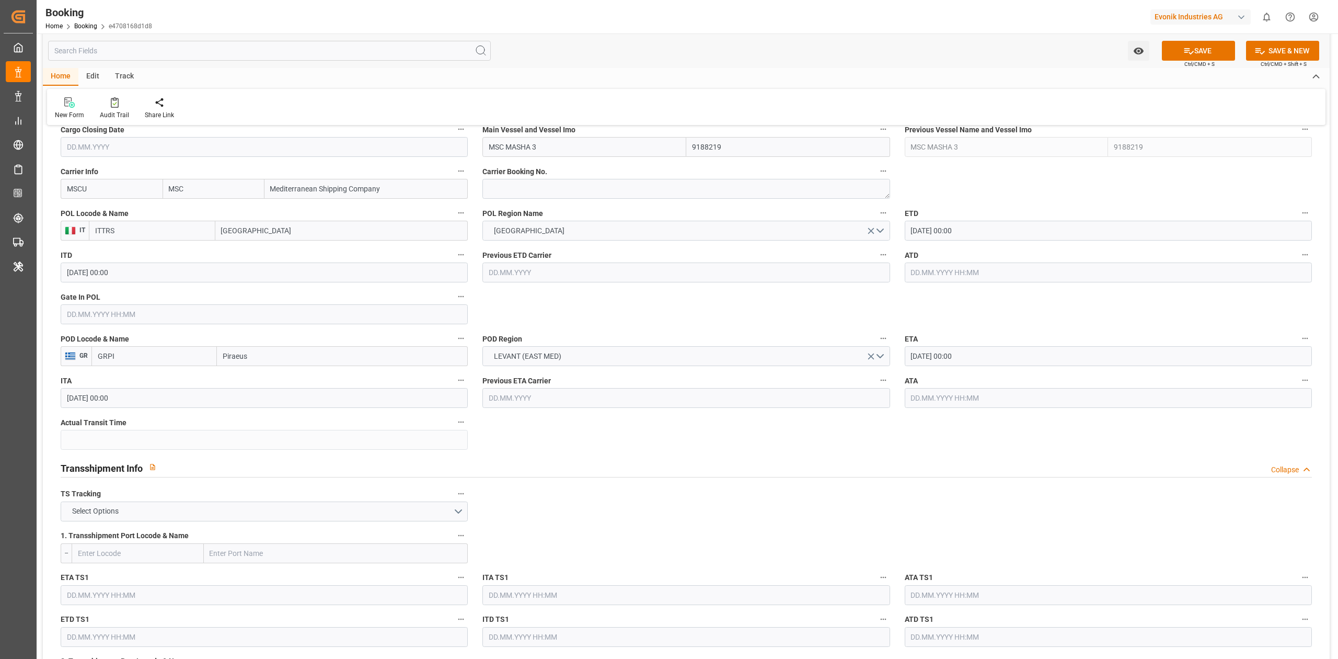
type input "GRPIR"
type input "Piraeus"
click at [978, 235] on input "[DATE] 00:00" at bounding box center [1108, 231] width 407 height 20
click at [1024, 314] on span "11" at bounding box center [1020, 314] width 7 height 7
type input "[DATE] 00:00"
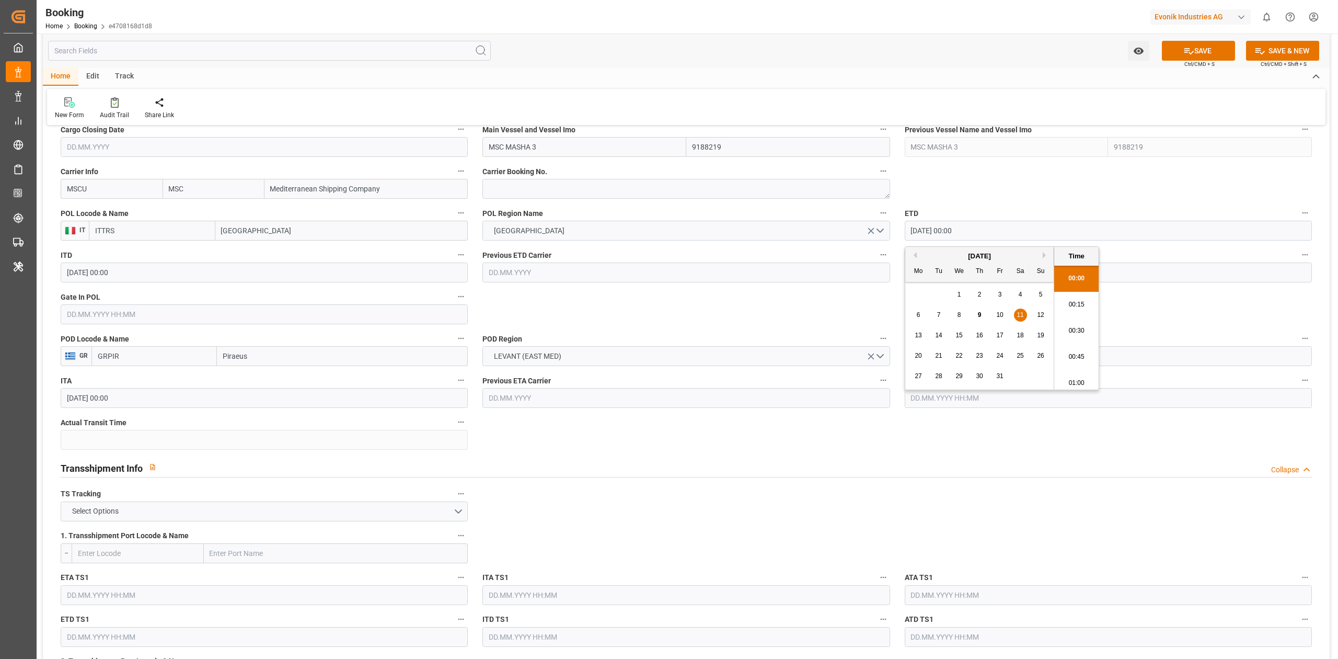
click at [107, 314] on input "text" at bounding box center [264, 314] width 407 height 20
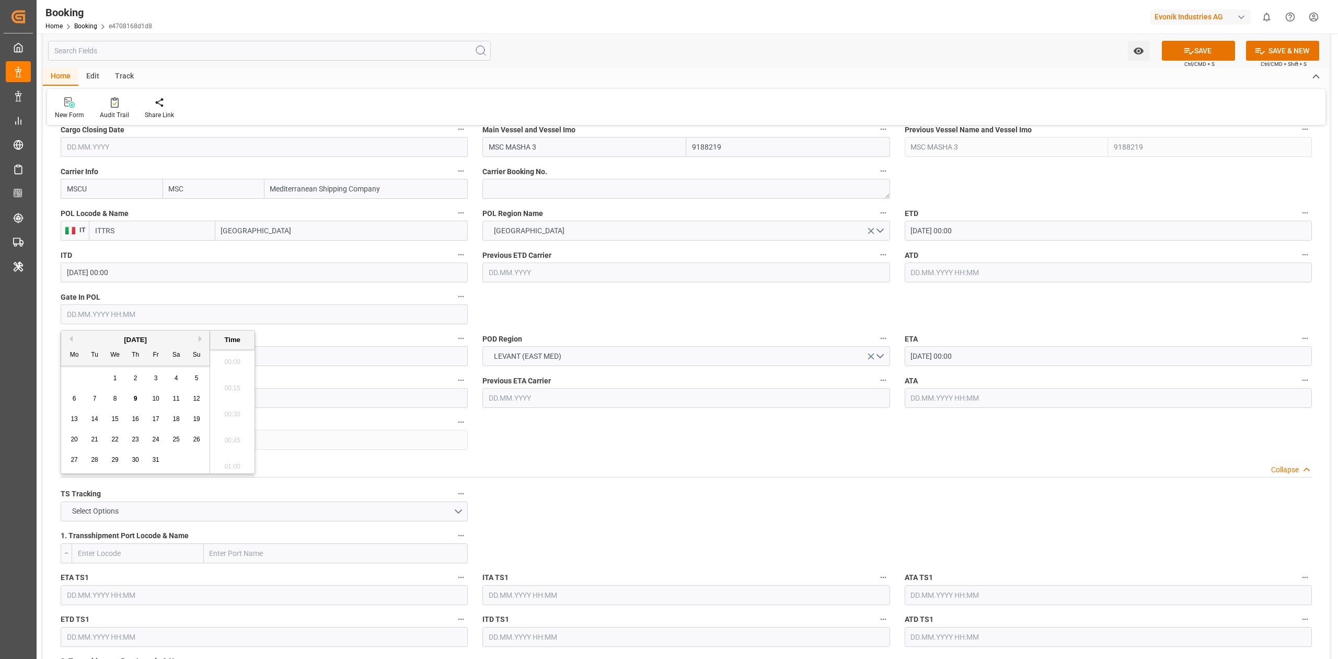
scroll to position [1415, 0]
click at [113, 372] on div "1" at bounding box center [115, 378] width 13 height 13
type input "[DATE] 00:00"
click at [1000, 352] on input "[DATE] 00:00" at bounding box center [1108, 356] width 407 height 20
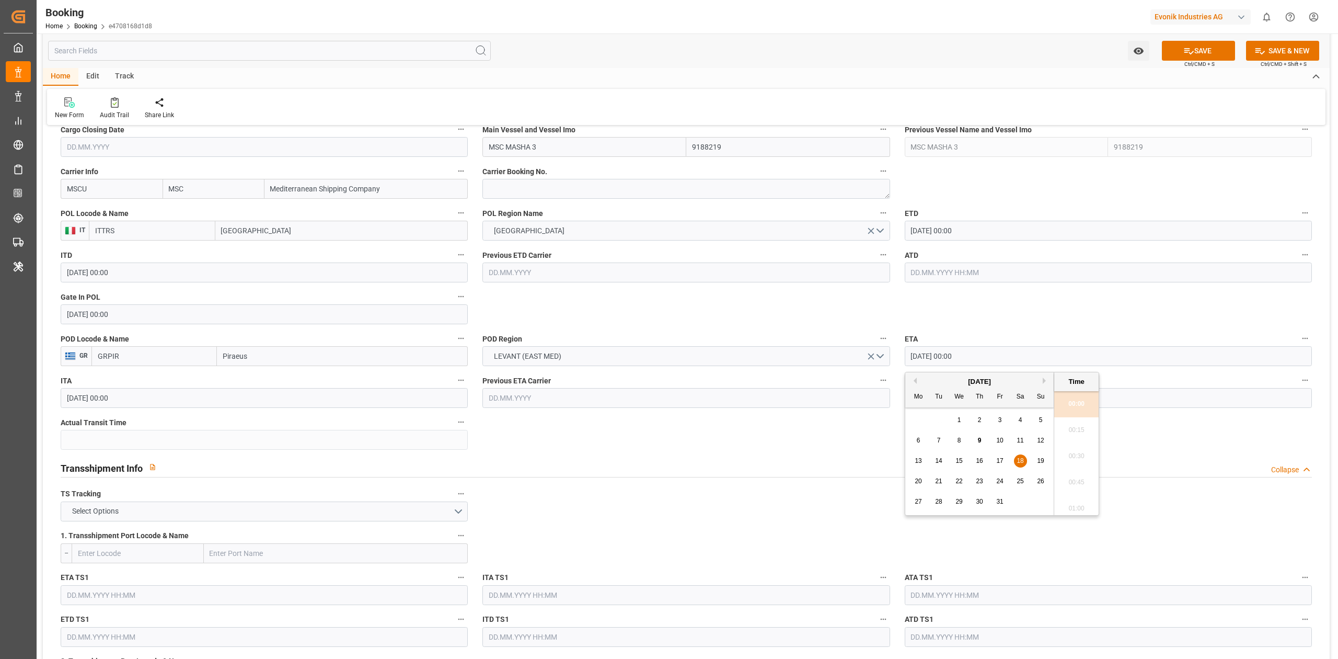
click at [919, 483] on span "20" at bounding box center [918, 480] width 7 height 7
type input "[DATE] 00:00"
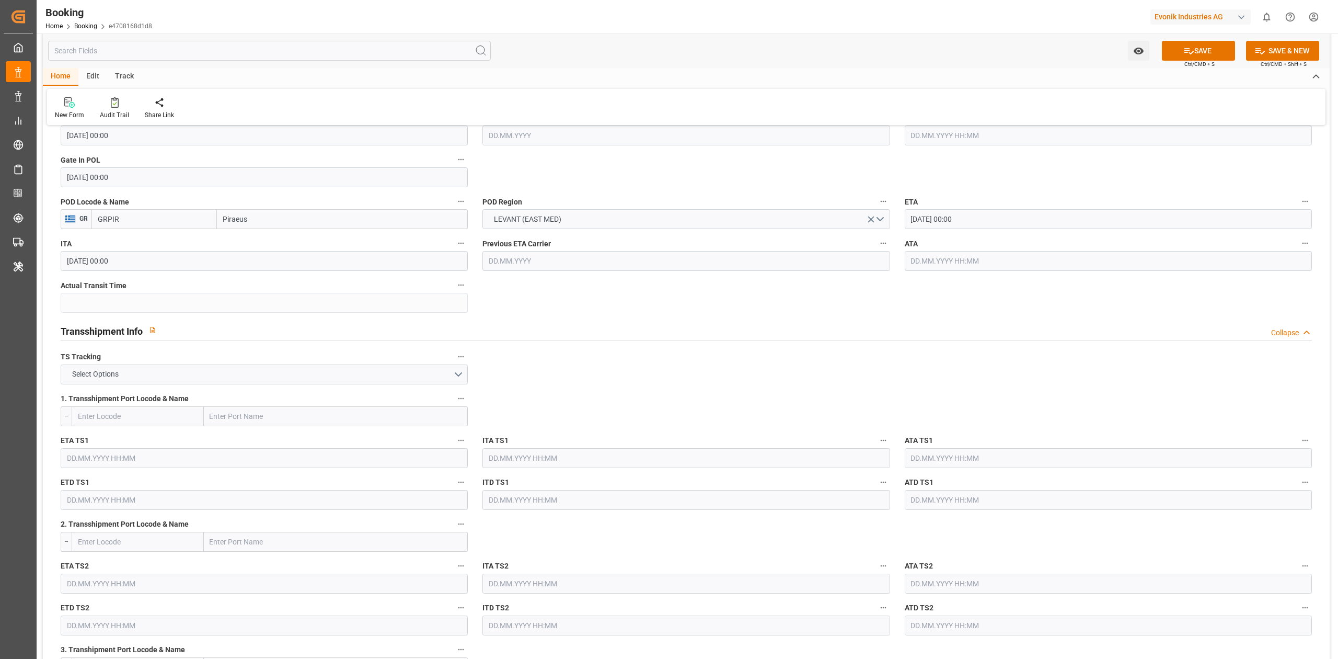
scroll to position [906, 0]
click at [114, 369] on span "Select Options" at bounding box center [95, 371] width 57 height 11
click at [102, 384] on div "TRUE" at bounding box center [264, 374] width 406 height 22
click at [93, 377] on span "TRUE" at bounding box center [81, 371] width 28 height 11
drag, startPoint x: 86, startPoint y: 396, endPoint x: 668, endPoint y: 394, distance: 582.4
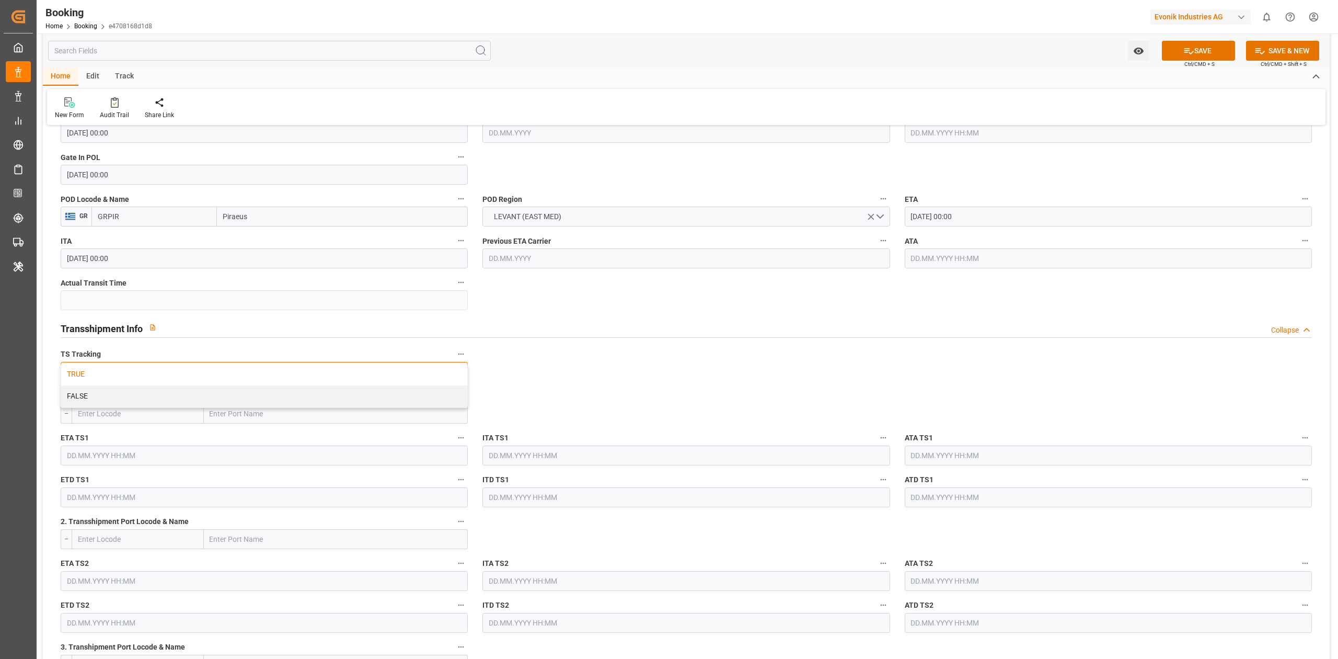
click at [89, 396] on div "FALSE" at bounding box center [264, 396] width 406 height 22
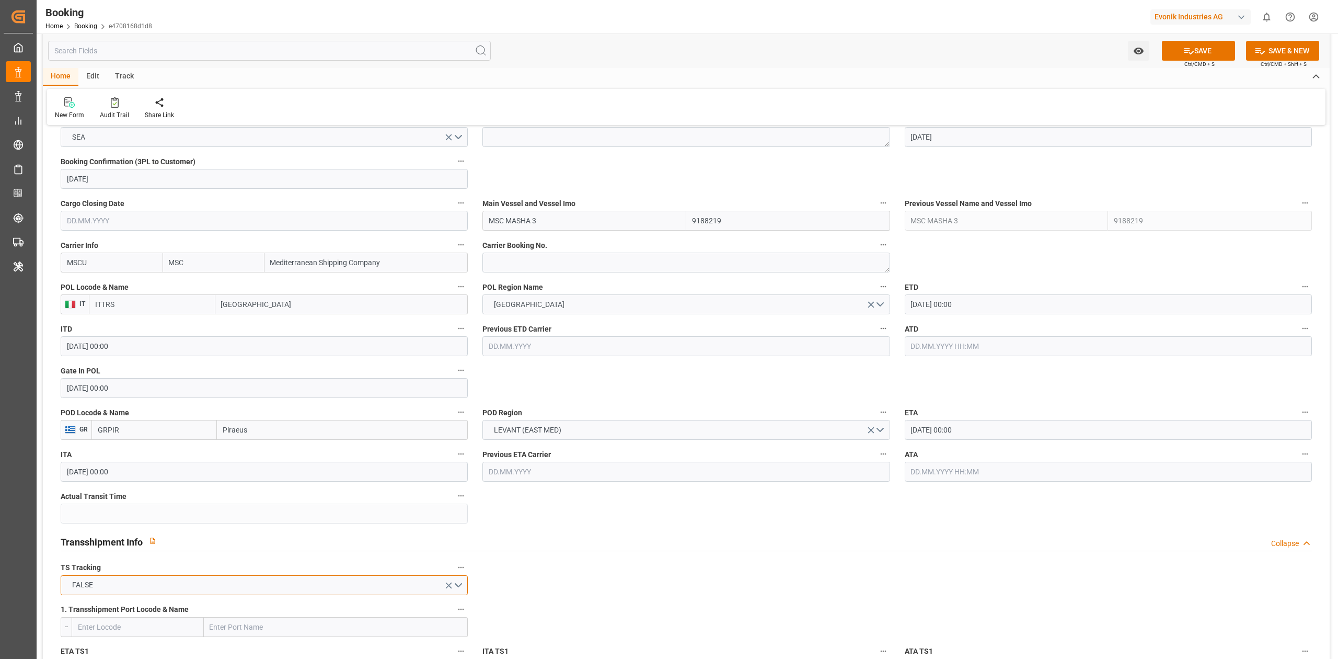
scroll to position [697, 0]
drag, startPoint x: 540, startPoint y: 266, endPoint x: 249, endPoint y: 165, distance: 308.0
click at [540, 266] on textarea at bounding box center [686, 258] width 407 height 20
paste textarea "459IHA1438527"
type textarea "459IHA1438527"
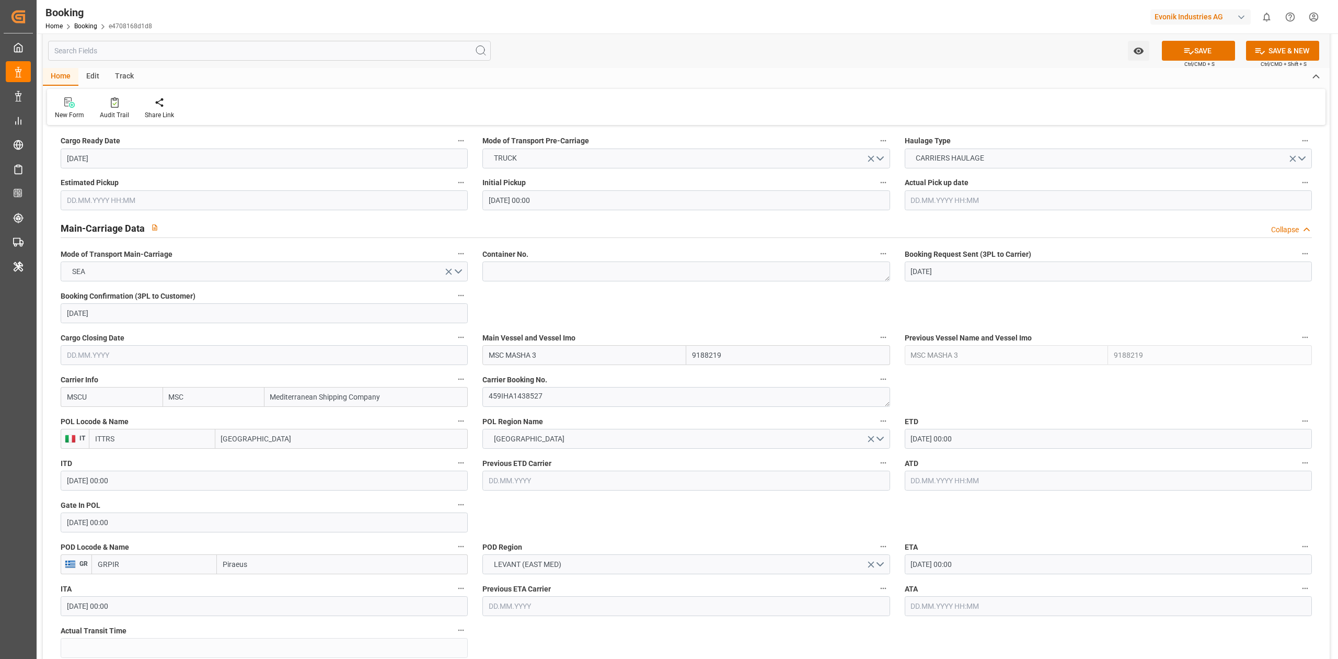
scroll to position [557, 0]
drag, startPoint x: 535, startPoint y: 272, endPoint x: 549, endPoint y: 275, distance: 14.0
click at [535, 272] on textarea at bounding box center [686, 272] width 407 height 20
paste textarea "459IHA1438527"
click at [532, 277] on textarea "459IHA1438527" at bounding box center [686, 272] width 407 height 20
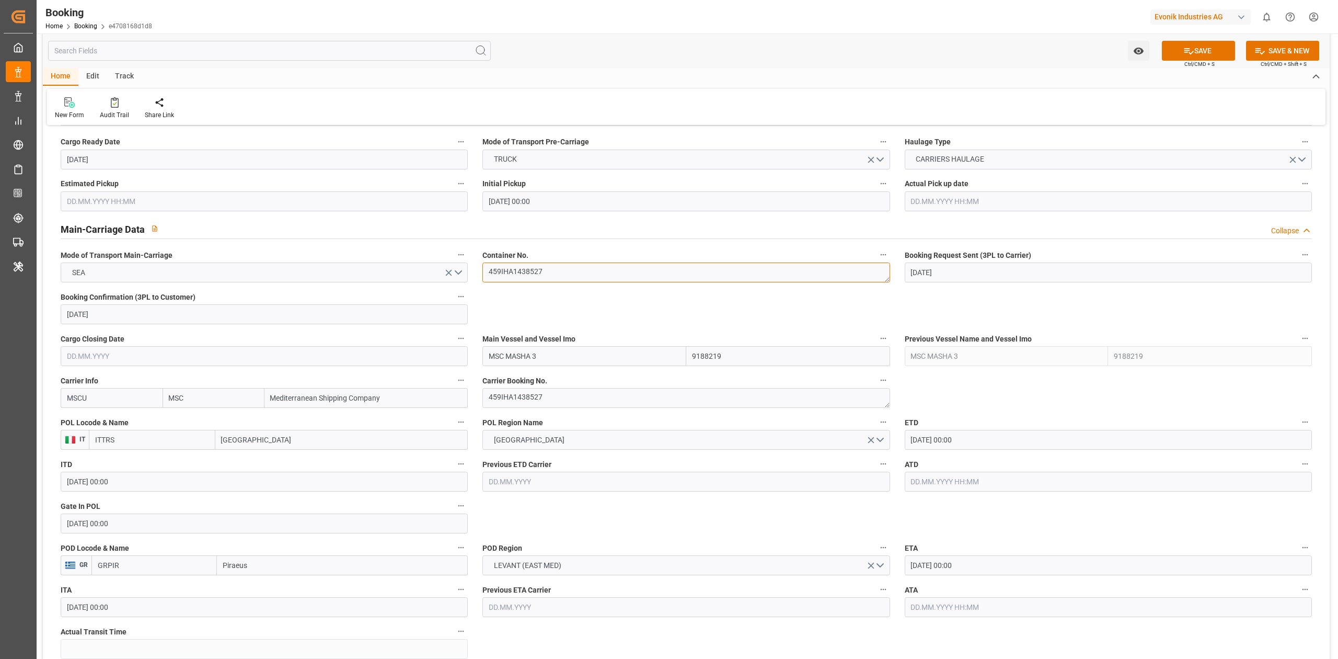
click at [532, 277] on textarea "459IHA1438527" at bounding box center [686, 272] width 407 height 20
paste textarea "MSNU2514293"
type textarea "MSNU2514293"
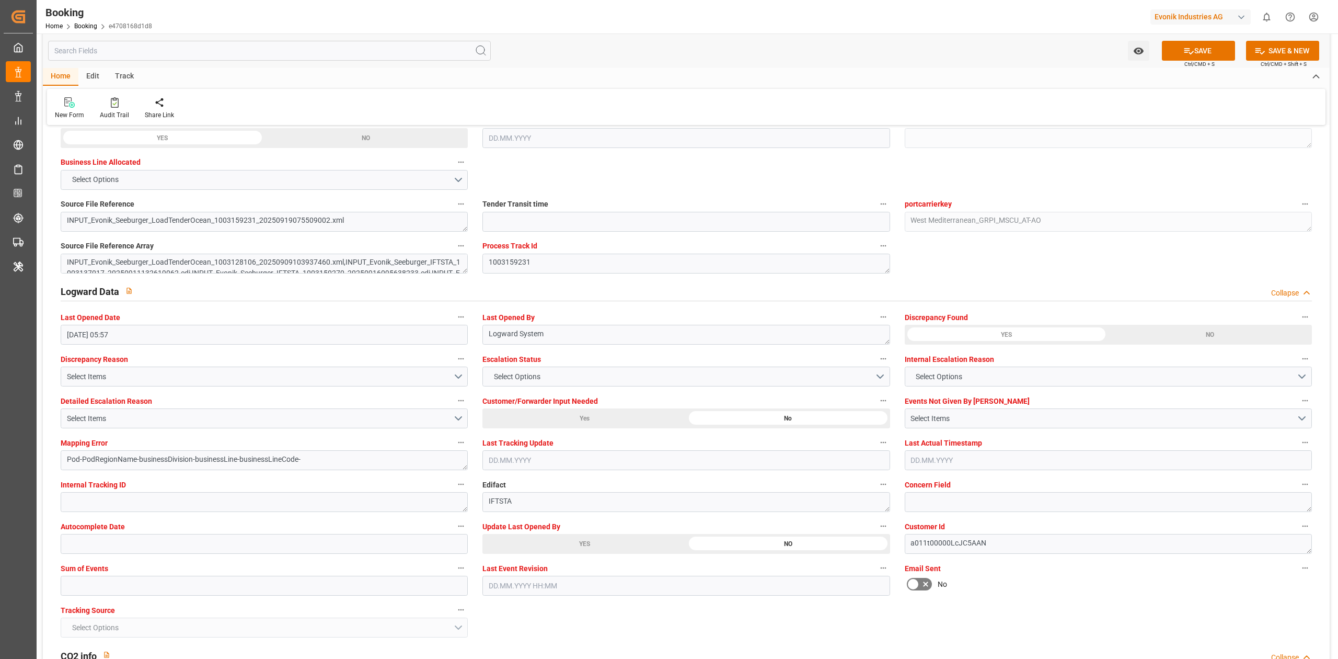
scroll to position [1812, 0]
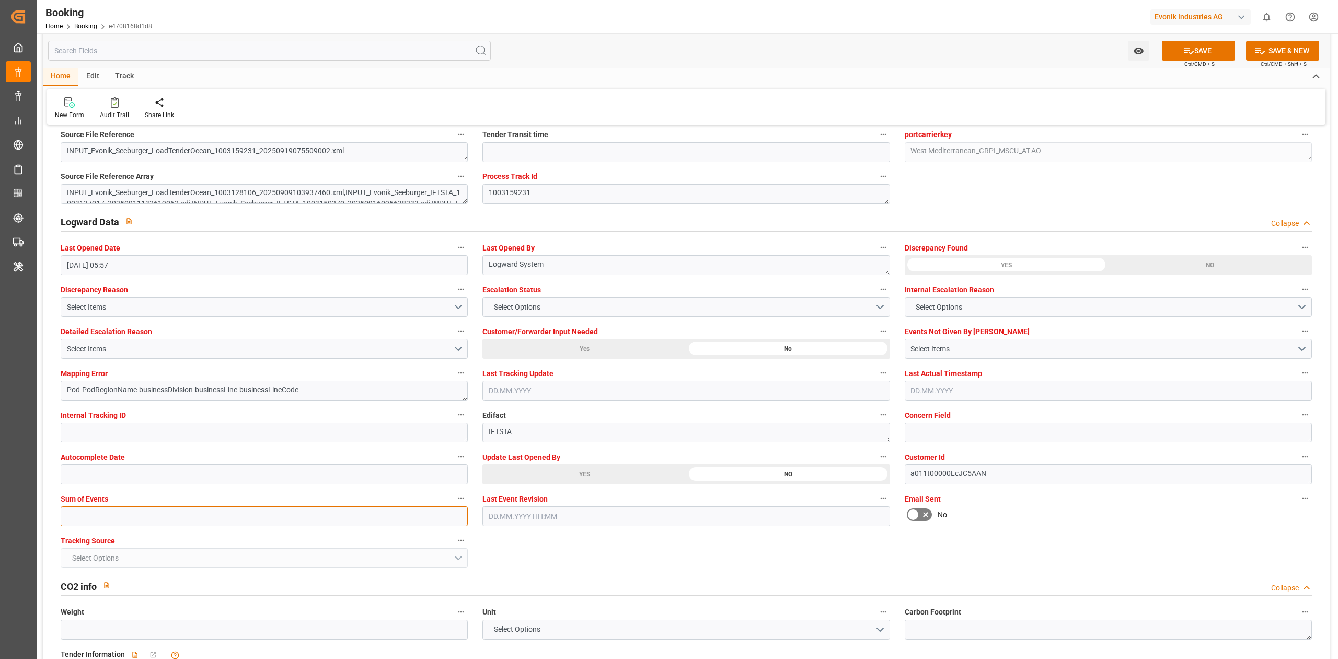
click at [161, 517] on input "text" at bounding box center [264, 516] width 407 height 20
type input "0"
click at [1193, 51] on button "SAVE" at bounding box center [1198, 51] width 73 height 20
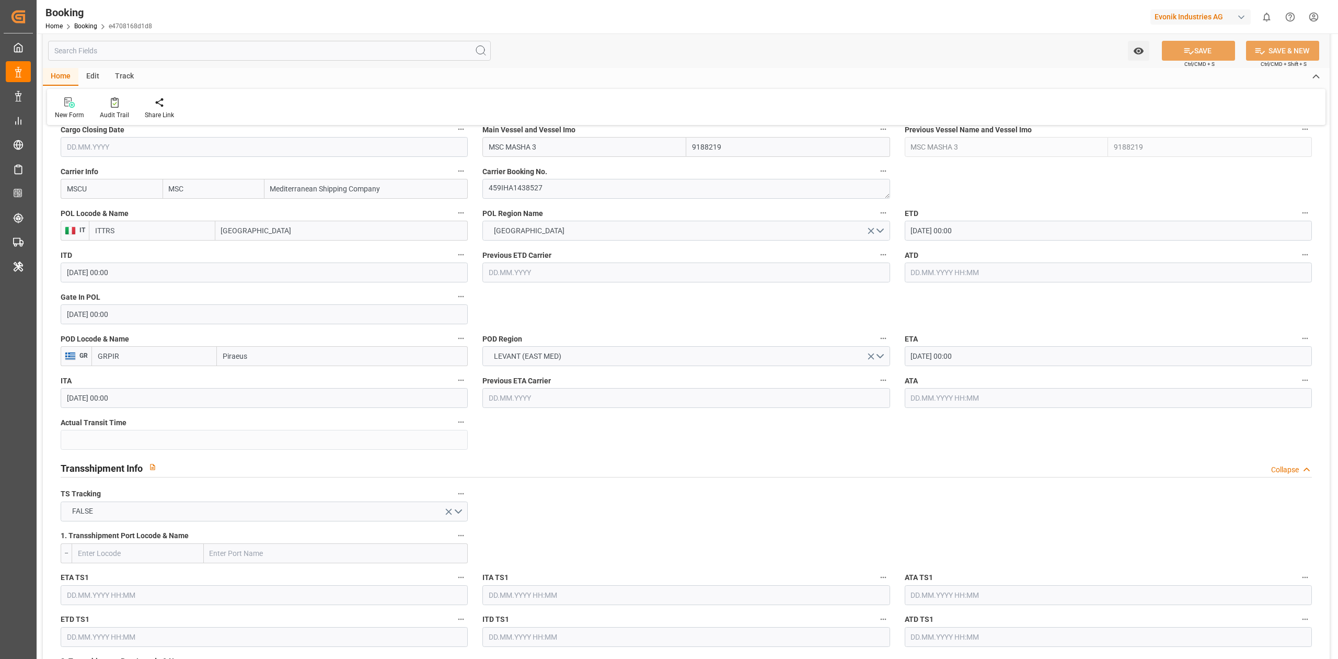
scroll to position [209, 0]
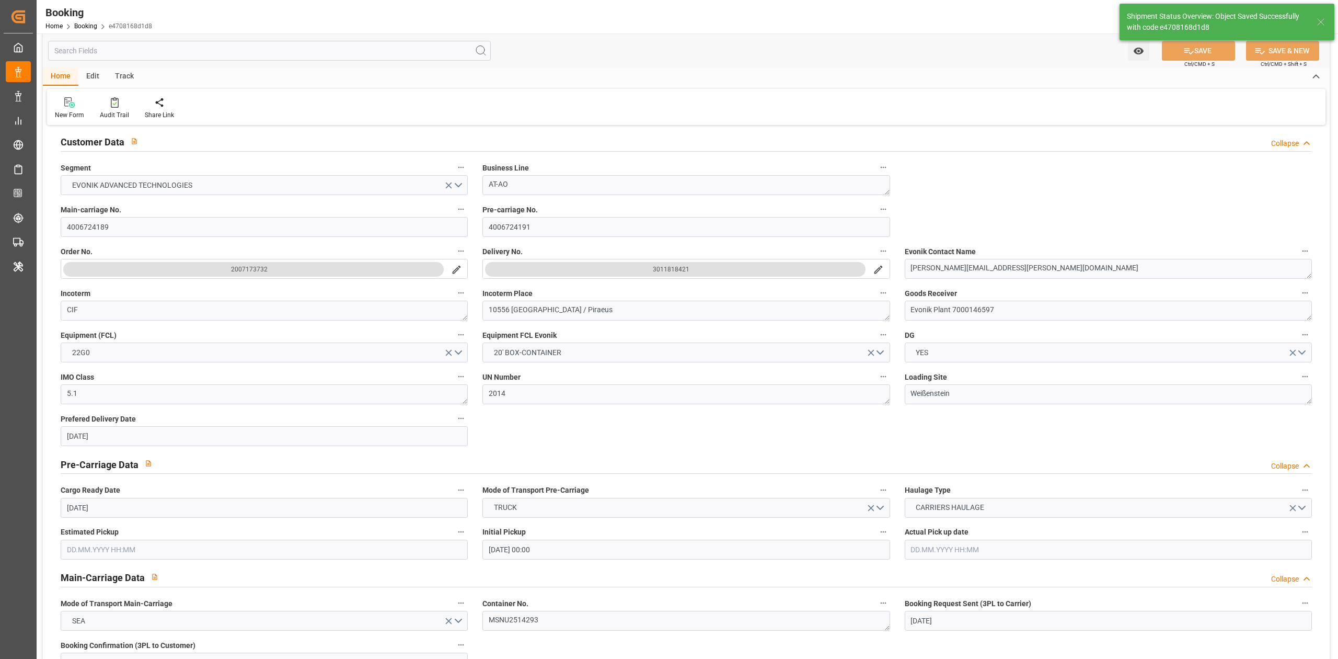
type textarea "West Mediterranean_GRPIR_MSCU_AT-AO"
type textarea "[PERSON_NAME]"
type textarea "businessDivision-businessLine-"
type input "[DATE] 08:39"
